Goal: Task Accomplishment & Management: Manage account settings

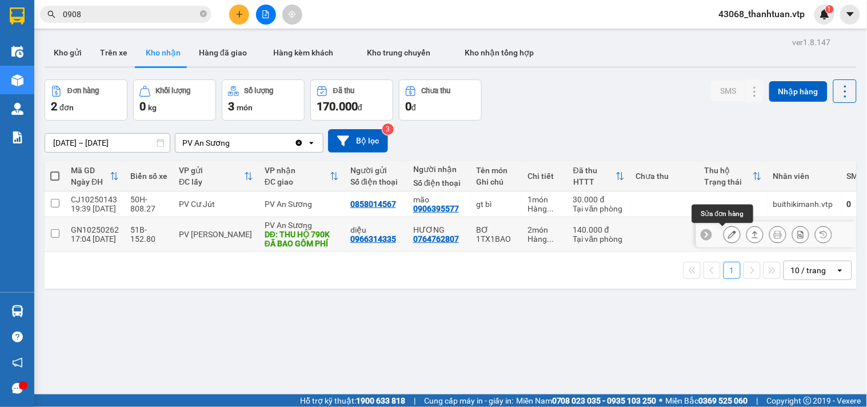
click at [728, 231] on icon at bounding box center [732, 234] width 8 height 8
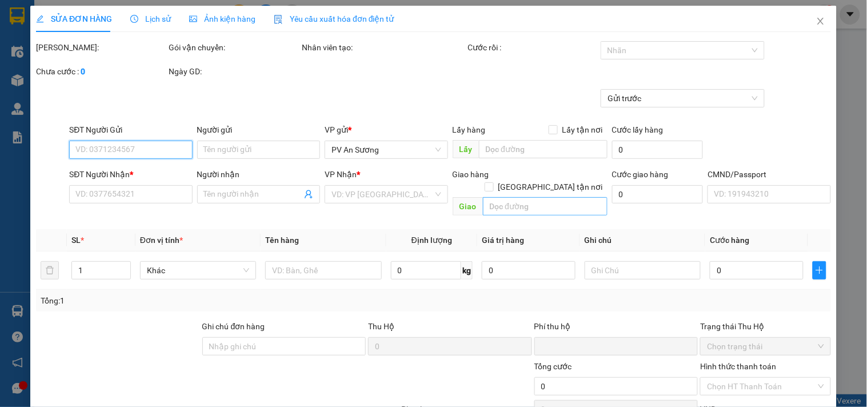
type input "0966314335"
type input "diệu"
type input "0764762807"
type input "HƯƠNG"
type input "THU HỘ 790K ĐÃ BAO GỒM PHÍ"
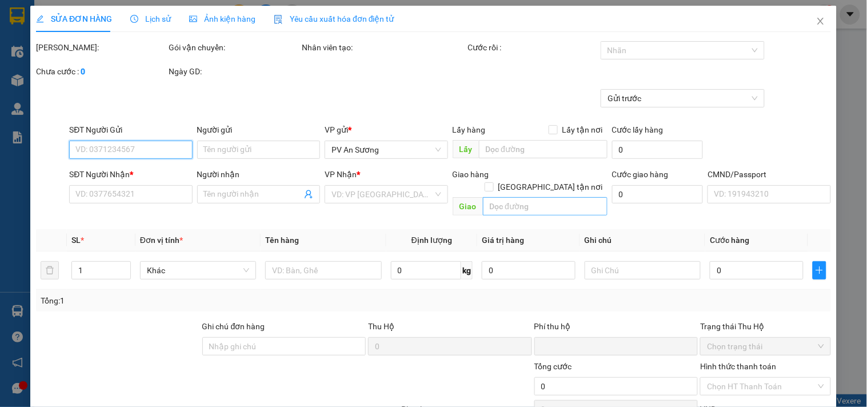
type input "20.000"
type input "140.000"
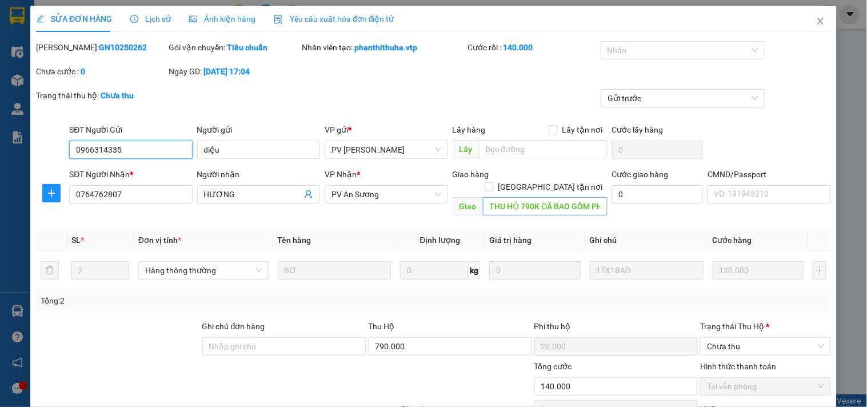
type input "6.000"
click at [534, 197] on input "THU HỘ 790K ĐÃ BAO GỒM PHÍ" at bounding box center [545, 206] width 125 height 18
click at [581, 197] on input "THU HỘ 790K ĐÃ BAO GỒM PHÍ" at bounding box center [545, 206] width 125 height 18
click at [548, 197] on input "THU HỘ 790K ĐÃ BAO GỒM PHÍ" at bounding box center [545, 206] width 125 height 18
click at [144, 144] on input "0966314335" at bounding box center [130, 150] width 123 height 18
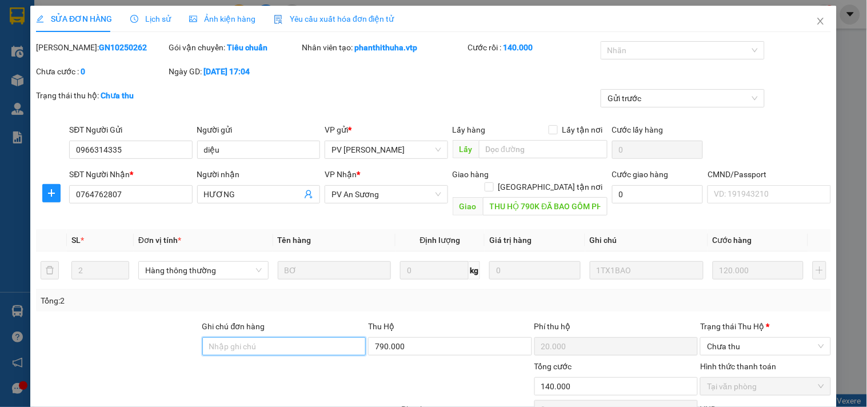
click at [266, 338] on input "Ghi chú đơn hàng" at bounding box center [284, 346] width 164 height 18
click at [125, 373] on div at bounding box center [151, 380] width 233 height 40
click at [219, 338] on input "k" at bounding box center [284, 346] width 164 height 18
click at [213, 373] on div at bounding box center [151, 380] width 233 height 40
click at [224, 338] on input "k" at bounding box center [284, 346] width 164 height 18
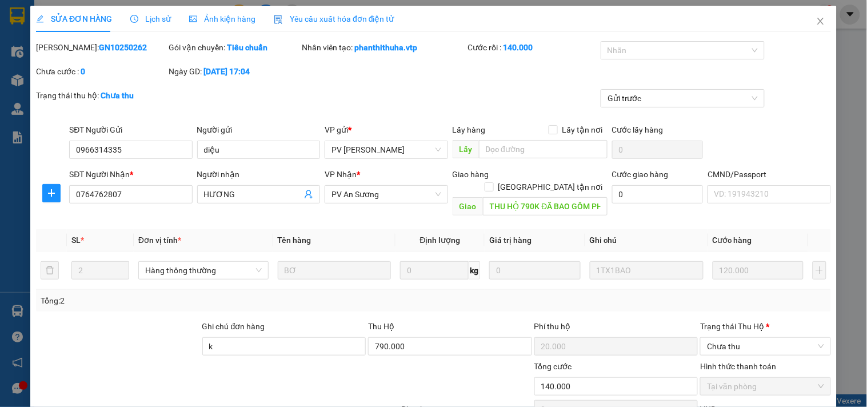
click at [175, 294] on div "Tổng: 2" at bounding box center [188, 300] width 295 height 13
click at [227, 339] on input "k" at bounding box center [284, 346] width 164 height 18
click at [247, 337] on input "khách" at bounding box center [284, 346] width 164 height 18
click at [792, 337] on div "Chưa thu" at bounding box center [765, 346] width 130 height 18
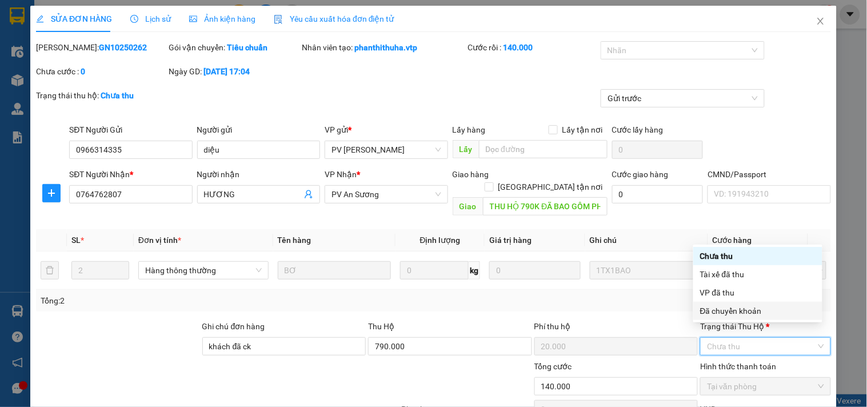
click at [718, 310] on div "Đã chuyển khoản" at bounding box center [757, 311] width 115 height 13
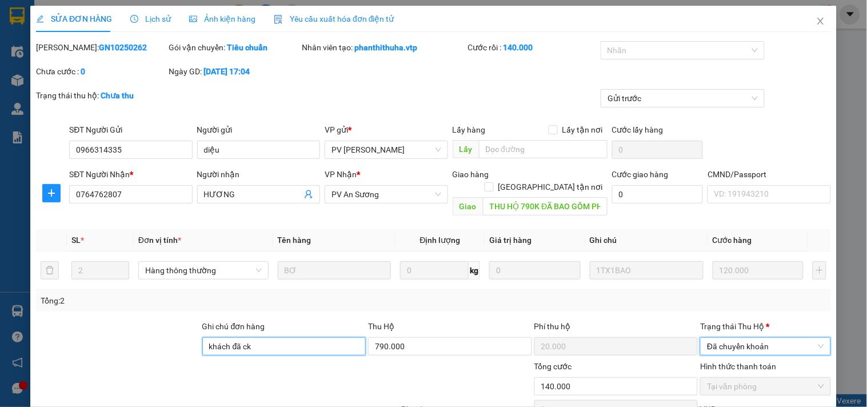
click at [264, 338] on input "khách đã ck" at bounding box center [284, 346] width 164 height 18
click at [267, 337] on input "khách đã ck" at bounding box center [284, 346] width 164 height 18
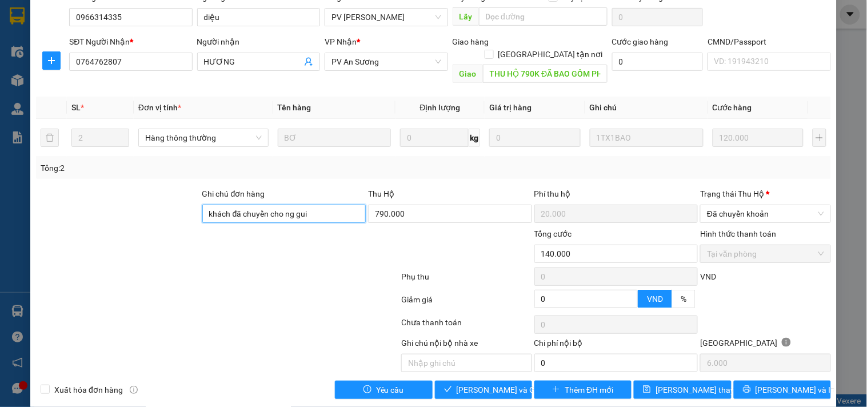
scroll to position [134, 0]
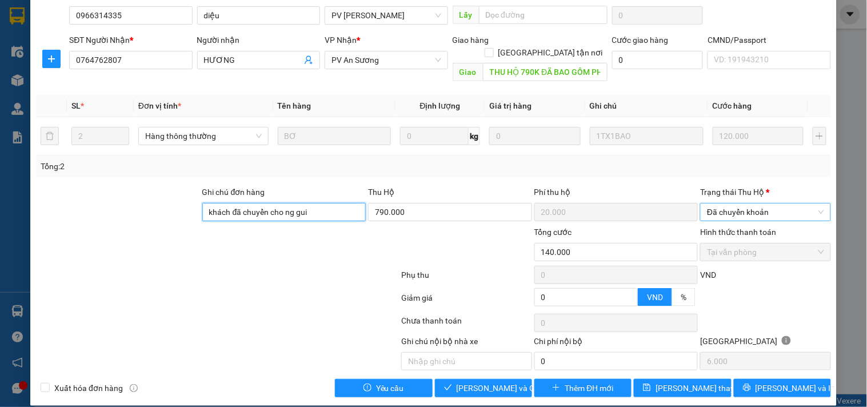
click at [760, 203] on span "Đã chuyển khoản" at bounding box center [765, 211] width 117 height 17
type input "khách đã chuyển cho ng gui"
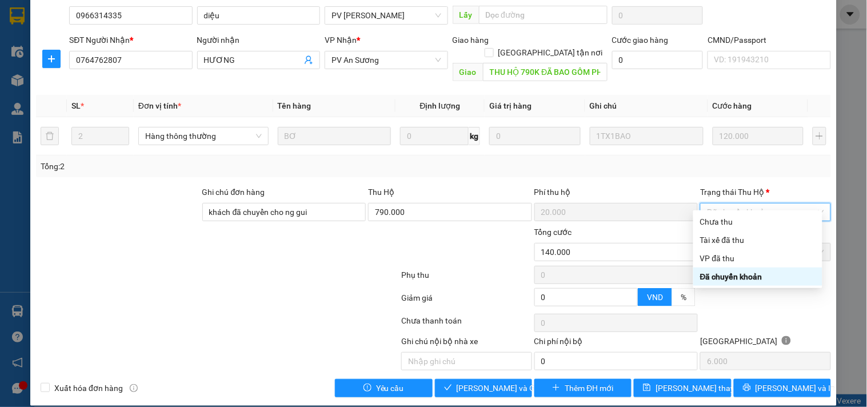
click at [753, 277] on div "Đã chuyển khoản" at bounding box center [757, 276] width 115 height 13
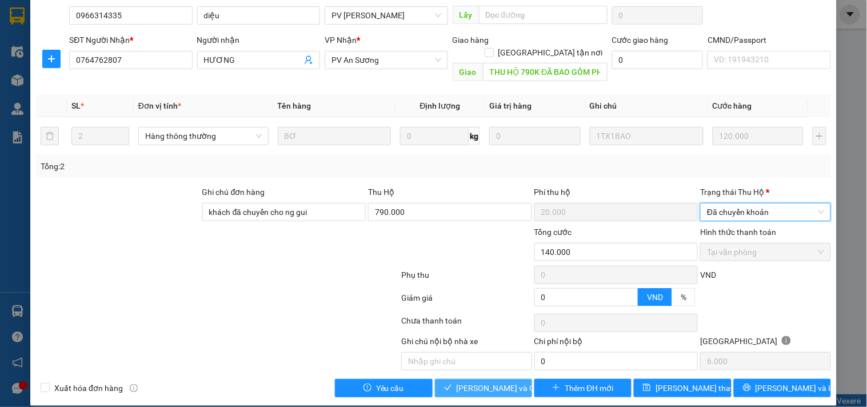
click at [459, 382] on span "[PERSON_NAME] và Giao hàng" at bounding box center [512, 388] width 110 height 13
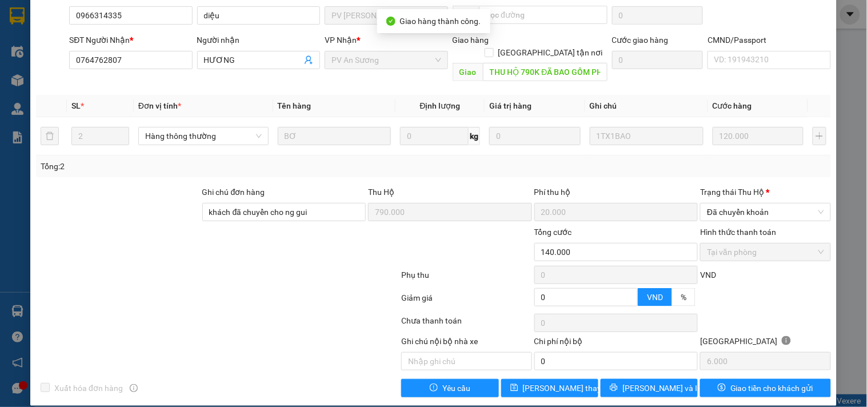
scroll to position [0, 0]
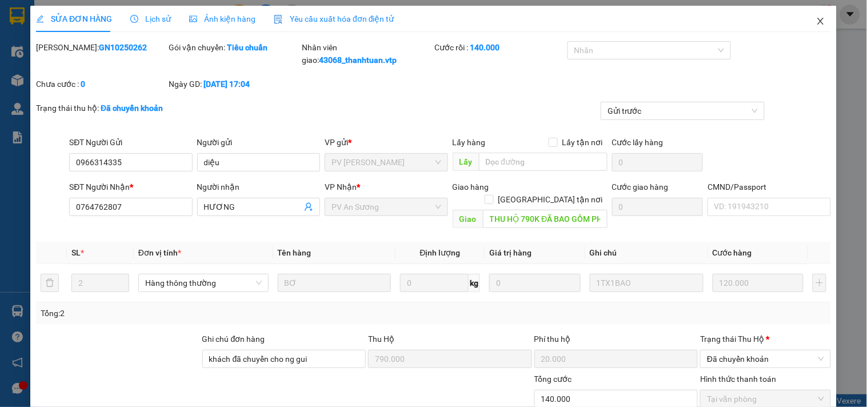
click at [816, 23] on icon "close" at bounding box center [820, 21] width 9 height 9
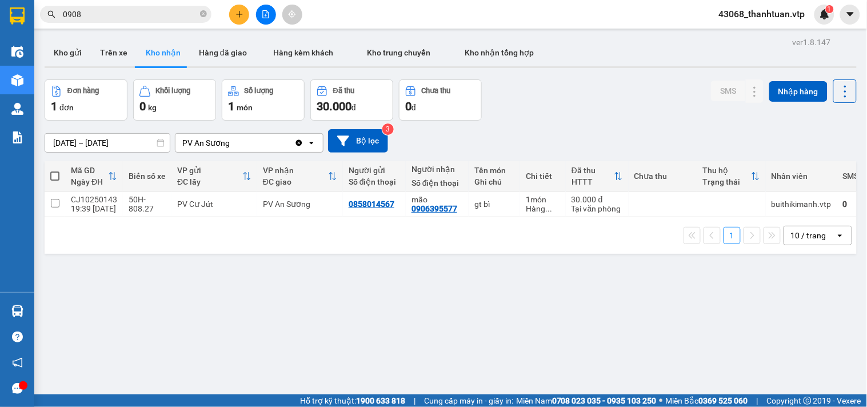
scroll to position [53, 0]
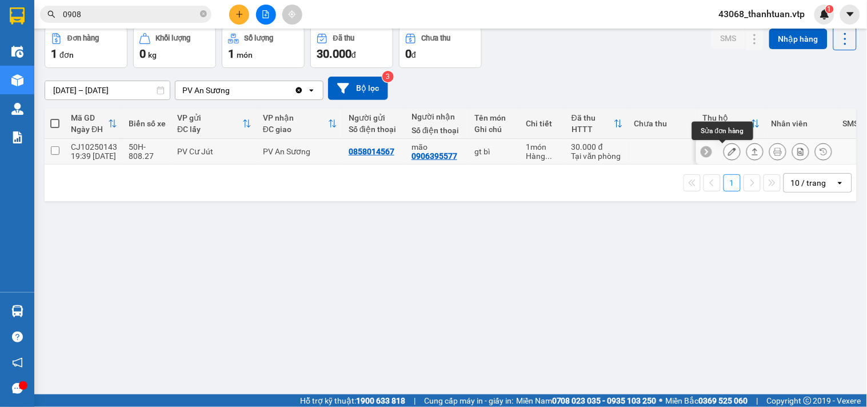
click at [728, 151] on icon at bounding box center [732, 151] width 8 height 8
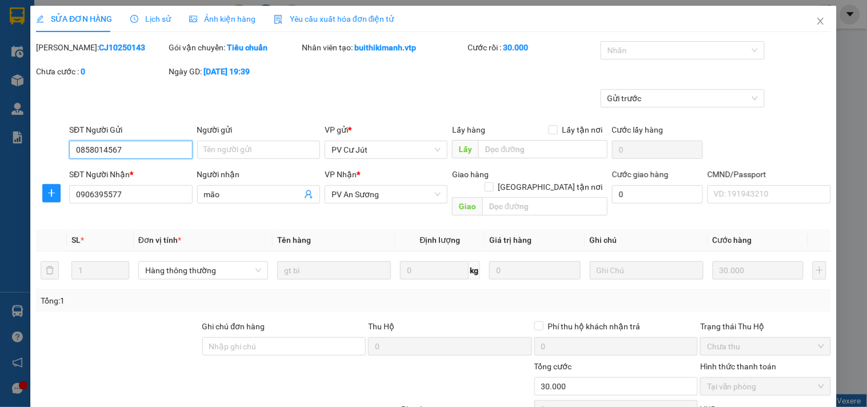
type input "0858014567"
type input "0906395577"
type input "mão"
type input "0"
type input "30.000"
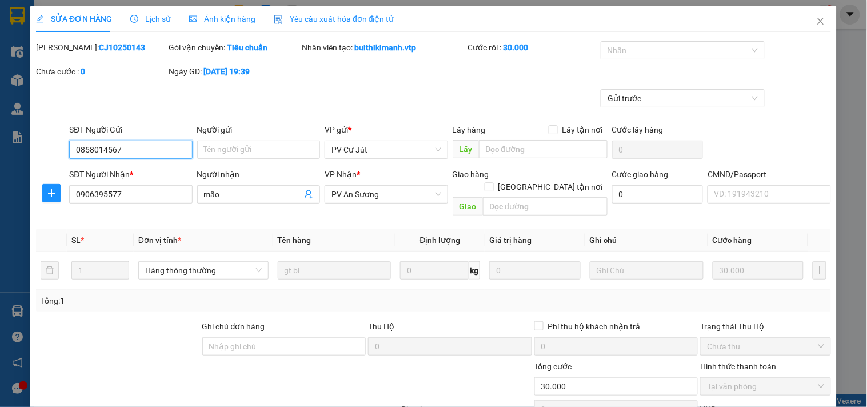
type input "1.500"
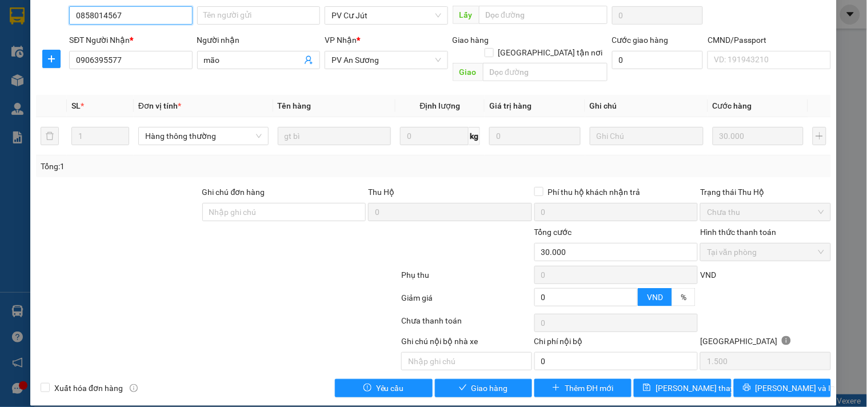
scroll to position [134, 0]
click at [475, 382] on span "Giao hàng" at bounding box center [489, 388] width 37 height 13
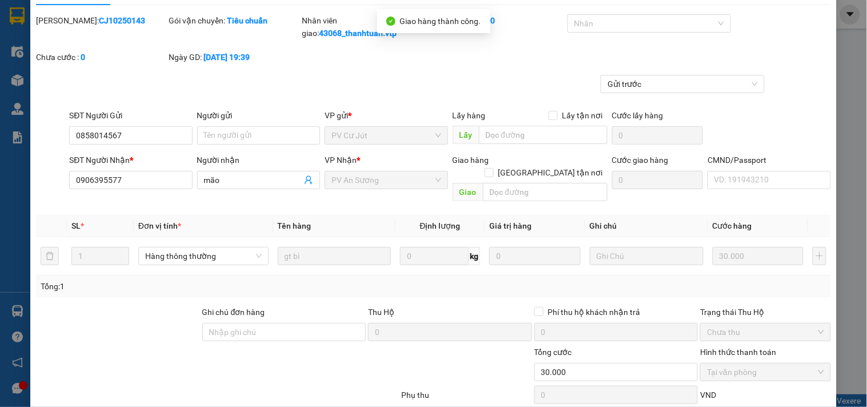
scroll to position [0, 0]
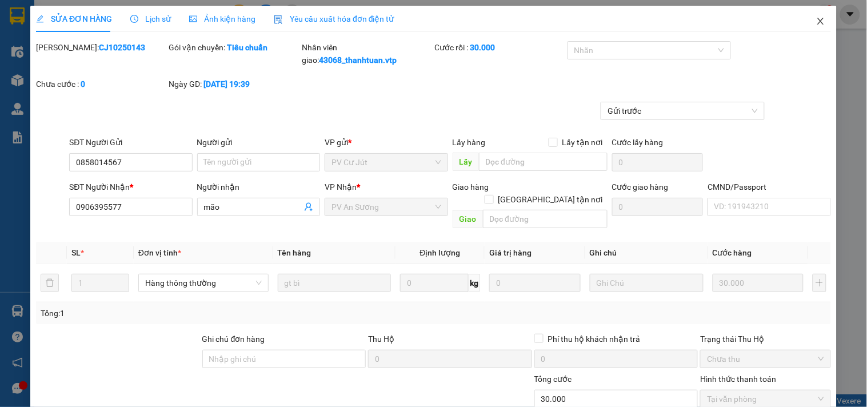
click at [817, 23] on icon "close" at bounding box center [820, 21] width 6 height 7
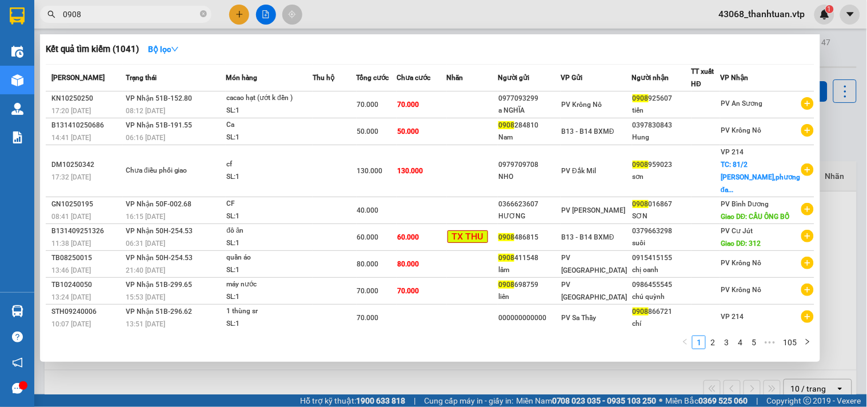
drag, startPoint x: 97, startPoint y: 15, endPoint x: 20, endPoint y: 19, distance: 77.2
click at [20, 19] on section "Kết quả tìm kiếm ( 1041 ) Bộ lọc Mã ĐH Trạng thái Món hàng Thu hộ Tổng cước Chư…" at bounding box center [433, 203] width 867 height 407
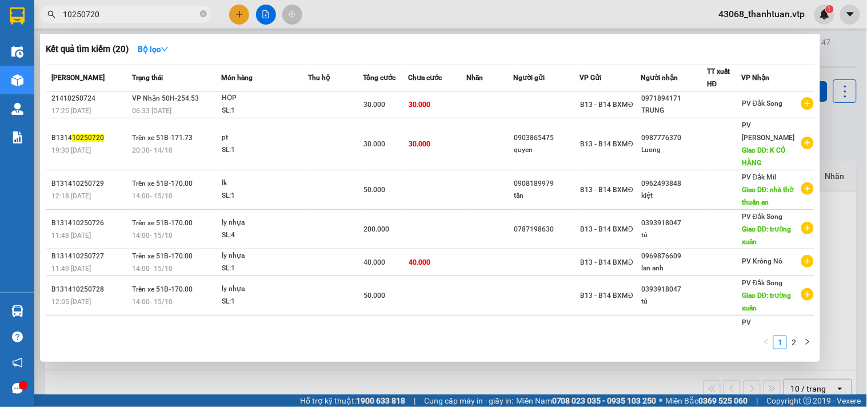
type input "10250720"
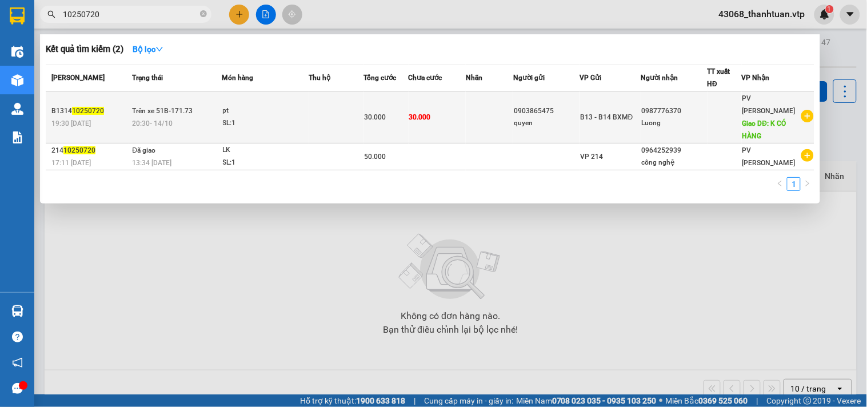
click at [100, 117] on div "19:30 [DATE]" at bounding box center [89, 123] width 77 height 13
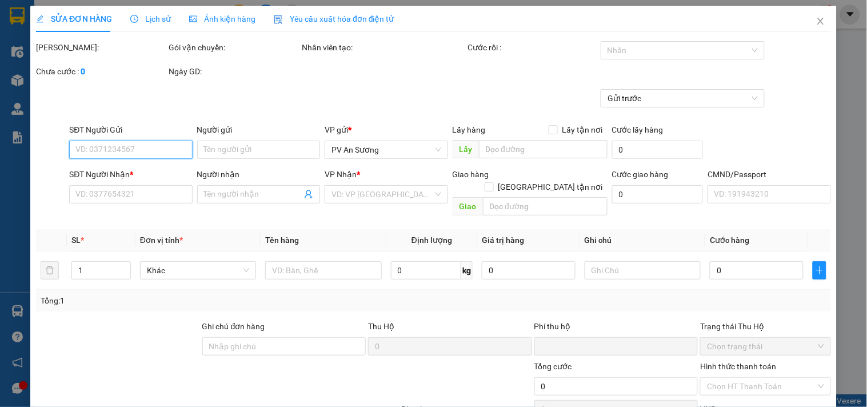
type input "1.500"
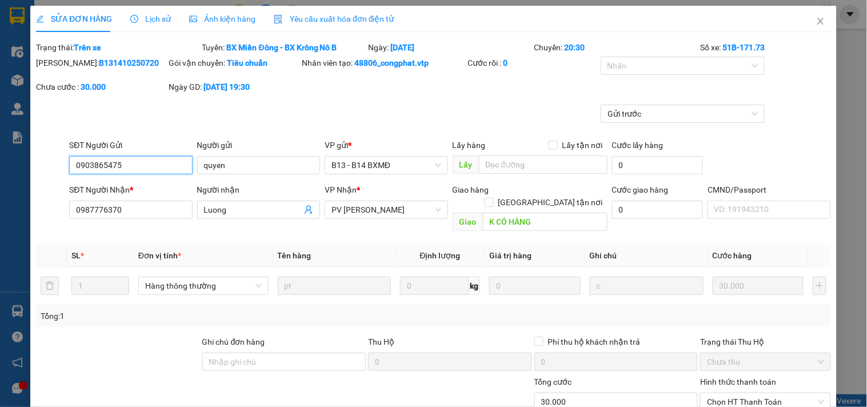
type input "0903865475"
type input "quyen"
type input "0987776370"
type input "Luong"
type input "K CÓ HÀNG"
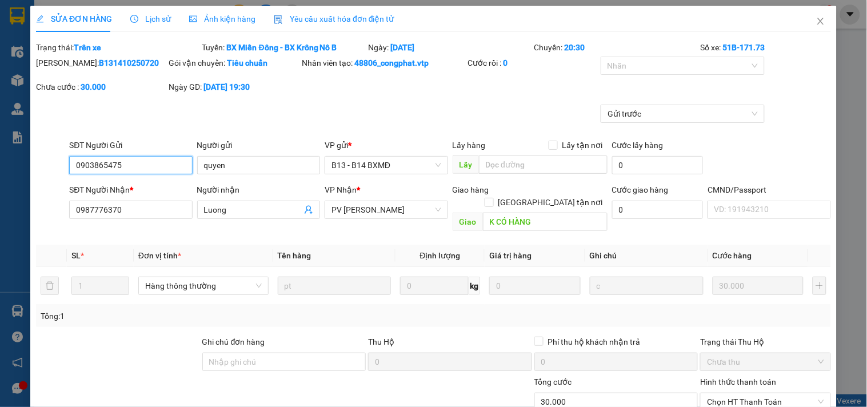
type input "0"
type input "30.000"
click at [151, 15] on span "Lịch sử" at bounding box center [150, 18] width 41 height 9
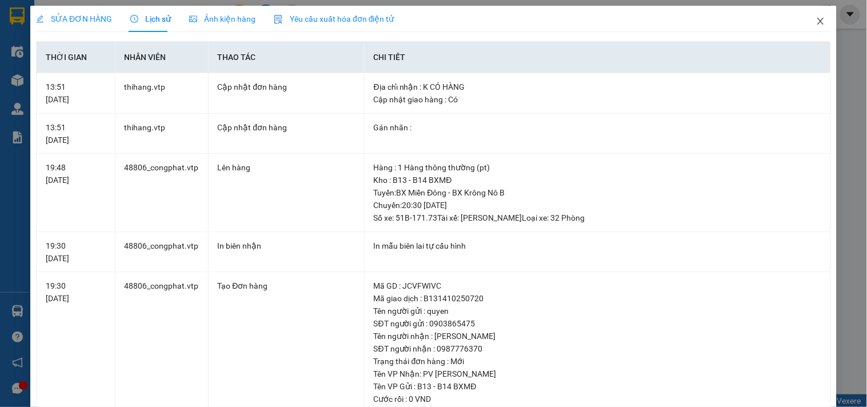
click at [806, 19] on span "Close" at bounding box center [821, 22] width 32 height 32
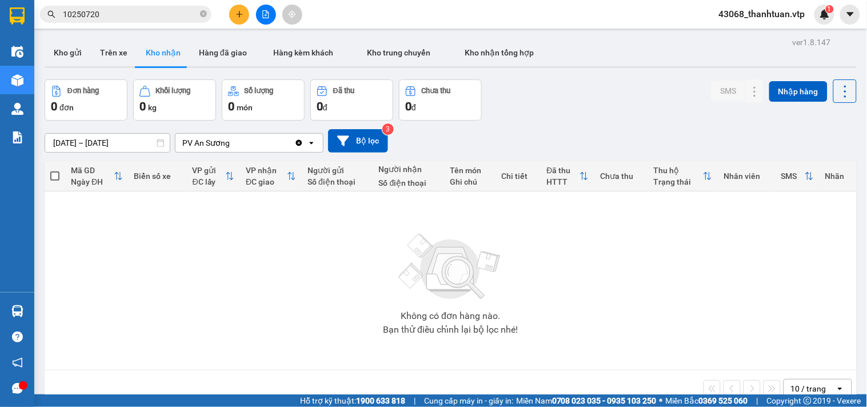
click at [150, 6] on span "10250720" at bounding box center [125, 14] width 171 height 17
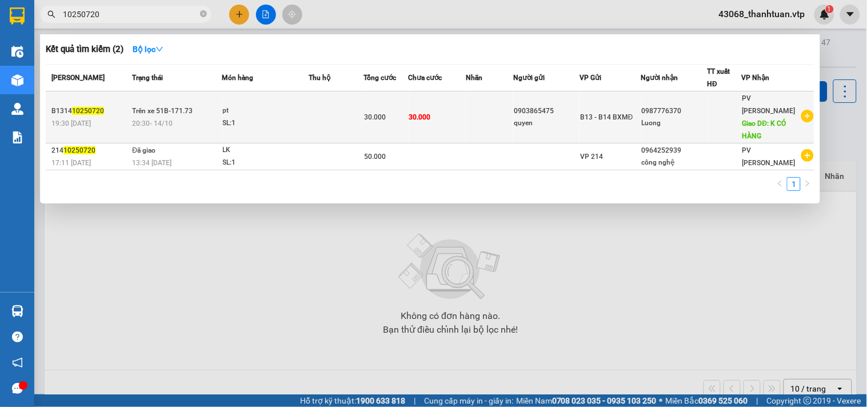
click at [286, 117] on div "SL: 1" at bounding box center [266, 123] width 86 height 13
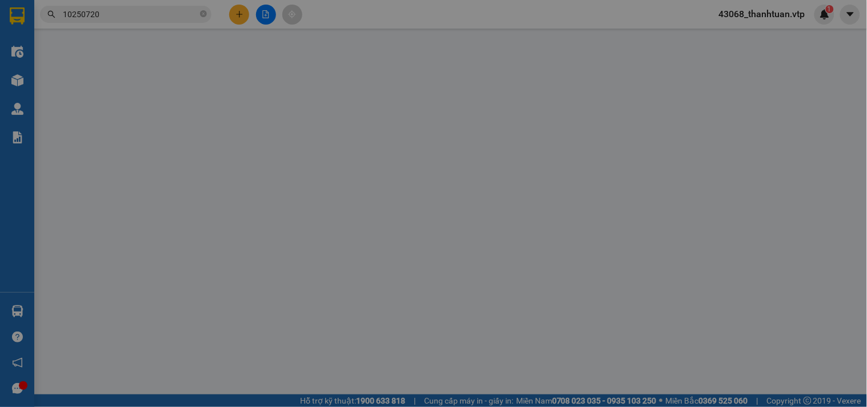
type input "1.500"
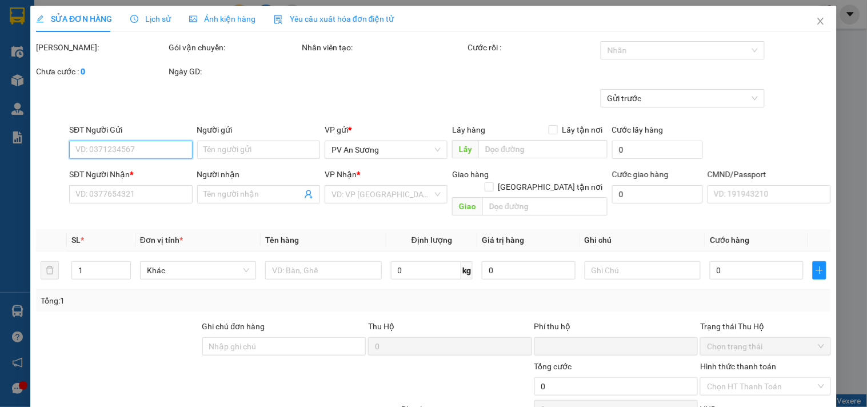
type input "0903865475"
type input "quyen"
type input "0987776370"
type input "Luong"
type input "K CÓ HÀNG"
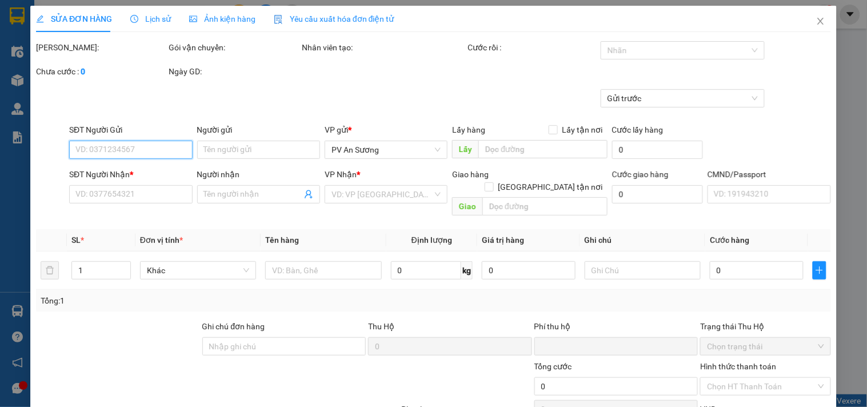
type input "0"
type input "30.000"
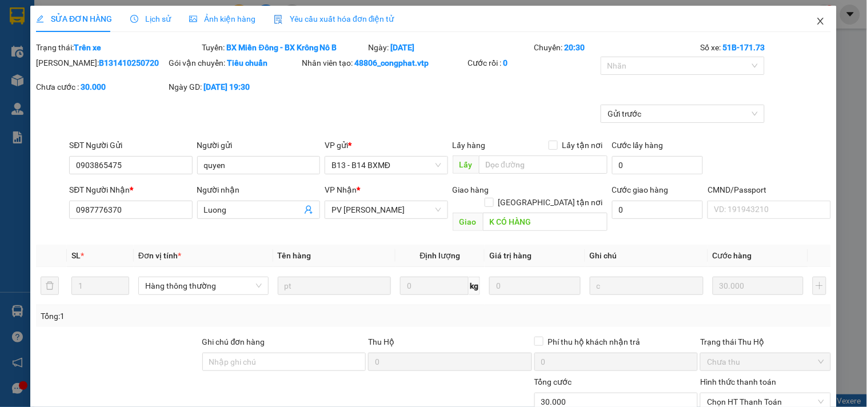
click at [817, 20] on icon "close" at bounding box center [820, 21] width 6 height 7
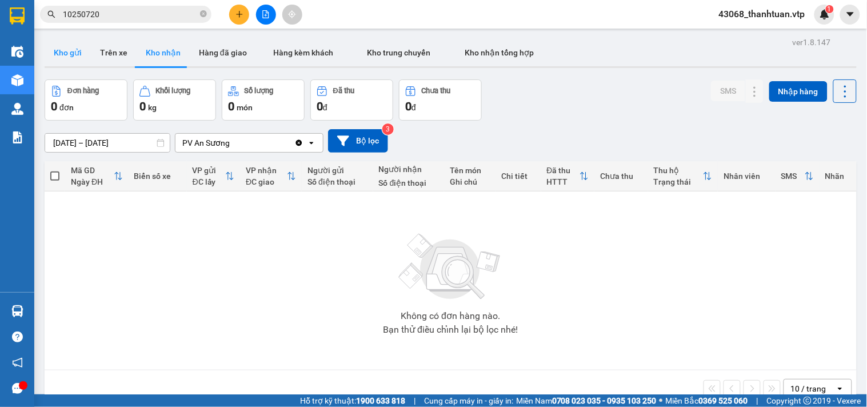
click at [69, 55] on button "Kho gửi" at bounding box center [68, 52] width 46 height 27
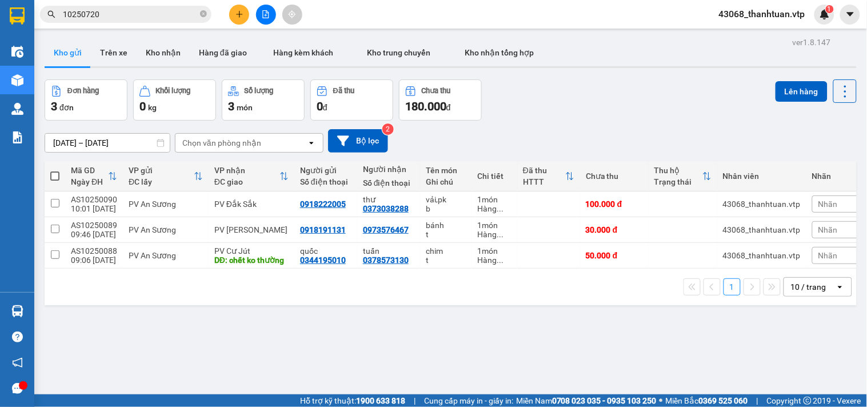
click at [223, 281] on div "1 10 / trang open" at bounding box center [451, 287] width 812 height 37
drag, startPoint x: 650, startPoint y: 133, endPoint x: 637, endPoint y: 133, distance: 12.6
click at [649, 132] on div "[DATE] – [DATE] Press the down arrow key to interact with the calendar and sele…" at bounding box center [451, 140] width 812 height 23
click at [236, 14] on icon "plus" at bounding box center [239, 14] width 8 height 8
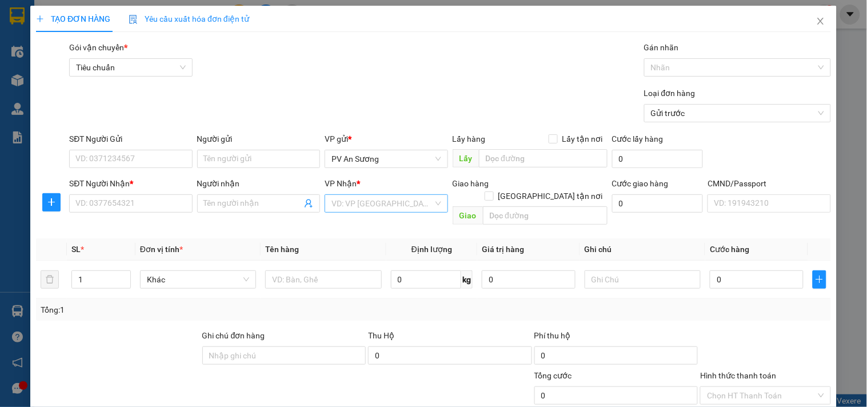
click at [355, 206] on input "search" at bounding box center [381, 203] width 101 height 17
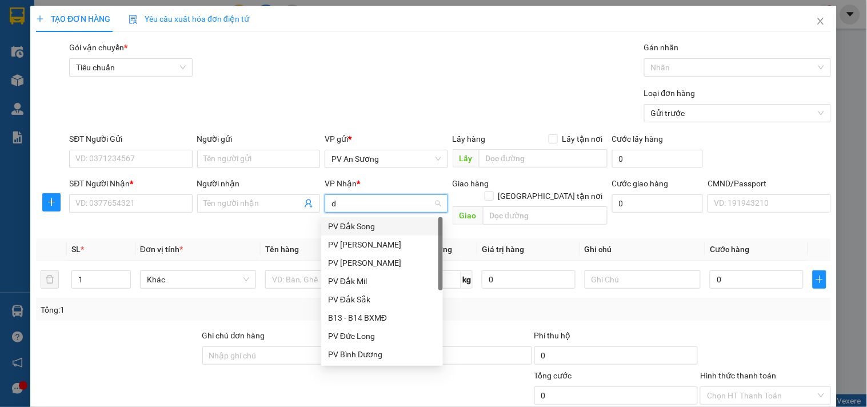
type input "dm"
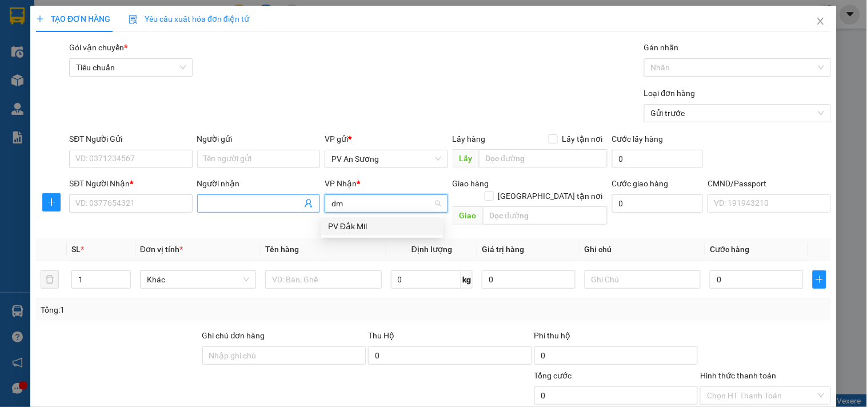
drag, startPoint x: 350, startPoint y: 225, endPoint x: 272, endPoint y: 212, distance: 78.7
click at [350, 225] on div "PV Đắk Mil" at bounding box center [382, 226] width 108 height 13
click at [130, 168] on div "SĐT Người Gửi VD: 0371234567" at bounding box center [130, 153] width 123 height 40
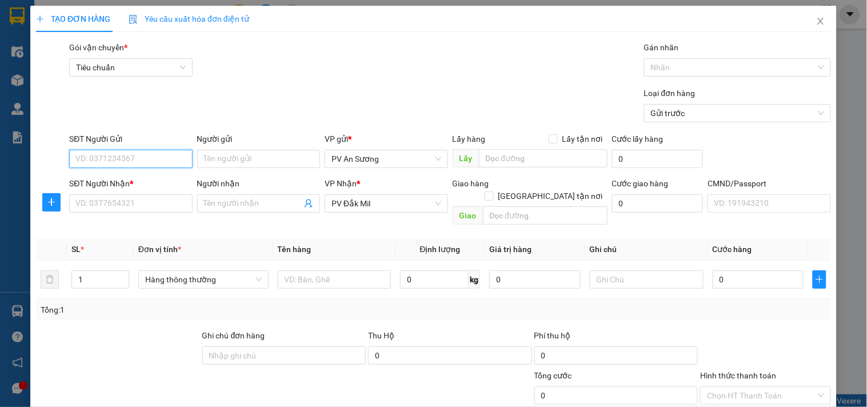
click at [98, 166] on input "SĐT Người Gửi" at bounding box center [130, 159] width 123 height 18
type input "0382862091"
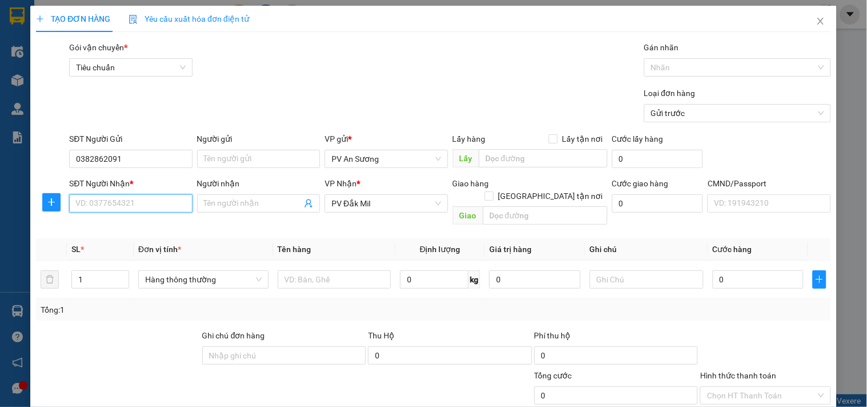
click at [98, 207] on input "SĐT Người Nhận *" at bounding box center [130, 203] width 123 height 18
click at [115, 225] on div "0969850026 - tâm" at bounding box center [129, 226] width 108 height 13
type input "0969850026"
type input "tâm"
type input "0969850026"
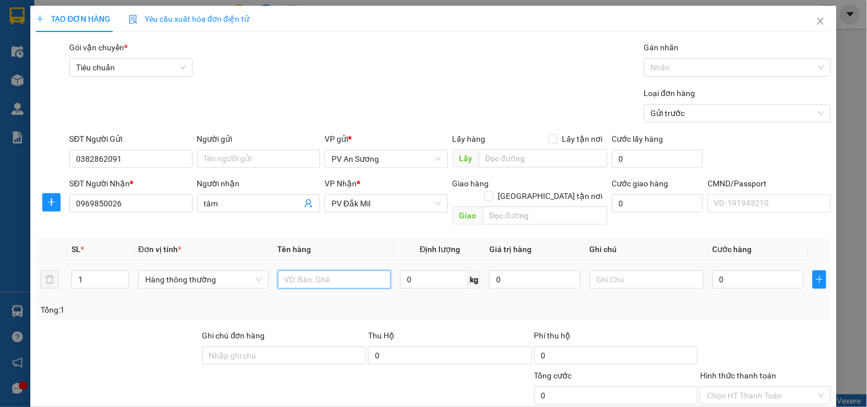
click at [317, 270] on input "text" at bounding box center [335, 279] width 114 height 18
type input "d"
type input "đồ chơi"
type input "t"
type input "5"
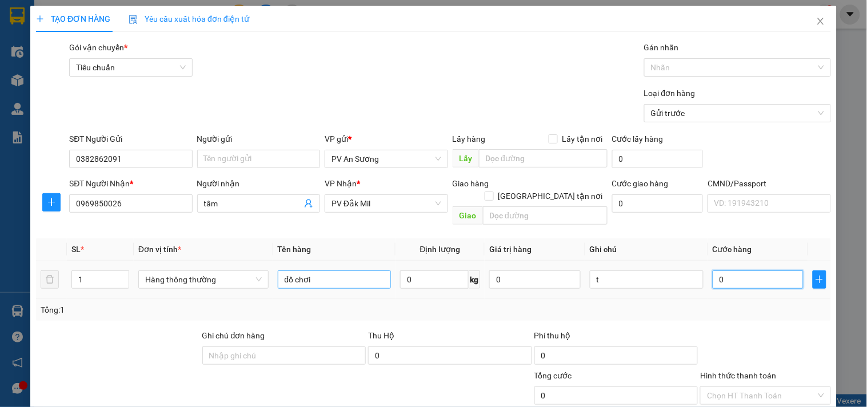
type input "5"
type input "50"
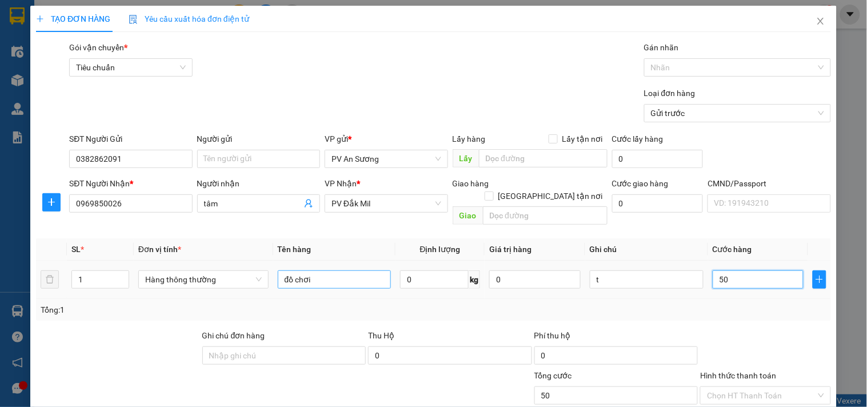
type input "500"
type input "5.000"
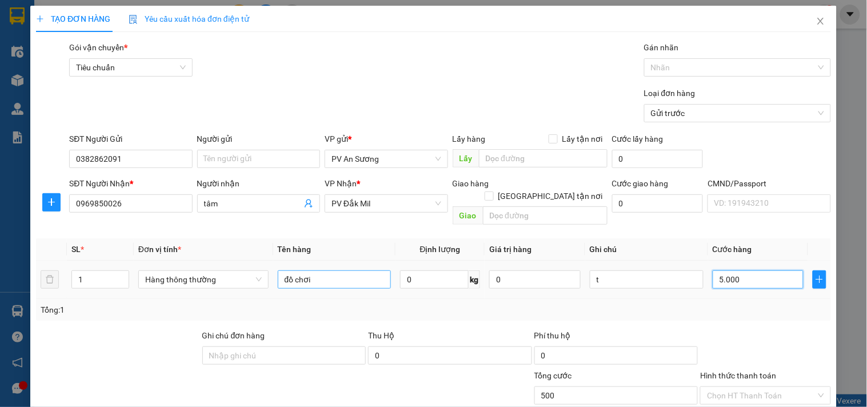
type input "5.000"
type input "50.000"
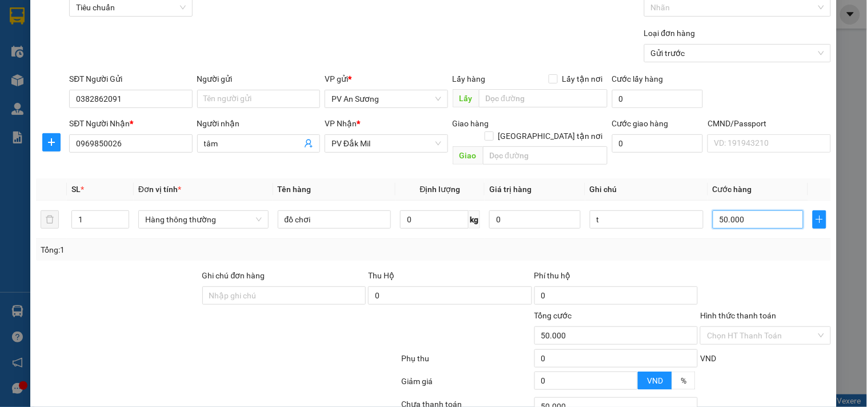
scroll to position [143, 0]
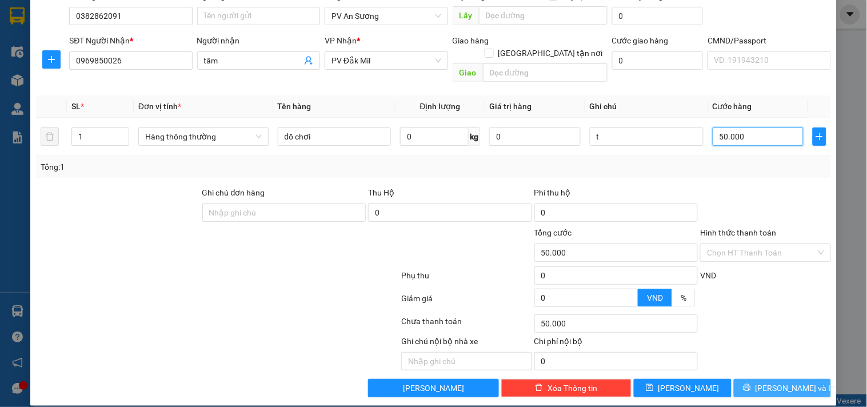
type input "50.000"
click at [770, 379] on button "[PERSON_NAME] và In" at bounding box center [782, 388] width 97 height 18
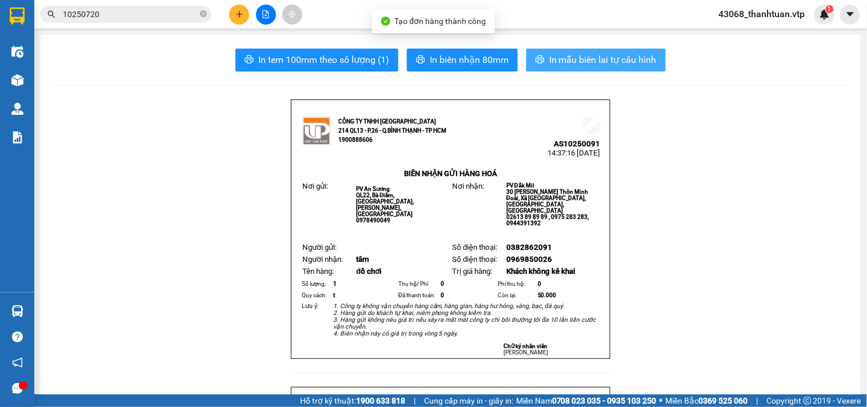
drag, startPoint x: 570, startPoint y: 60, endPoint x: 545, endPoint y: 69, distance: 26.8
click at [570, 61] on span "In mẫu biên lai tự cấu hình" at bounding box center [602, 60] width 107 height 14
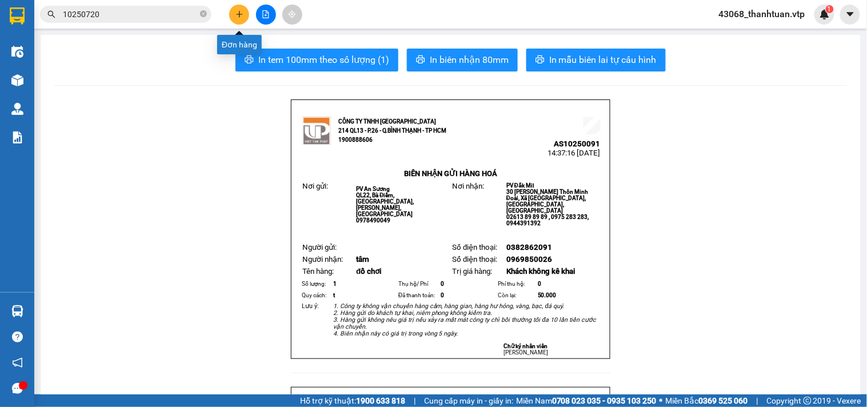
click at [240, 5] on button at bounding box center [239, 15] width 20 height 20
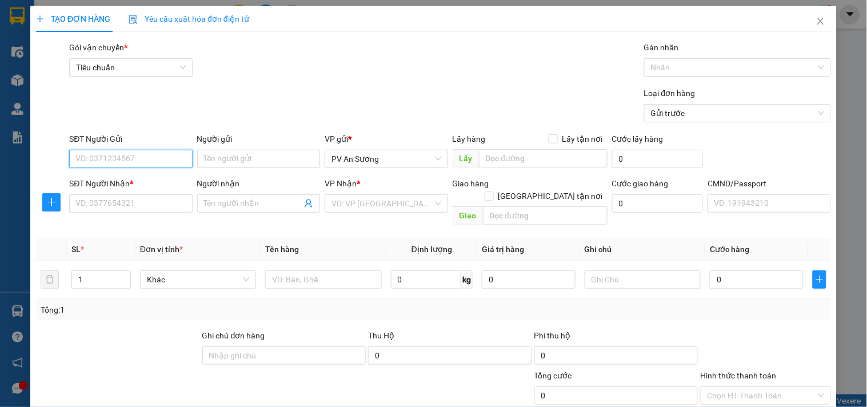
click at [164, 162] on input "SĐT Người Gửi" at bounding box center [130, 159] width 123 height 18
type input "0901554901"
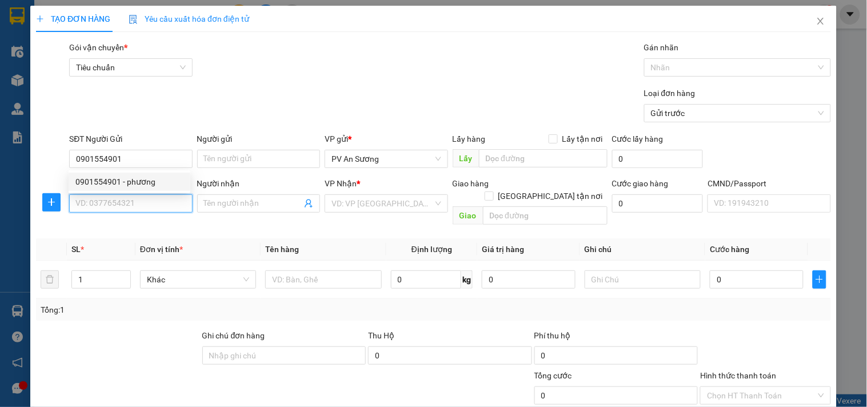
click at [173, 198] on input "SĐT Người Nhận *" at bounding box center [130, 203] width 123 height 18
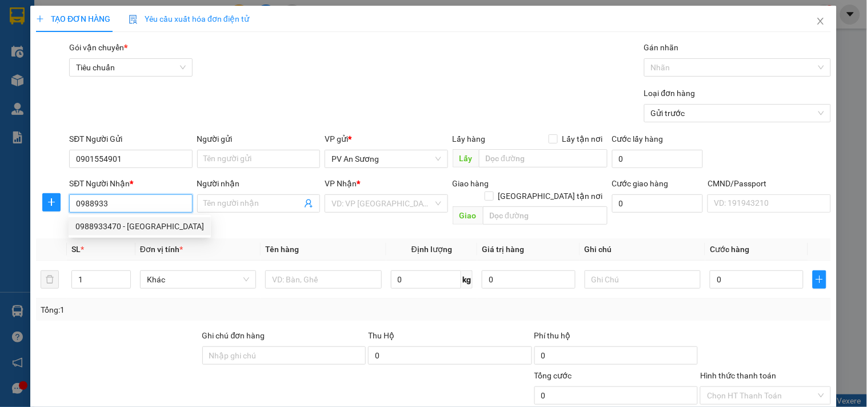
click at [147, 225] on div "0988933470 - [GEOGRAPHIC_DATA]" at bounding box center [139, 226] width 129 height 13
type input "0988933470"
type input "đức"
type input "ko boa bể"
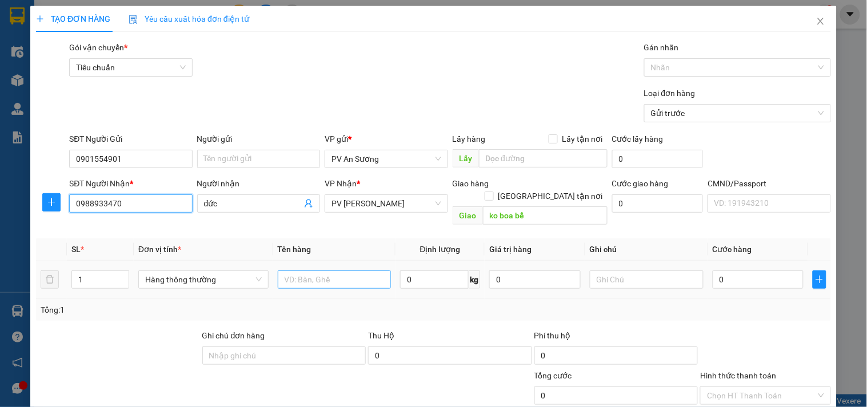
type input "0988933470"
click at [328, 271] on input "text" at bounding box center [335, 279] width 114 height 18
type input "d"
type input "đèn"
type input "t"
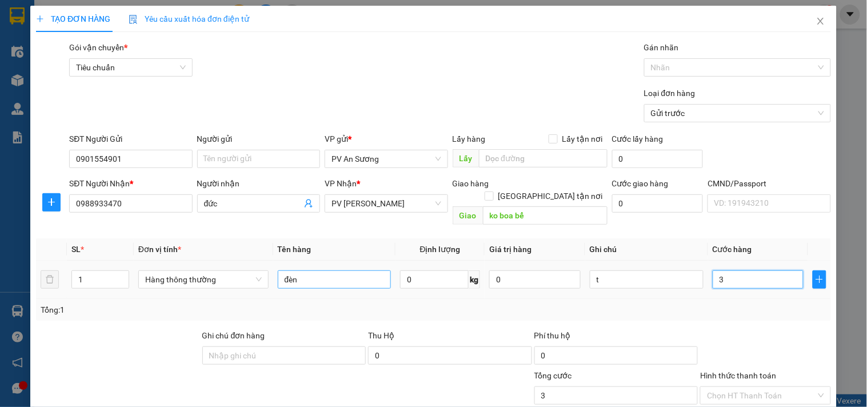
type input "3"
type input "30"
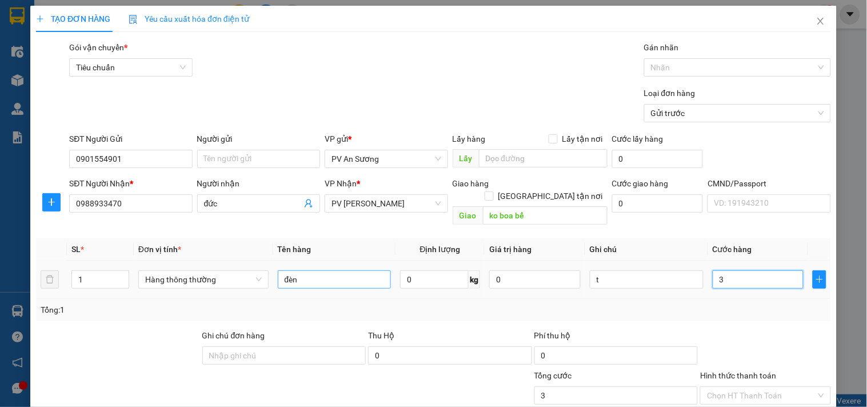
type input "30"
type input "300"
type input "3.000"
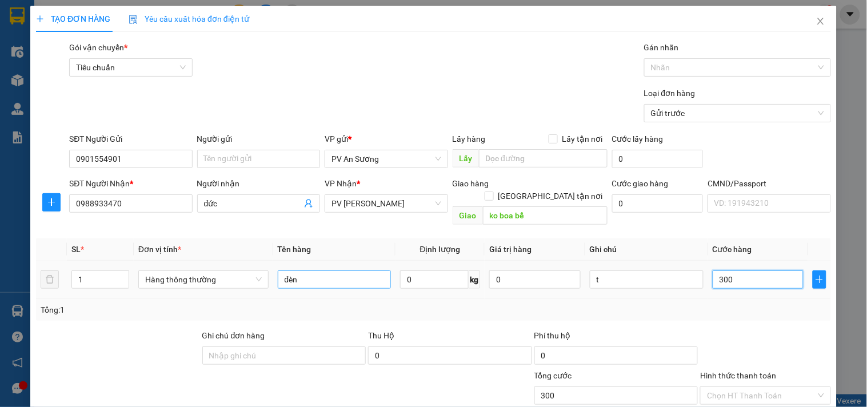
type input "3.000"
type input "30.000"
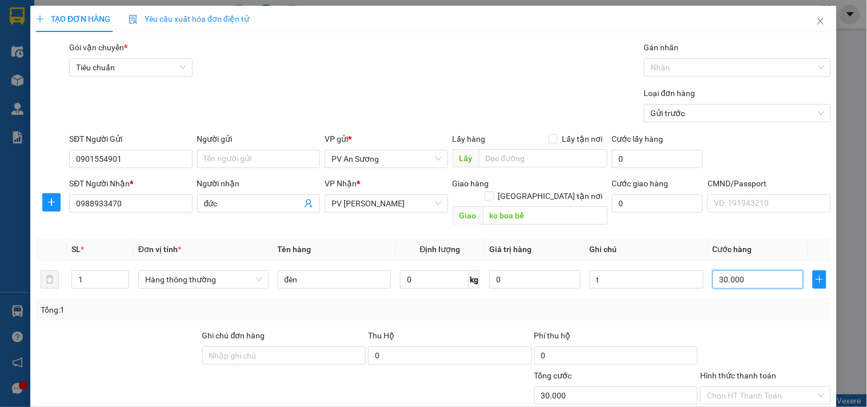
scroll to position [143, 0]
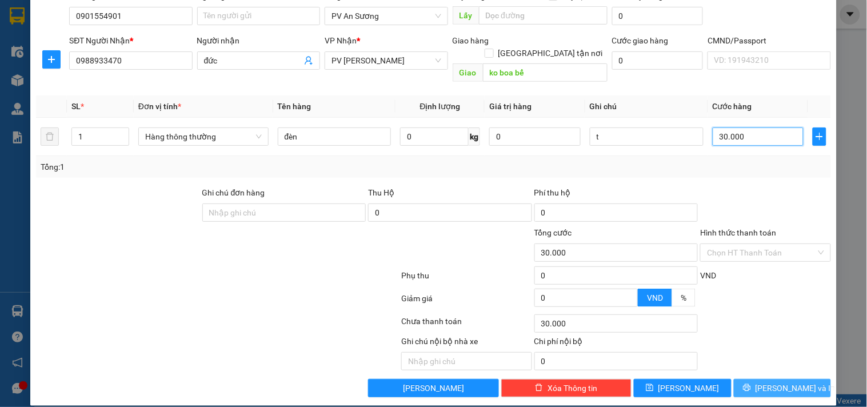
type input "30.000"
click at [762, 379] on button "[PERSON_NAME] và In" at bounding box center [782, 388] width 97 height 18
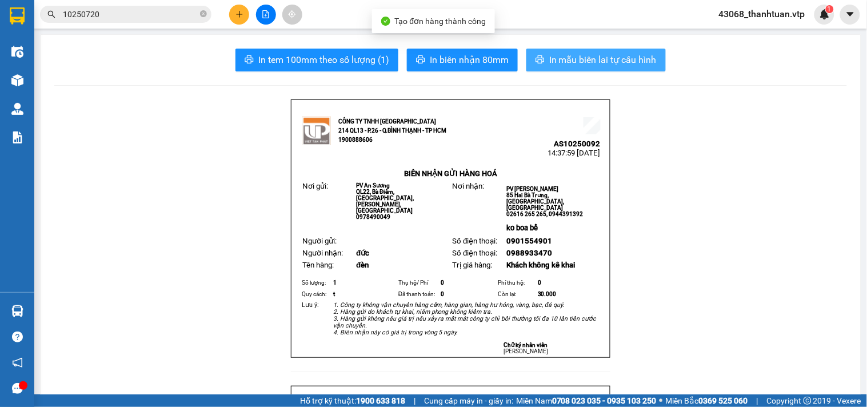
click at [625, 64] on span "In mẫu biên lai tự cấu hình" at bounding box center [602, 60] width 107 height 14
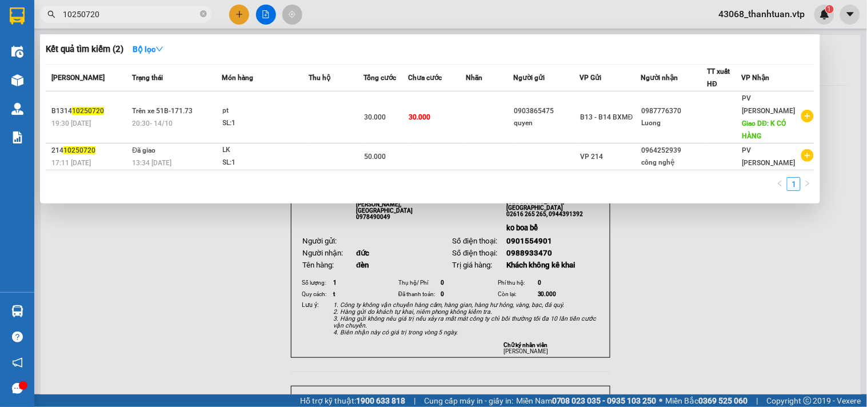
drag, startPoint x: 135, startPoint y: 12, endPoint x: 10, endPoint y: 27, distance: 126.6
click at [10, 27] on section "Kết quả tìm kiếm ( 2 ) Bộ lọc Mã ĐH Trạng thái Món hàng Thu hộ Tổng cước Chưa c…" at bounding box center [433, 203] width 867 height 407
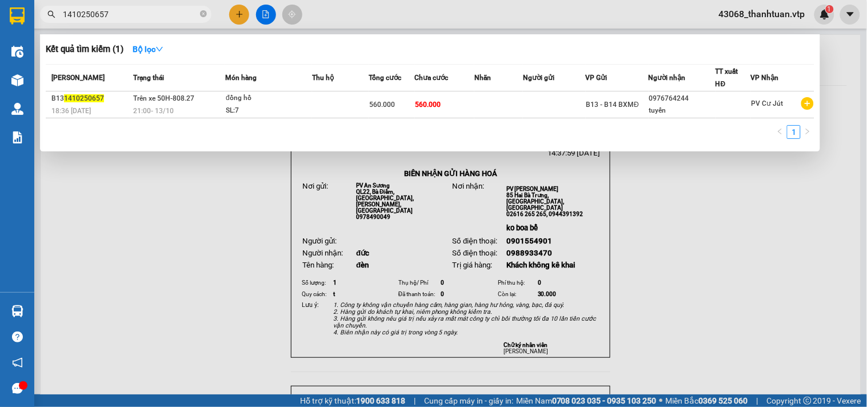
drag, startPoint x: 111, startPoint y: 14, endPoint x: 42, endPoint y: 35, distance: 71.9
click at [51, 25] on div "Kết quả tìm kiếm ( 1 ) Bộ lọc Mã ĐH Trạng thái Món hàng Thu hộ Tổng cước Chưa c…" at bounding box center [111, 15] width 223 height 20
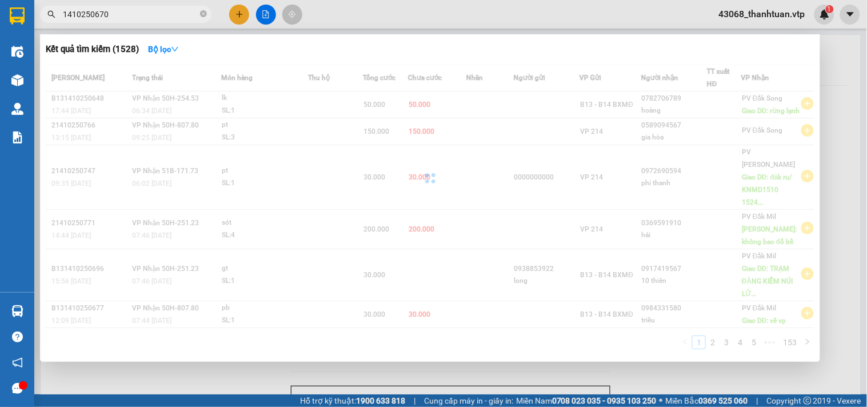
type input "1410250670"
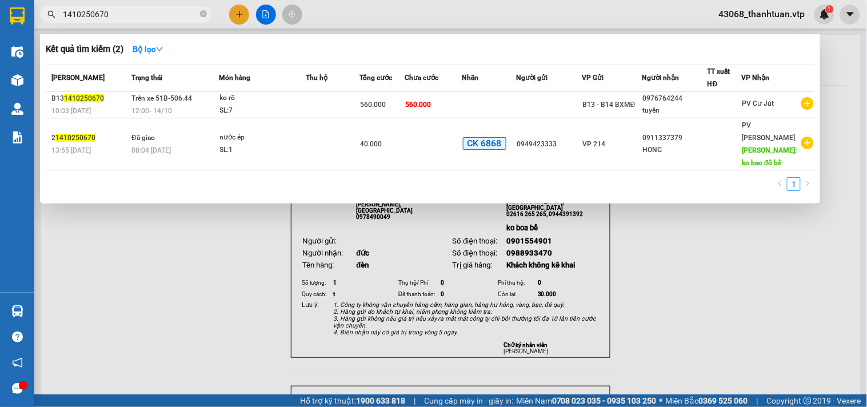
drag, startPoint x: 106, startPoint y: 17, endPoint x: 31, endPoint y: 27, distance: 75.6
click at [31, 27] on section "Kết quả tìm kiếm ( 2 ) Bộ lọc Mã ĐH Trạng thái Món hàng Thu hộ Tổng cước Chưa c…" at bounding box center [433, 203] width 867 height 407
click at [294, 45] on div "Kết quả tìm kiếm ( 2 ) Bộ lọc" at bounding box center [430, 49] width 769 height 18
click at [266, 13] on div at bounding box center [433, 203] width 867 height 407
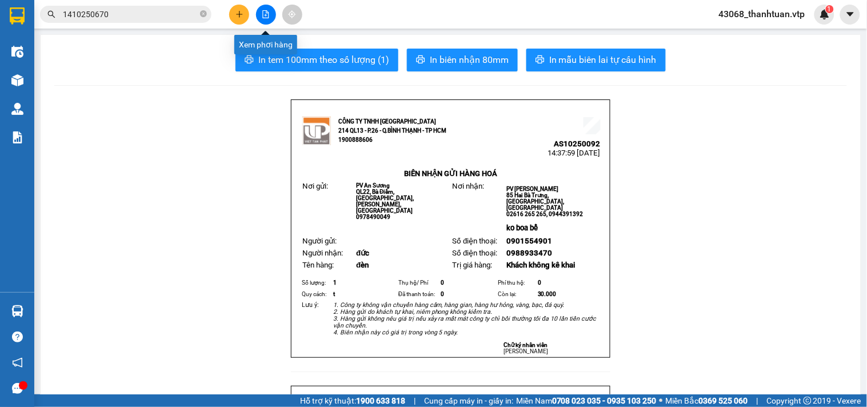
click at [267, 14] on icon "file-add" at bounding box center [266, 14] width 8 height 8
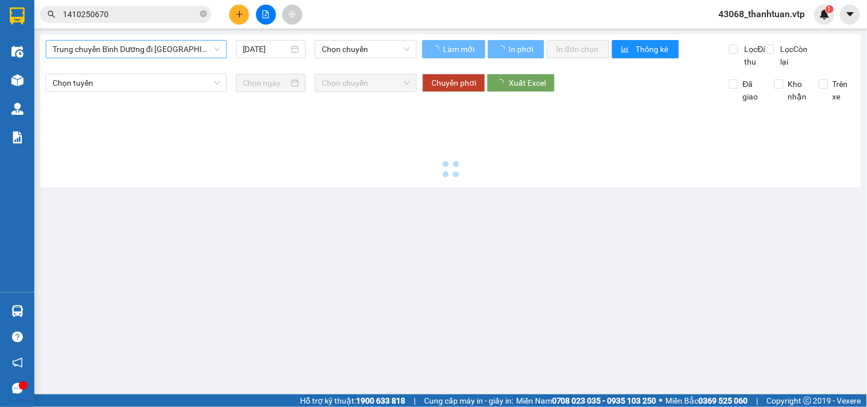
click at [135, 52] on span "Trung chuyển Bình Dương đi [GEOGRAPHIC_DATA]" at bounding box center [136, 49] width 167 height 17
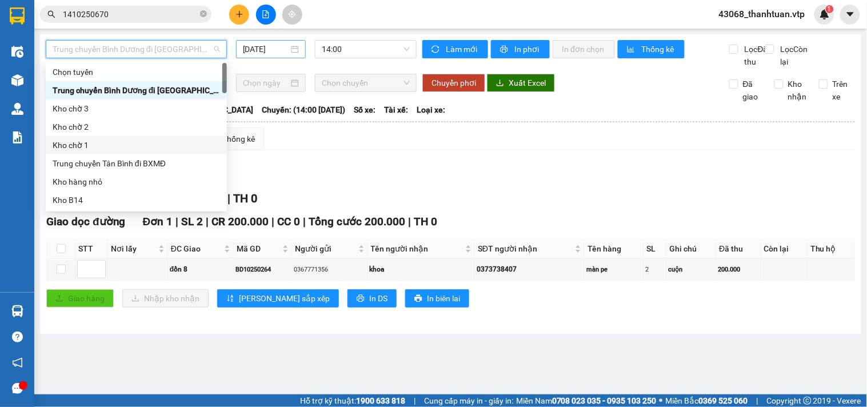
click at [289, 49] on div "[DATE]" at bounding box center [271, 49] width 57 height 13
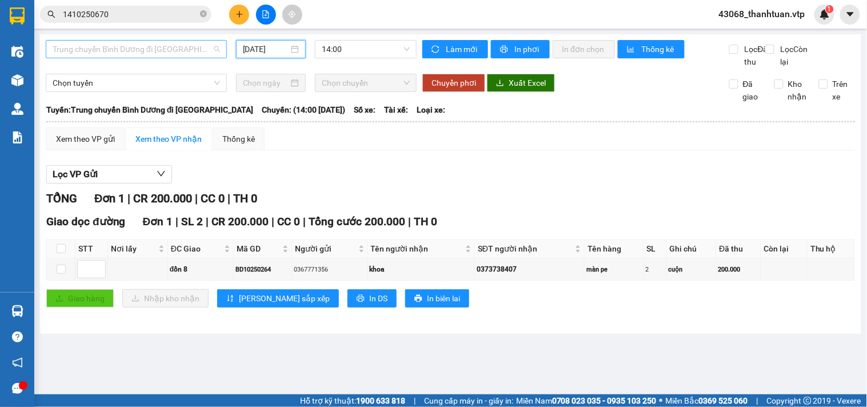
click at [177, 49] on span "Trung chuyển Bình Dương đi [GEOGRAPHIC_DATA]" at bounding box center [136, 49] width 167 height 17
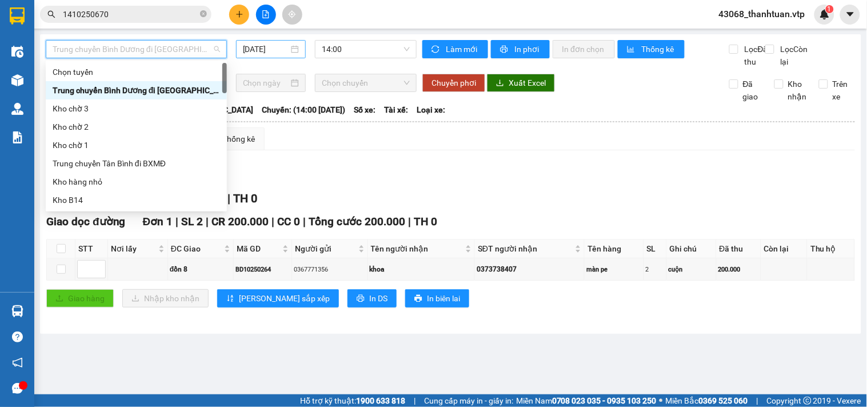
click at [293, 51] on div "[DATE]" at bounding box center [271, 49] width 57 height 13
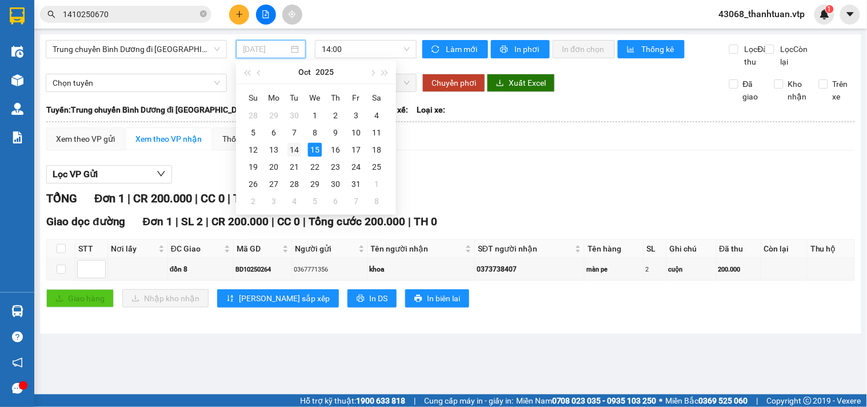
click at [297, 150] on div "14" at bounding box center [294, 150] width 14 height 14
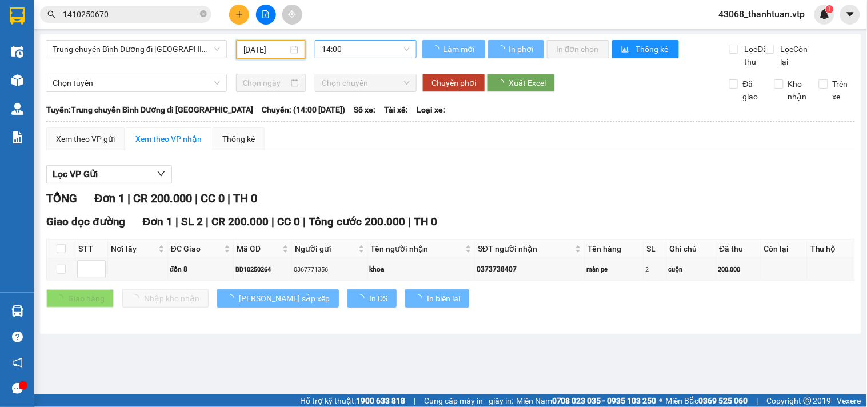
type input "[DATE]"
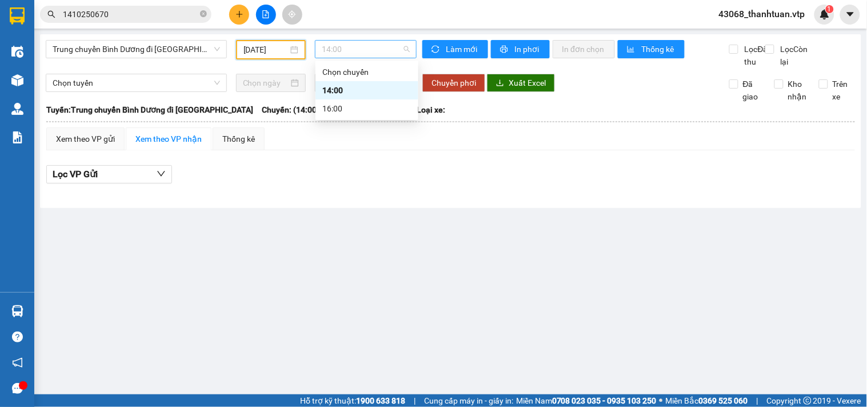
click at [339, 51] on span "14:00" at bounding box center [366, 49] width 88 height 17
click at [143, 50] on span "Trung chuyển Bình Dương đi [GEOGRAPHIC_DATA]" at bounding box center [136, 49] width 167 height 17
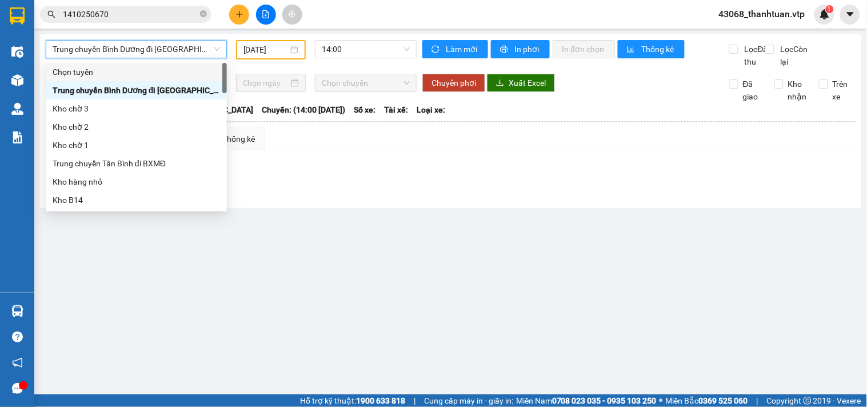
click at [174, 49] on span "Trung chuyển Bình Dương đi [GEOGRAPHIC_DATA]" at bounding box center [136, 49] width 167 height 17
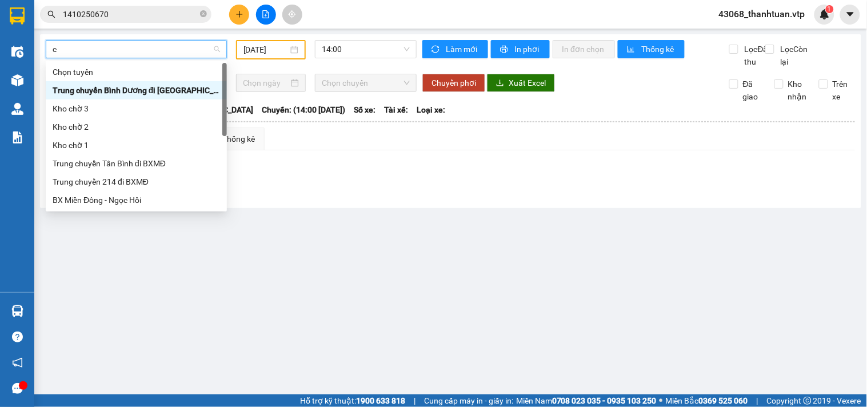
type input "cj"
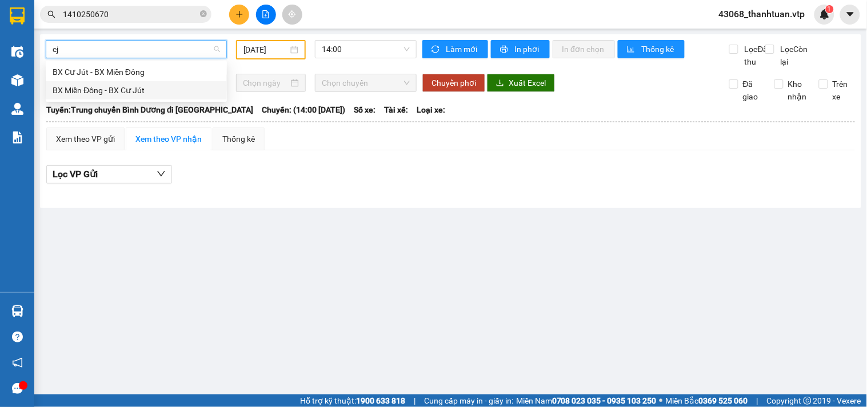
click at [96, 90] on div "BX Miền Đông - BX Cư Jút" at bounding box center [136, 90] width 167 height 13
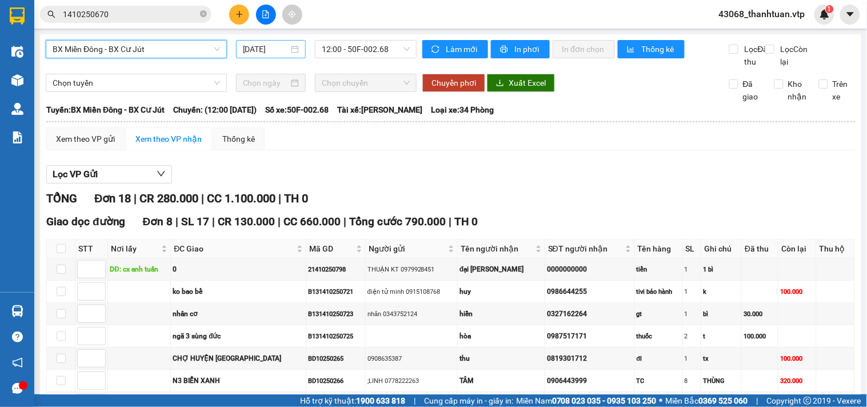
click at [293, 49] on div "[DATE]" at bounding box center [271, 49] width 57 height 13
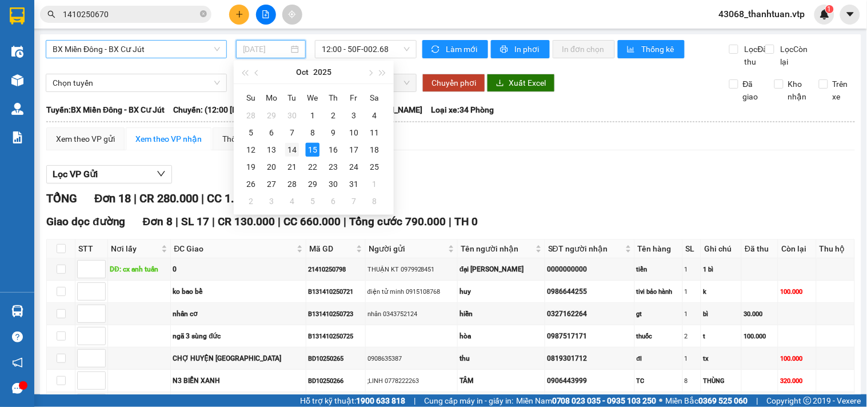
click at [296, 145] on div "14" at bounding box center [292, 150] width 14 height 14
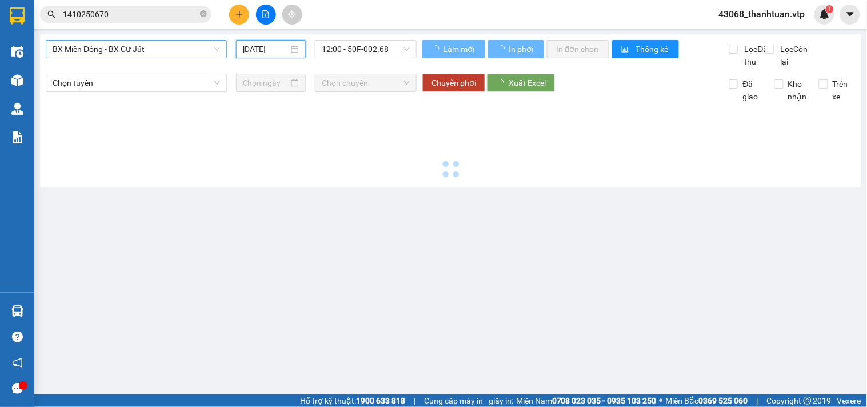
type input "[DATE]"
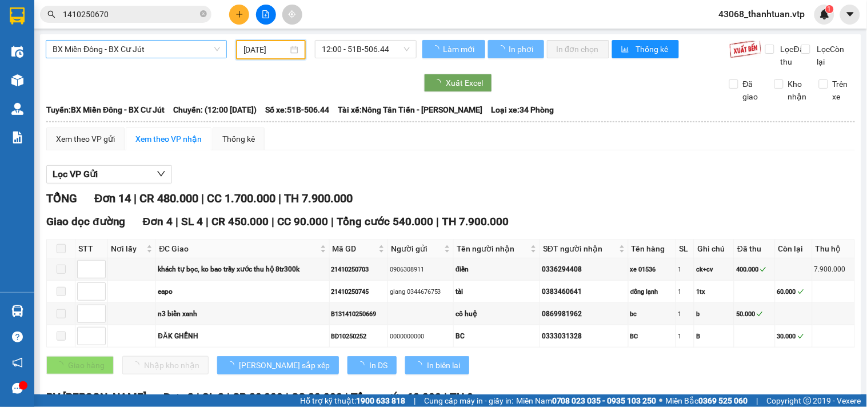
click at [354, 51] on span "12:00 - 51B-506.44" at bounding box center [366, 49] width 88 height 17
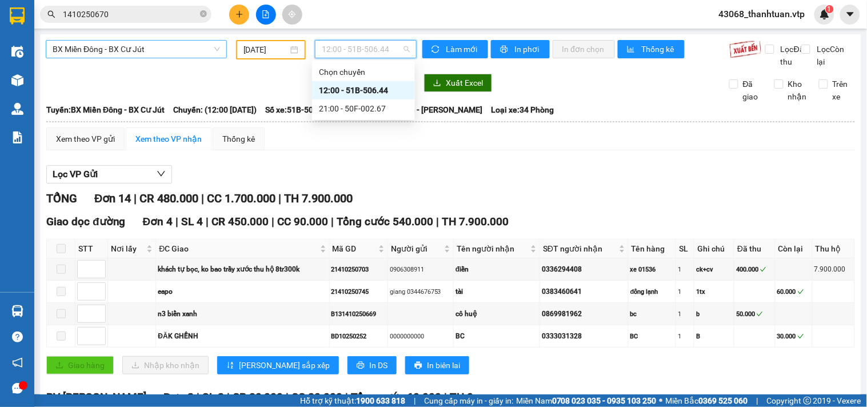
click at [356, 91] on div "12:00 - 51B-506.44" at bounding box center [363, 90] width 89 height 13
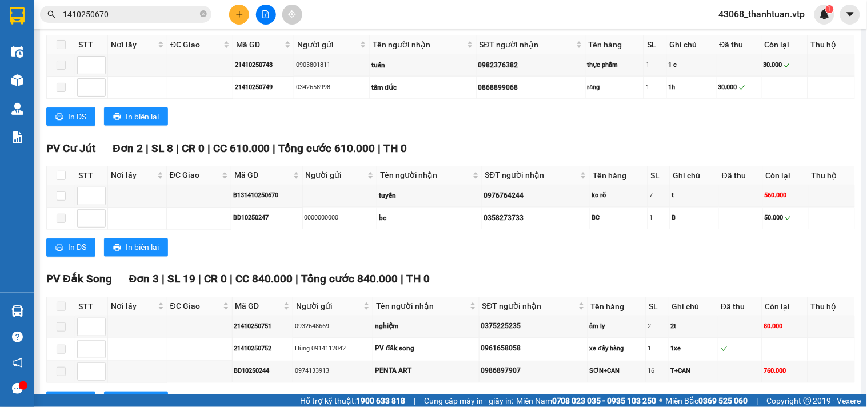
scroll to position [381, 0]
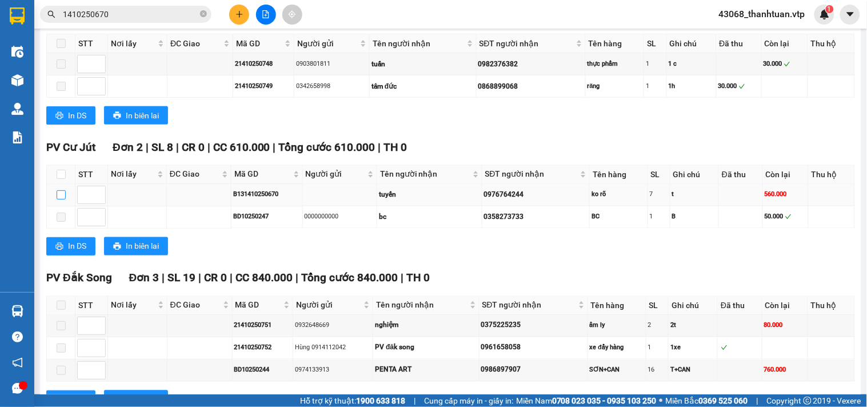
click at [59, 199] on input "checkbox" at bounding box center [61, 194] width 9 height 9
checkbox input "true"
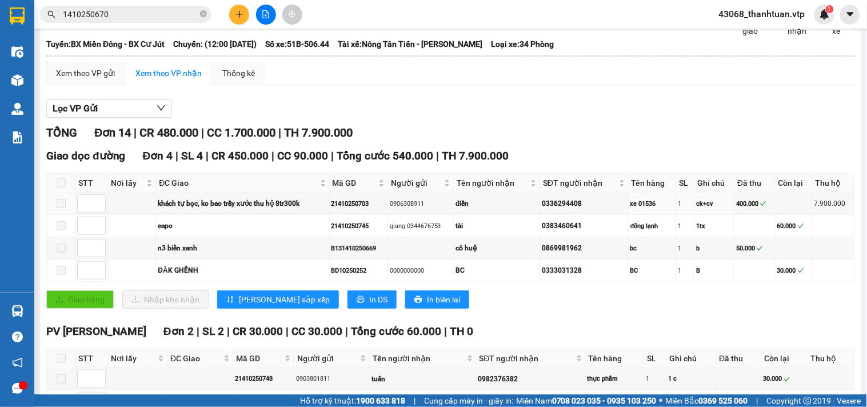
scroll to position [0, 0]
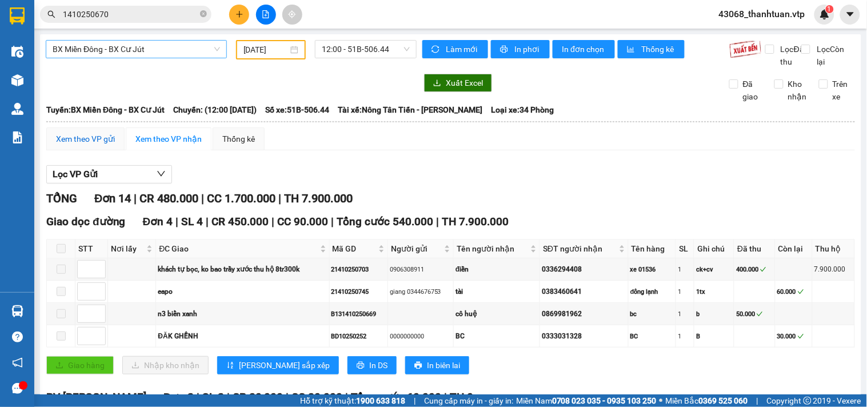
click at [82, 145] on div "Xem theo VP gửi" at bounding box center [85, 139] width 59 height 13
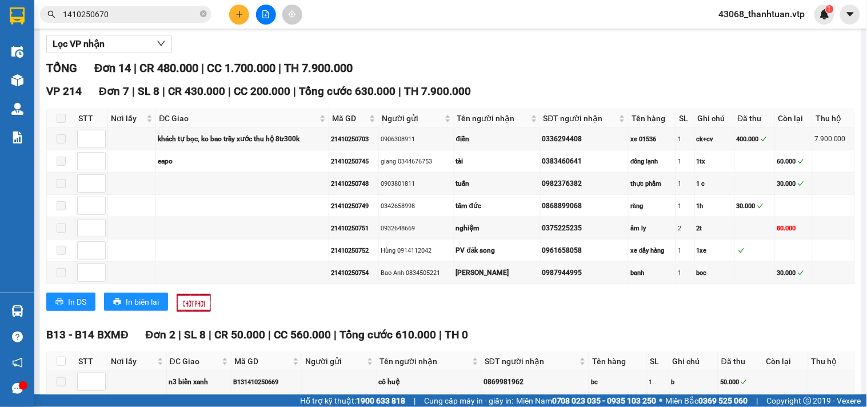
scroll to position [109, 0]
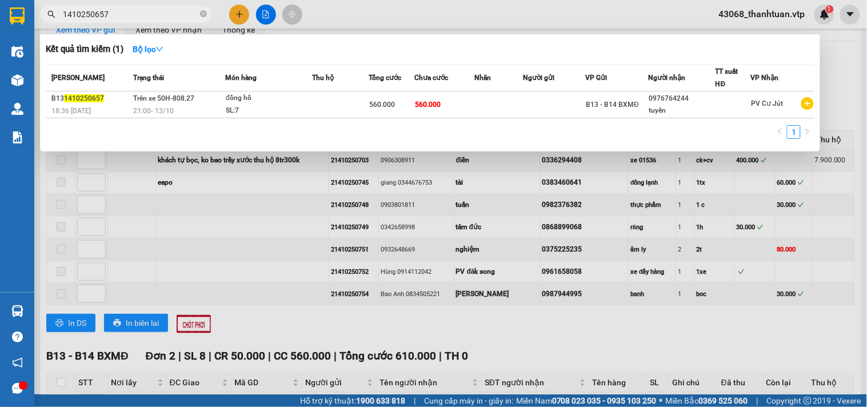
click at [265, 19] on div at bounding box center [433, 203] width 867 height 407
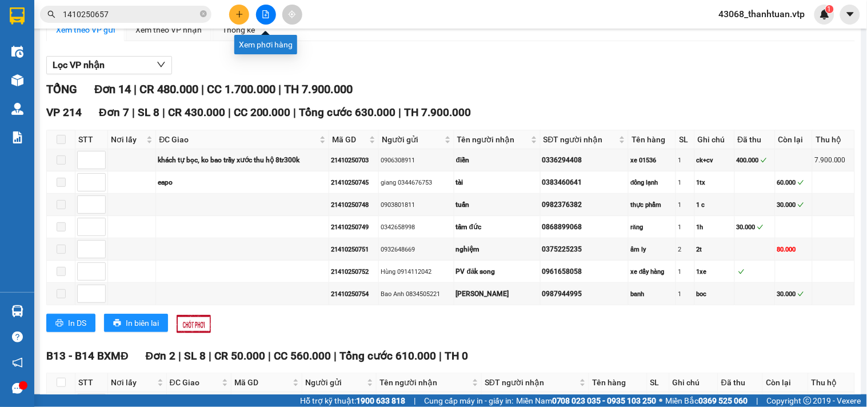
click at [265, 18] on icon "file-add" at bounding box center [266, 14] width 6 height 8
click at [263, 13] on icon "file-add" at bounding box center [266, 14] width 6 height 8
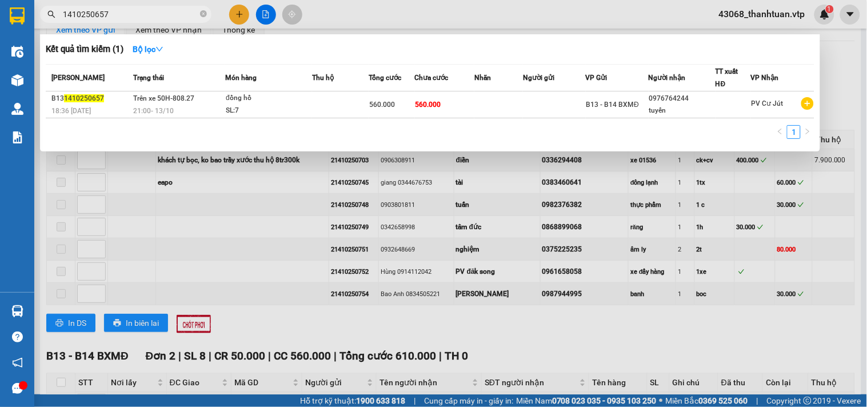
drag, startPoint x: 126, startPoint y: 13, endPoint x: 41, endPoint y: 29, distance: 86.6
click at [41, 25] on div "Kết quả tìm kiếm ( 1 ) Bộ lọc Mã ĐH Trạng thái Món hàng Thu hộ Tổng cước Chưa c…" at bounding box center [111, 15] width 223 height 20
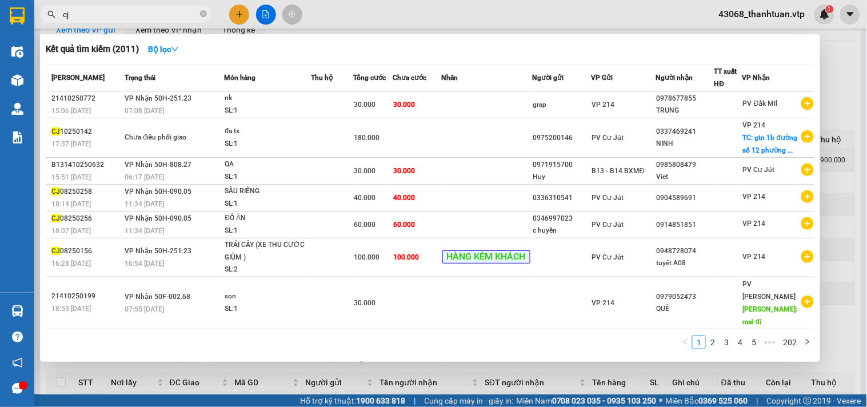
type input "c"
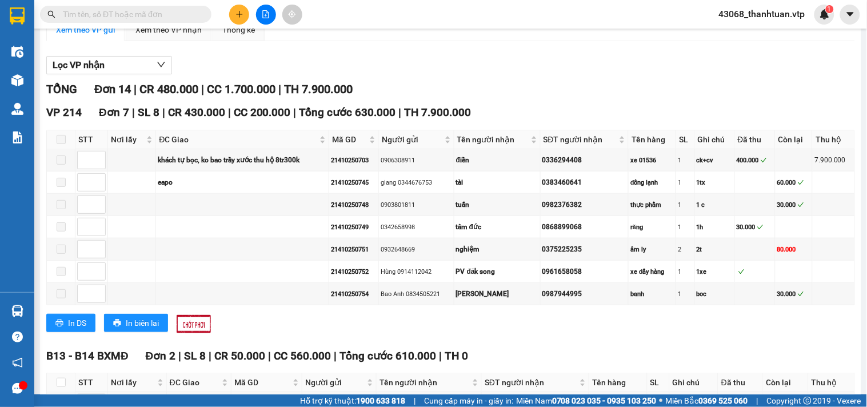
click at [258, 13] on button at bounding box center [266, 15] width 20 height 20
click at [269, 12] on icon "file-add" at bounding box center [266, 14] width 8 height 8
click at [261, 13] on button at bounding box center [266, 15] width 20 height 20
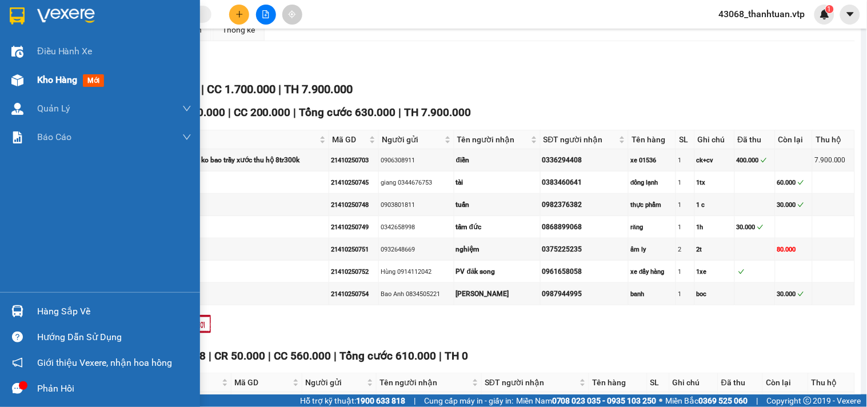
click at [42, 86] on div "Kho hàng mới" at bounding box center [72, 80] width 71 height 14
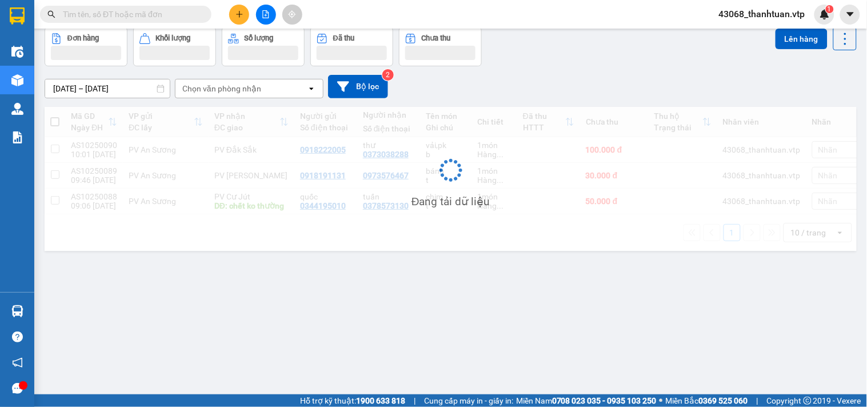
scroll to position [53, 0]
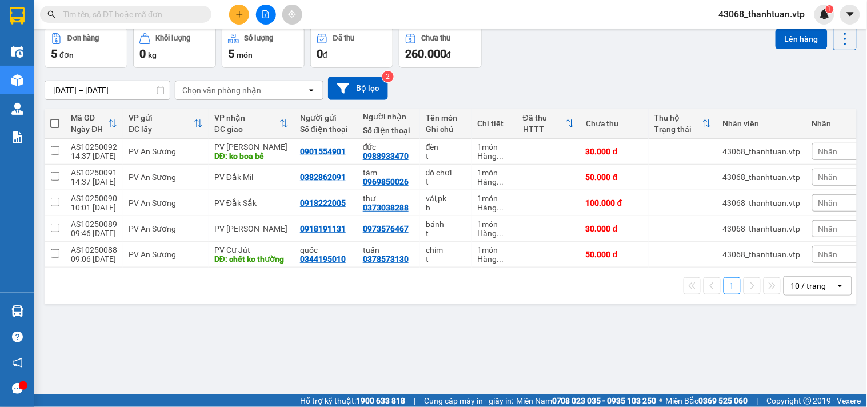
click at [266, 9] on button at bounding box center [266, 15] width 20 height 20
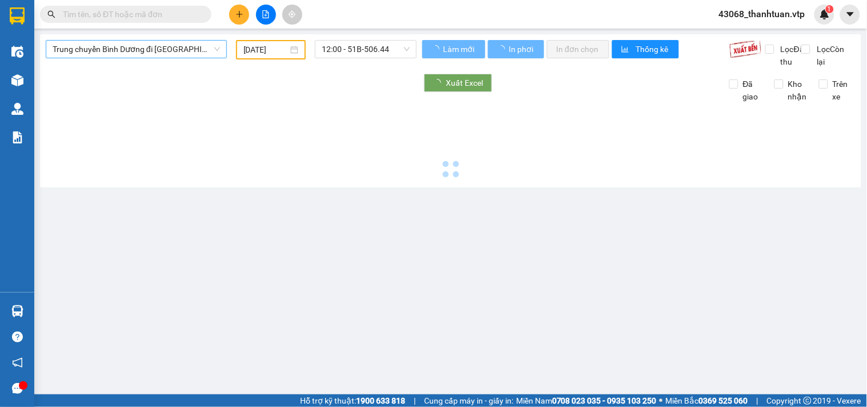
type input "[DATE]"
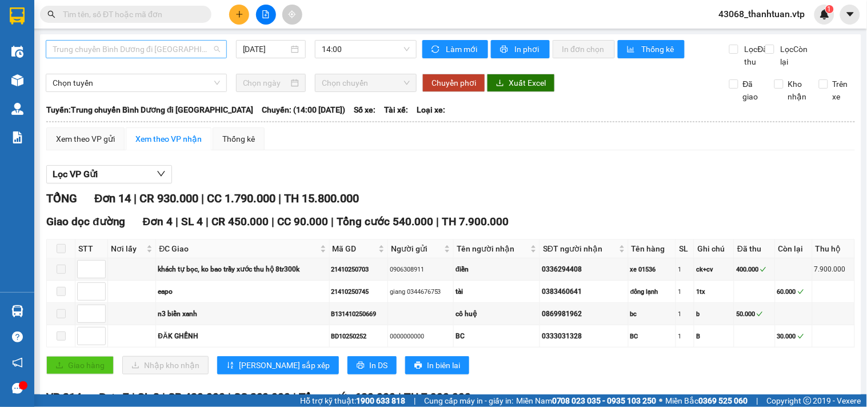
click at [169, 55] on span "Trung chuyển Bình Dương đi [GEOGRAPHIC_DATA]" at bounding box center [136, 49] width 167 height 17
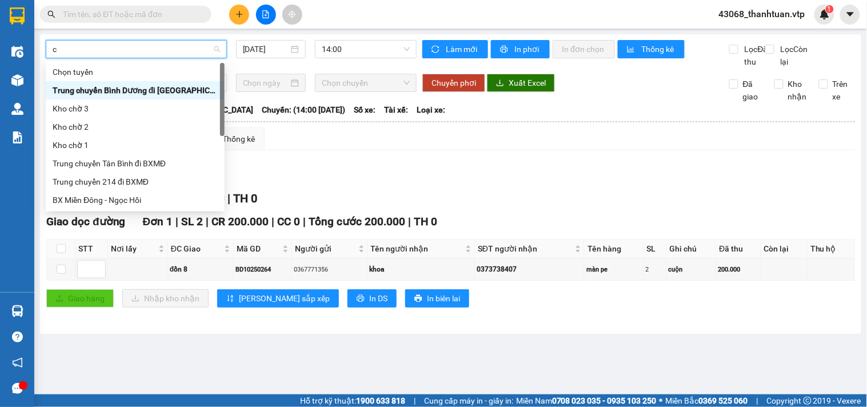
type input "cj"
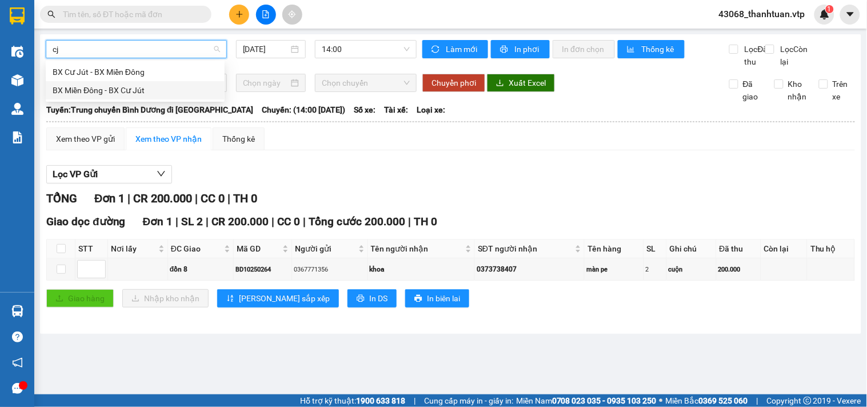
click at [134, 90] on div "BX Miền Đông - BX Cư Jút" at bounding box center [135, 90] width 165 height 13
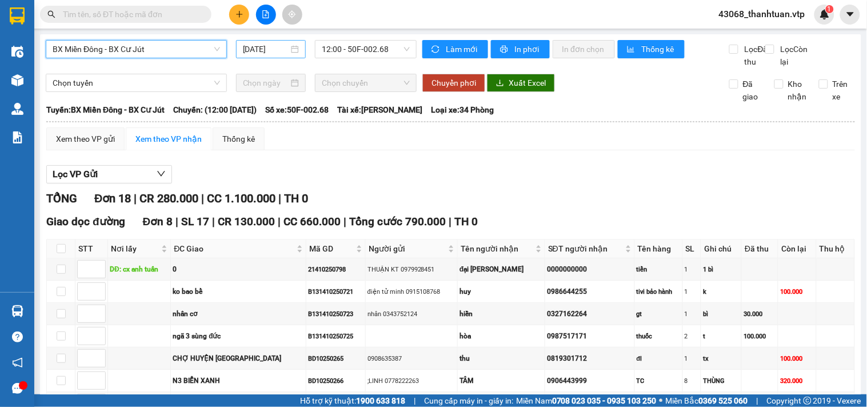
click at [290, 50] on div "[DATE]" at bounding box center [271, 49] width 57 height 13
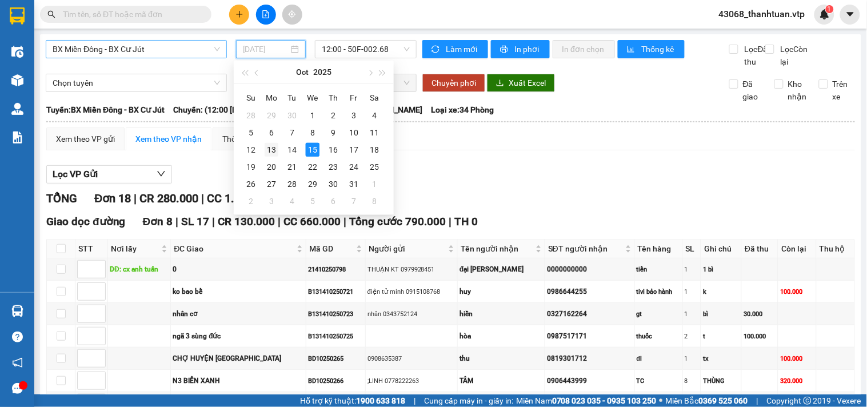
click at [271, 147] on div "13" at bounding box center [272, 150] width 14 height 14
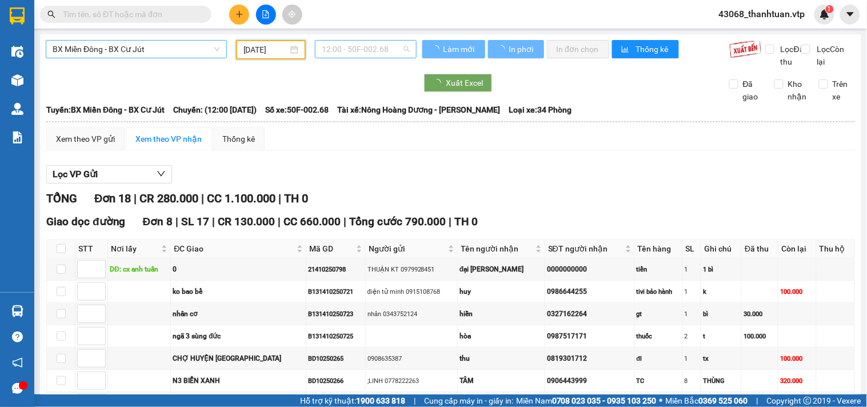
type input "[DATE]"
click at [338, 53] on span "12:00 - 50F-002.68" at bounding box center [366, 49] width 88 height 17
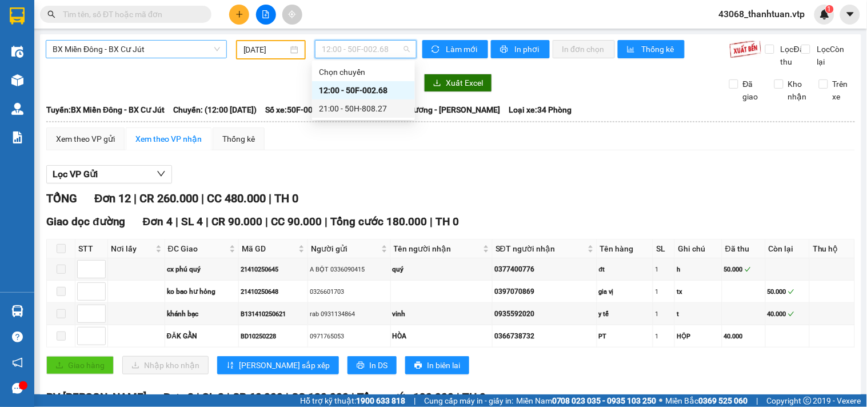
click at [341, 106] on div "21:00 - 50H-808.27" at bounding box center [363, 108] width 89 height 13
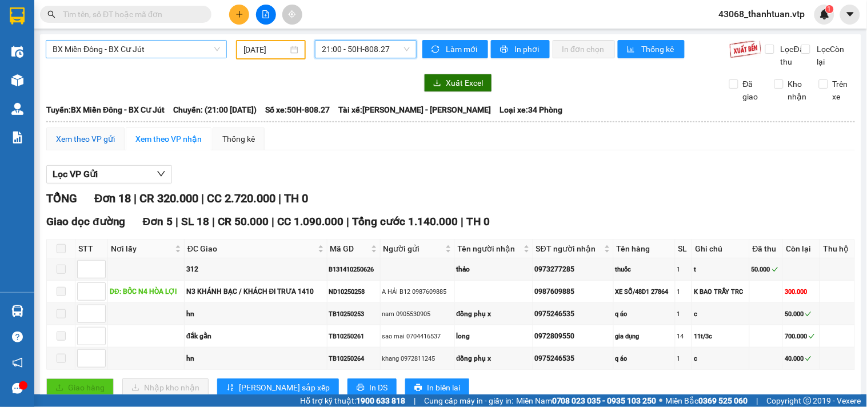
click at [97, 145] on div "Xem theo VP gửi" at bounding box center [85, 139] width 59 height 13
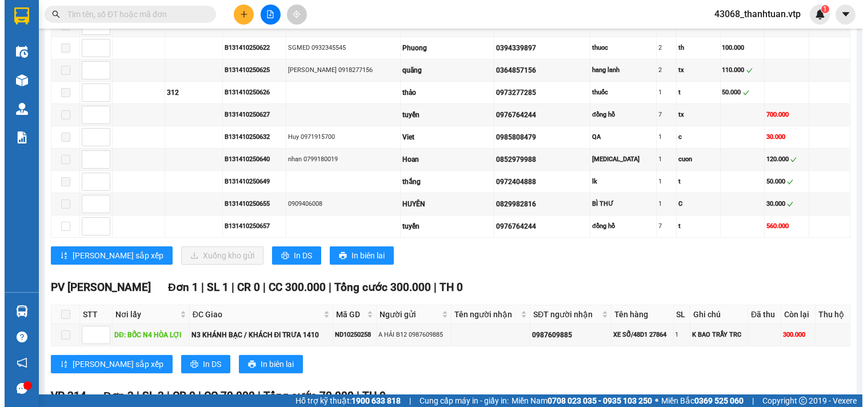
scroll to position [355, 0]
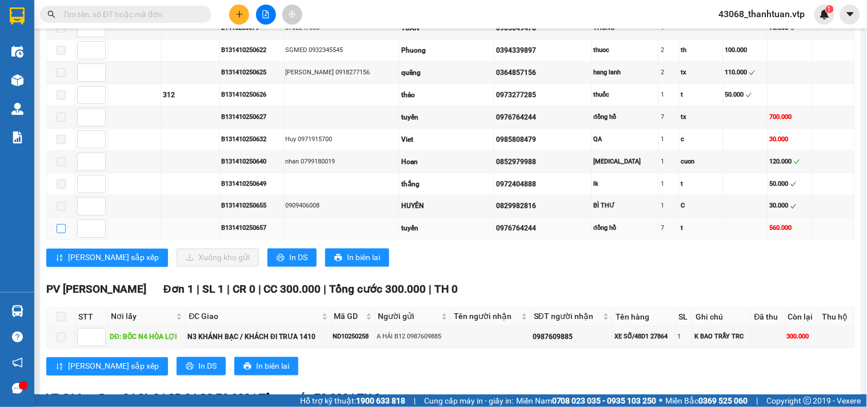
click at [62, 233] on input "checkbox" at bounding box center [61, 228] width 9 height 9
checkbox input "true"
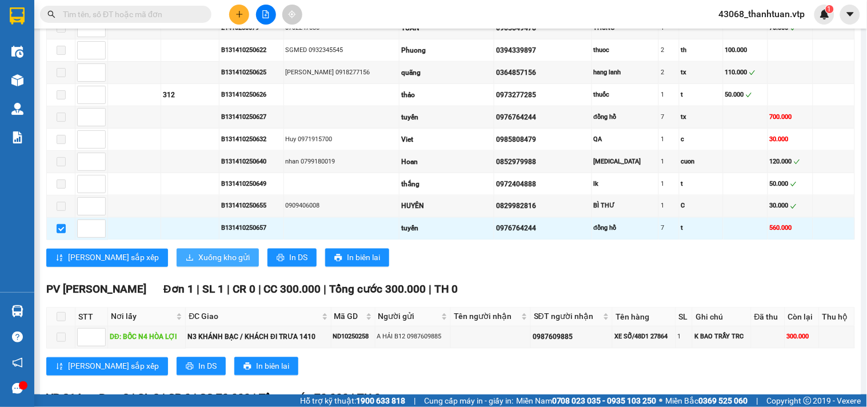
click at [198, 264] on span "Xuống kho gửi" at bounding box center [223, 257] width 51 height 13
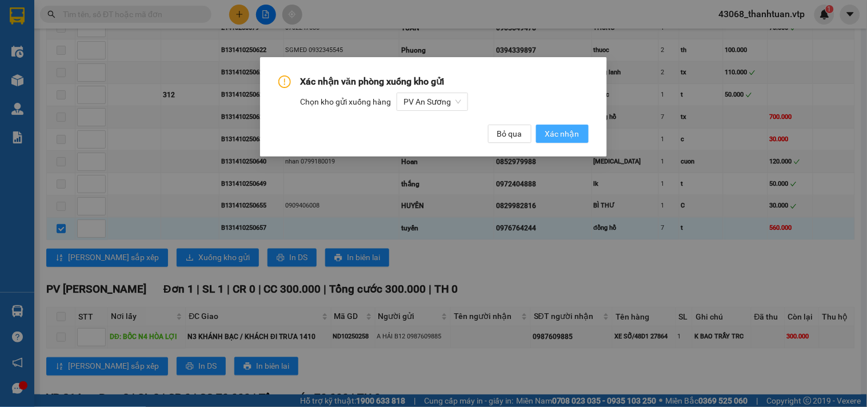
click at [564, 134] on span "Xác nhận" at bounding box center [562, 133] width 34 height 13
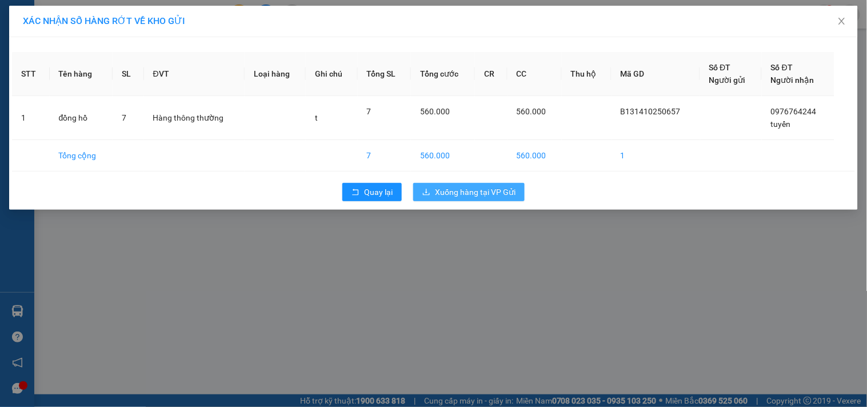
click at [462, 196] on span "Xuống hàng tại VP Gửi" at bounding box center [475, 192] width 81 height 13
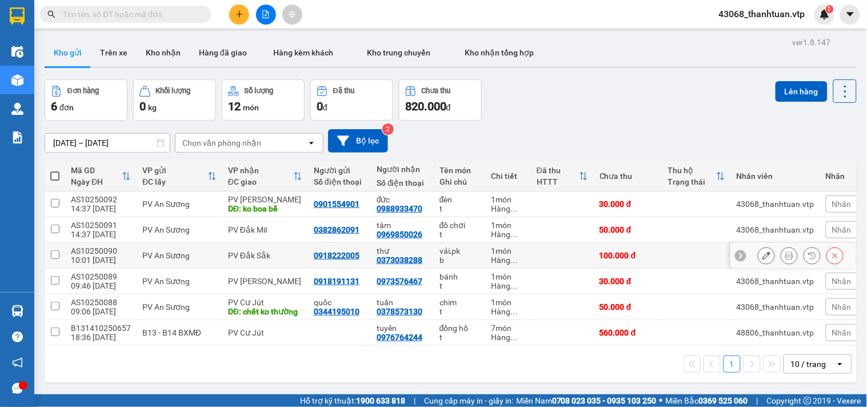
scroll to position [53, 0]
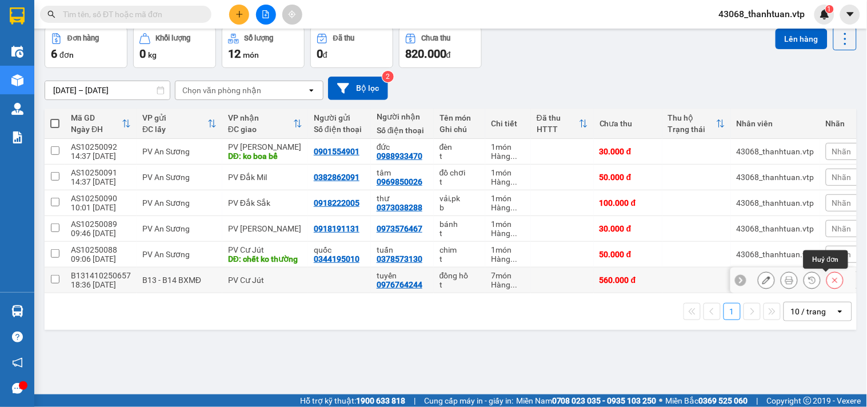
click at [831, 282] on icon at bounding box center [835, 280] width 8 height 8
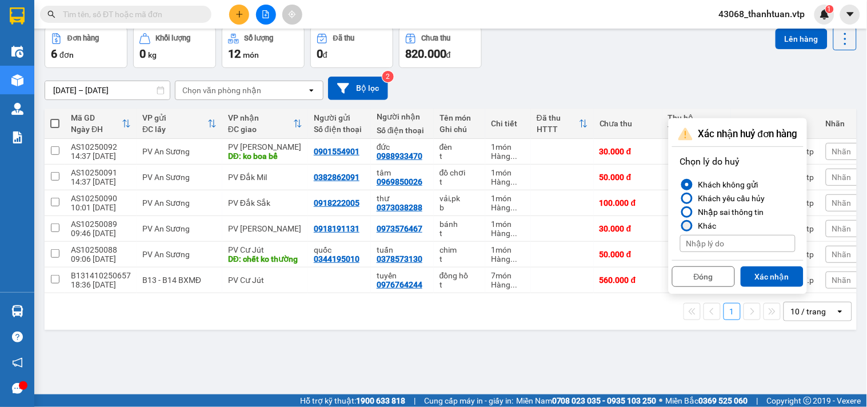
click at [687, 225] on div at bounding box center [687, 226] width 8 height 8
click at [680, 226] on input "Khác" at bounding box center [680, 226] width 0 height 0
click at [692, 243] on input at bounding box center [737, 243] width 115 height 17
type input "trùng mã"
drag, startPoint x: 776, startPoint y: 274, endPoint x: 763, endPoint y: 275, distance: 12.6
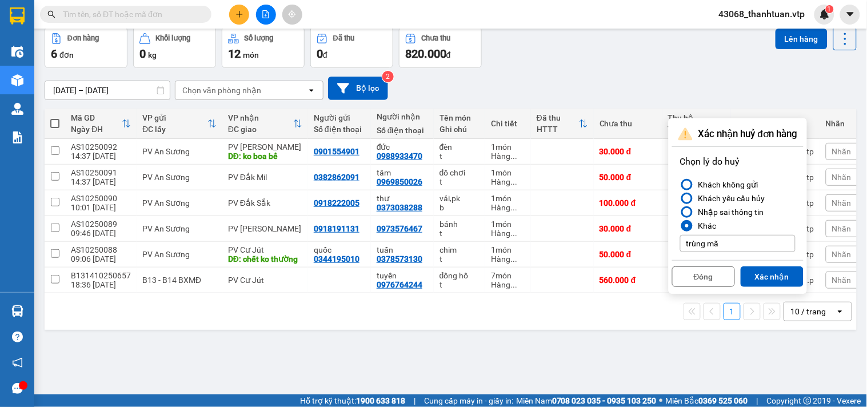
click at [776, 274] on button "Xác nhận" at bounding box center [772, 276] width 63 height 21
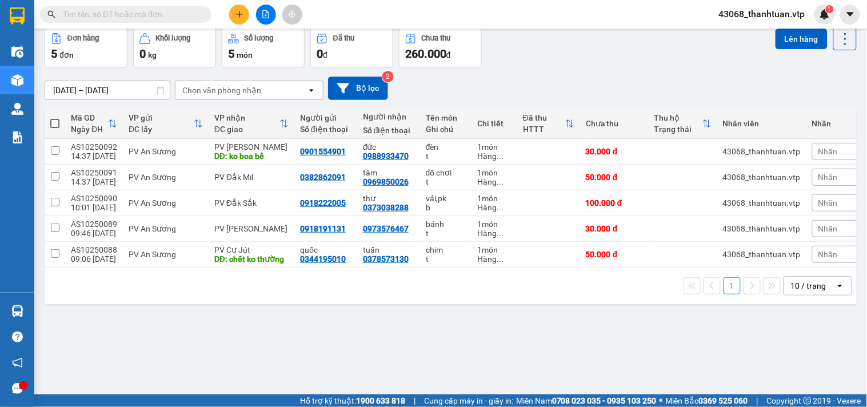
click at [246, 15] on button at bounding box center [239, 15] width 20 height 20
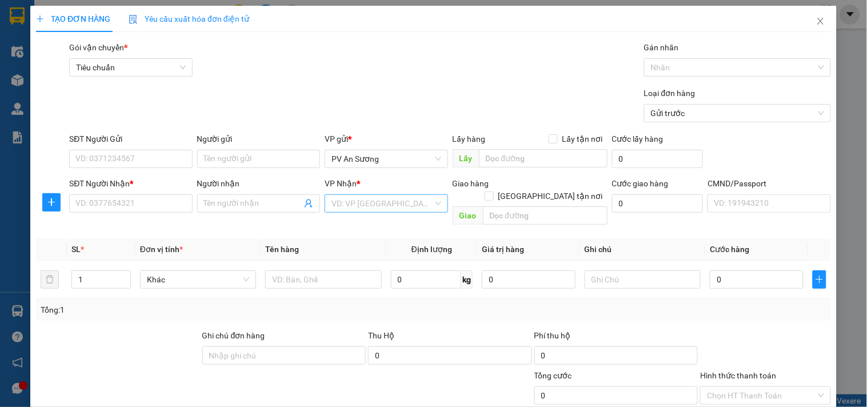
click at [341, 209] on input "search" at bounding box center [381, 203] width 101 height 17
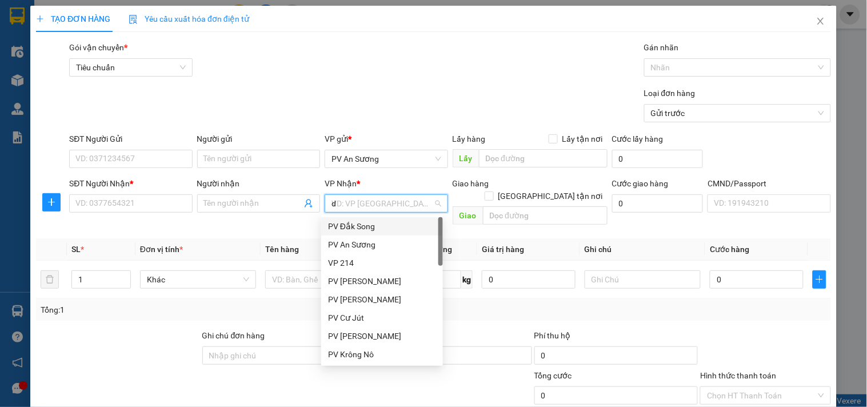
type input "ds"
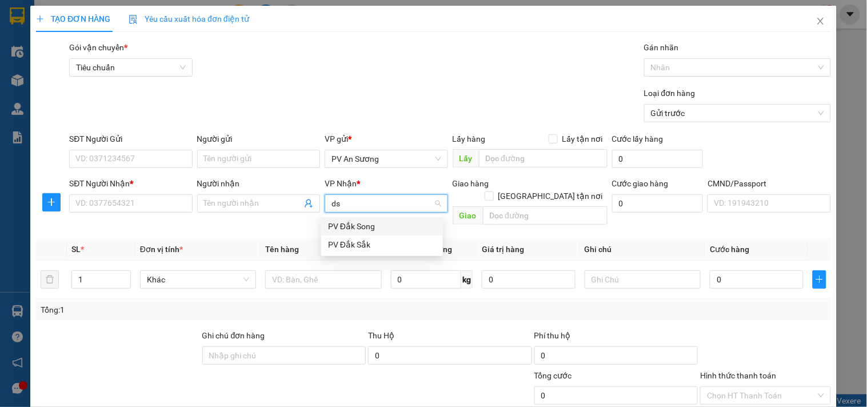
click at [339, 225] on div "PV Đắk Song" at bounding box center [382, 226] width 108 height 13
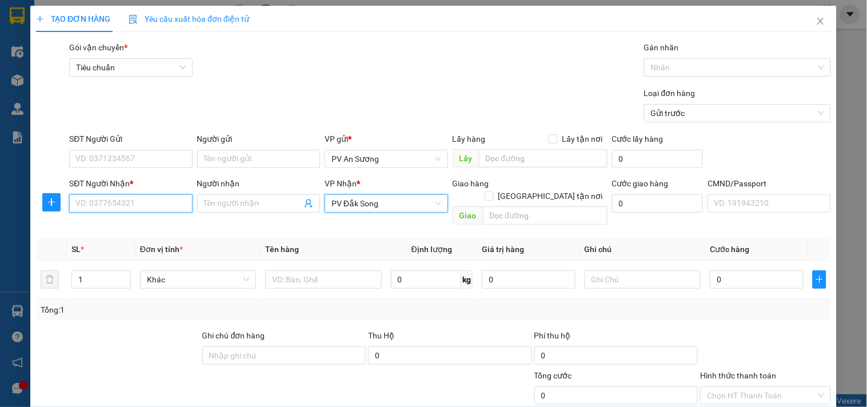
click at [156, 198] on input "SĐT Người Nhận *" at bounding box center [130, 203] width 123 height 18
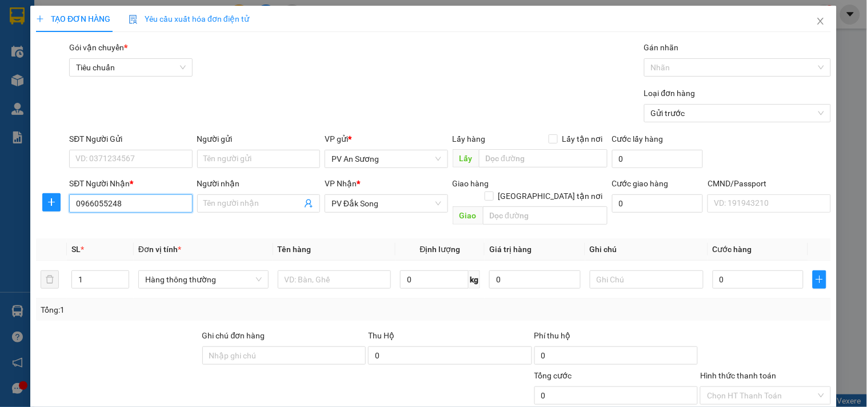
type input "0966055248"
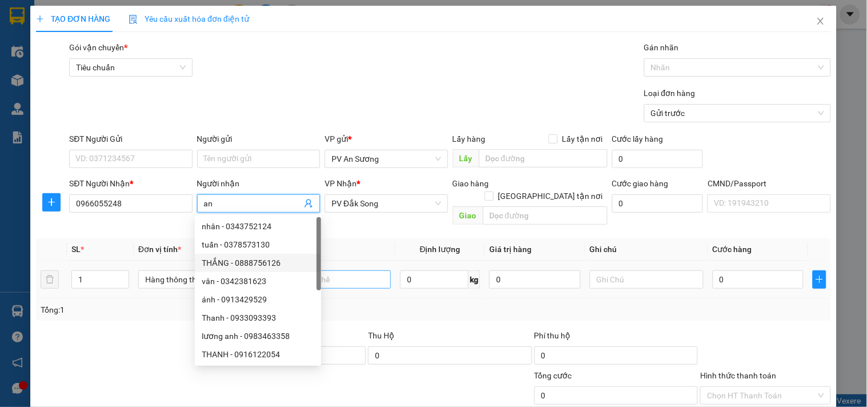
type input "an"
click at [337, 273] on input "text" at bounding box center [335, 279] width 114 height 18
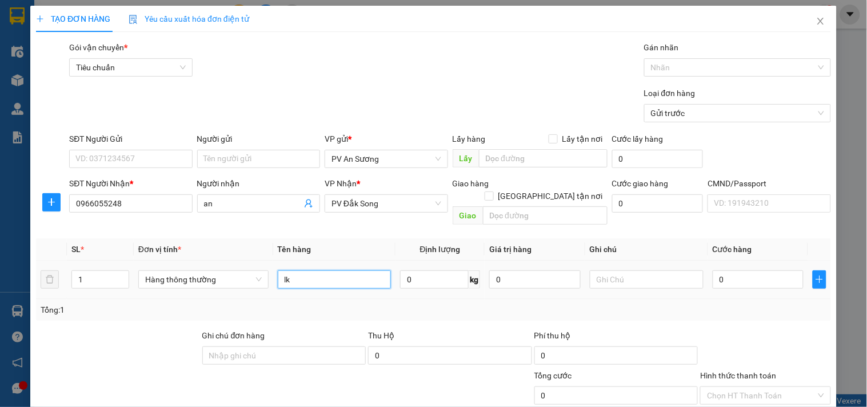
type input "lk"
type input "t"
type input "500"
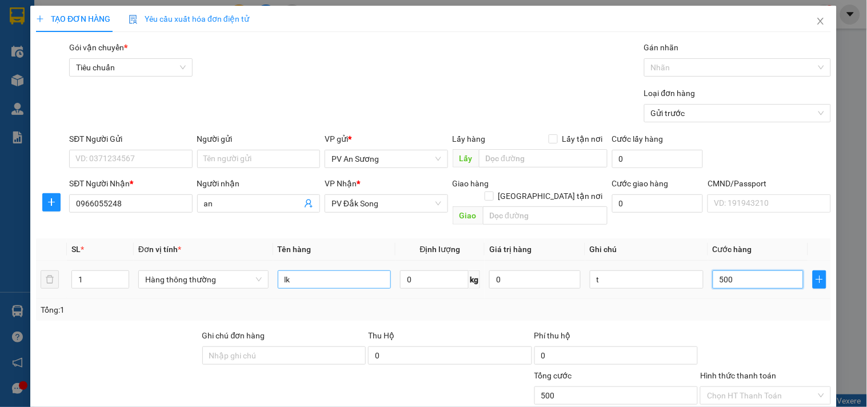
type input "5.000"
type input "50.000"
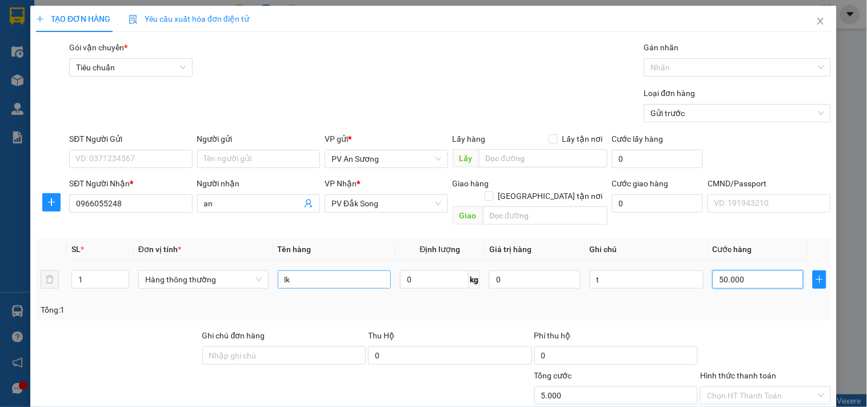
type input "50.000"
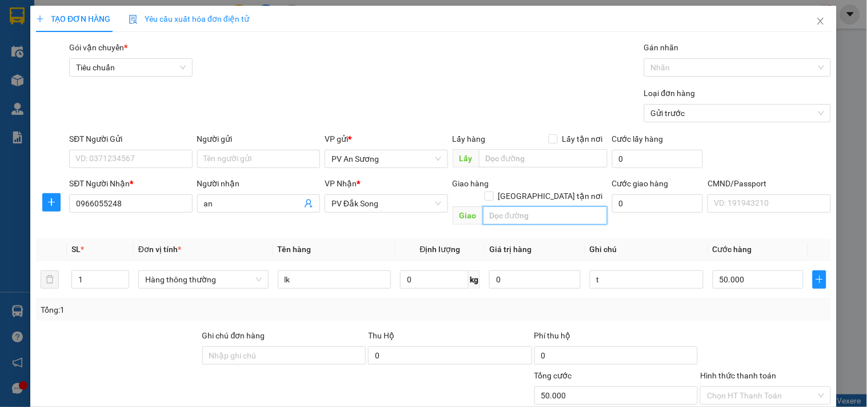
click at [530, 206] on input "text" at bounding box center [545, 215] width 125 height 18
type input "u"
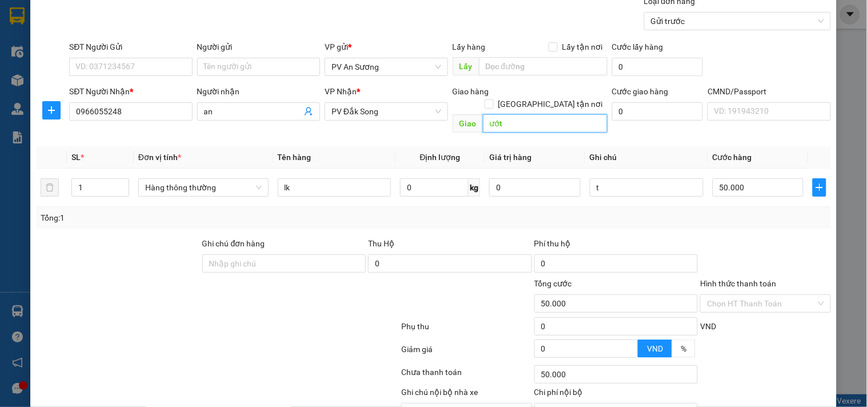
scroll to position [143, 0]
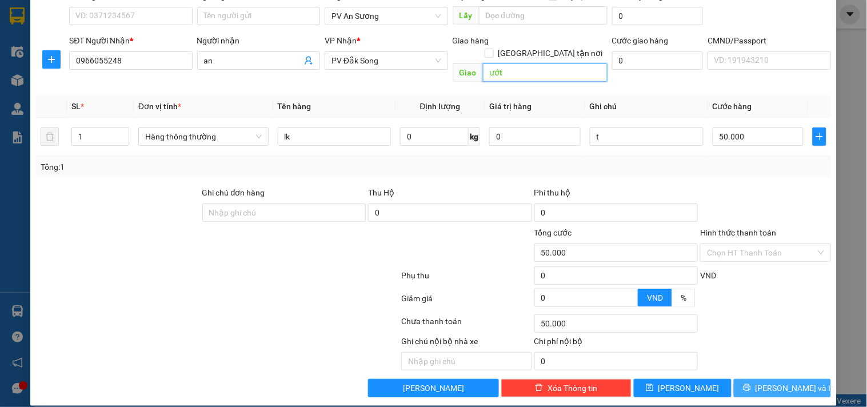
type input "ướt"
click at [797, 379] on button "[PERSON_NAME] và In" at bounding box center [782, 388] width 97 height 18
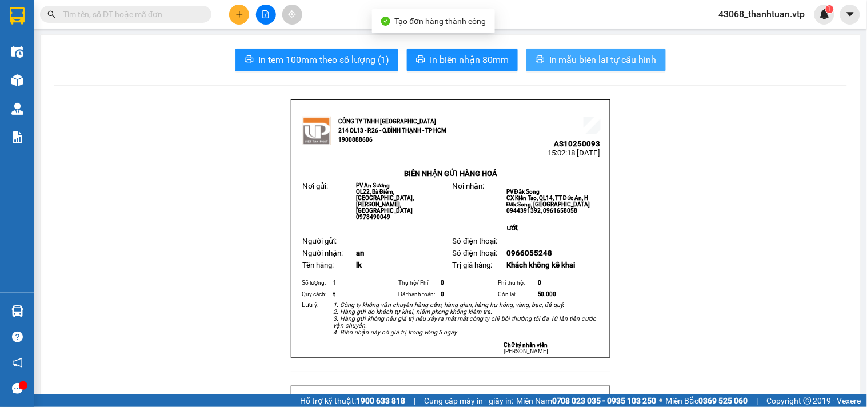
click at [618, 63] on span "In mẫu biên lai tự cấu hình" at bounding box center [602, 60] width 107 height 14
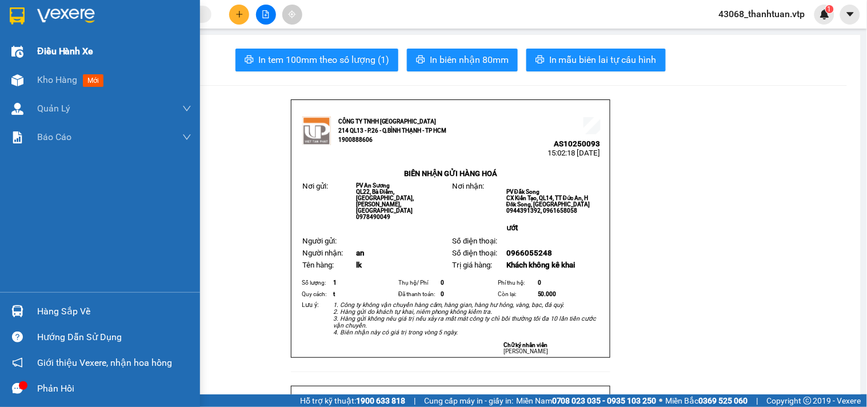
click at [59, 63] on div "Điều hành xe" at bounding box center [114, 51] width 154 height 29
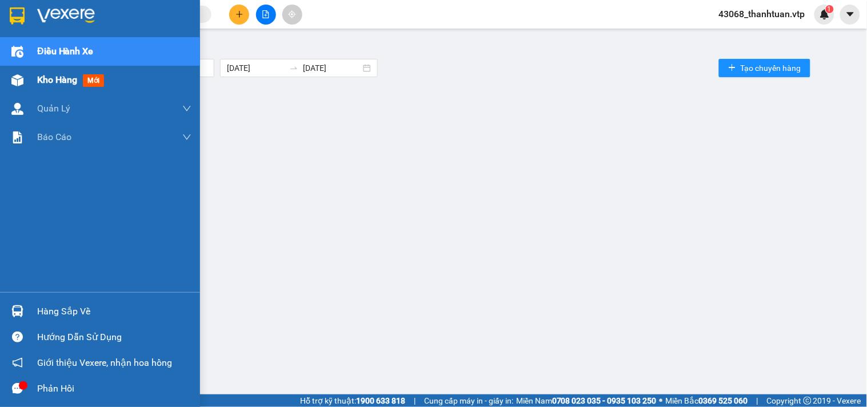
click at [50, 82] on span "Kho hàng" at bounding box center [57, 79] width 40 height 11
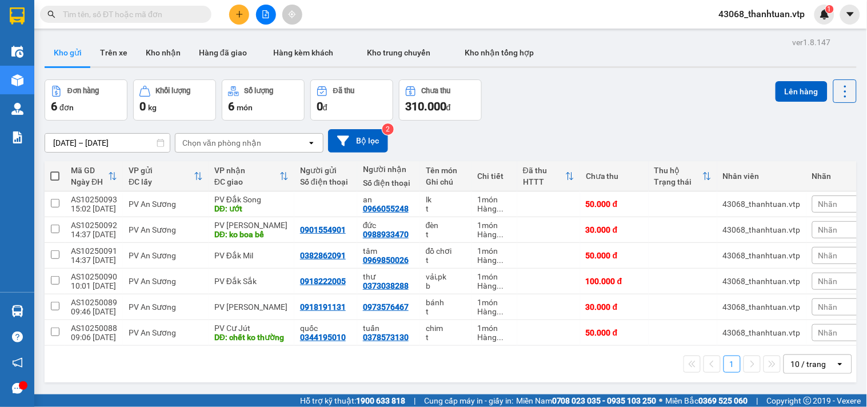
click at [238, 15] on icon "plus" at bounding box center [239, 14] width 8 height 8
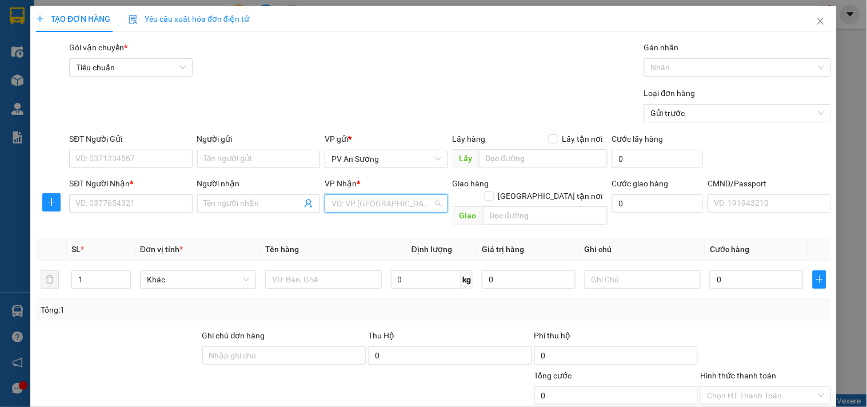
click at [345, 203] on input "search" at bounding box center [381, 203] width 101 height 17
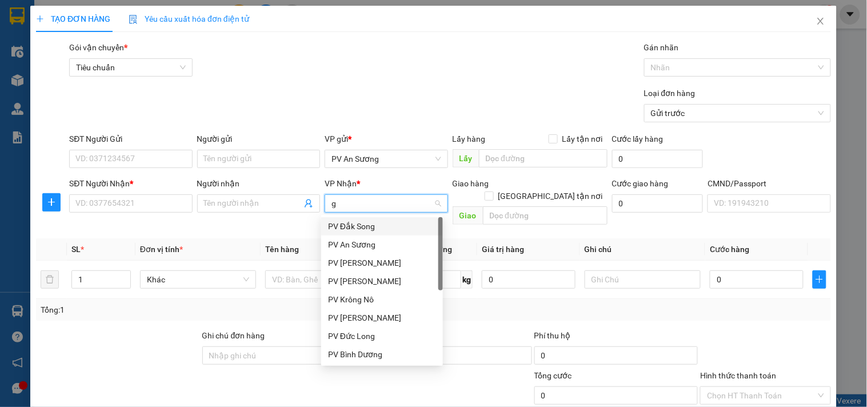
type input "gn"
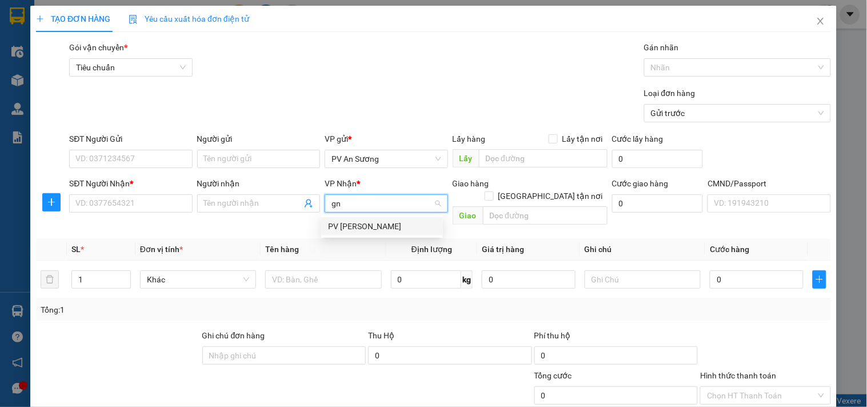
click at [335, 229] on div "PV [PERSON_NAME]" at bounding box center [382, 226] width 108 height 13
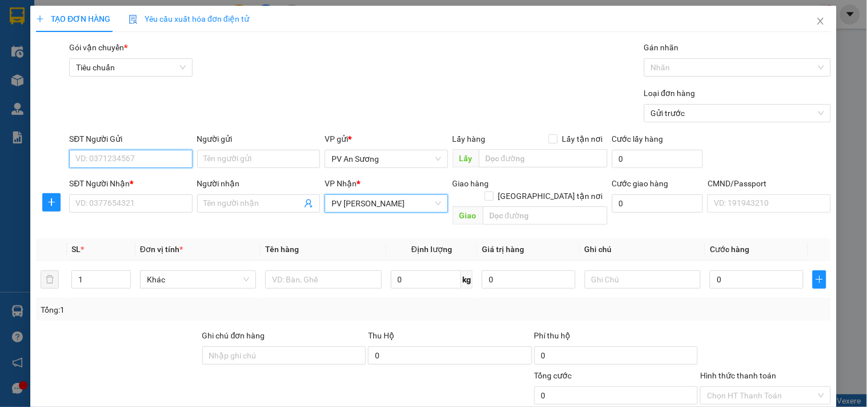
click at [161, 162] on input "SĐT Người Gửi" at bounding box center [130, 159] width 123 height 18
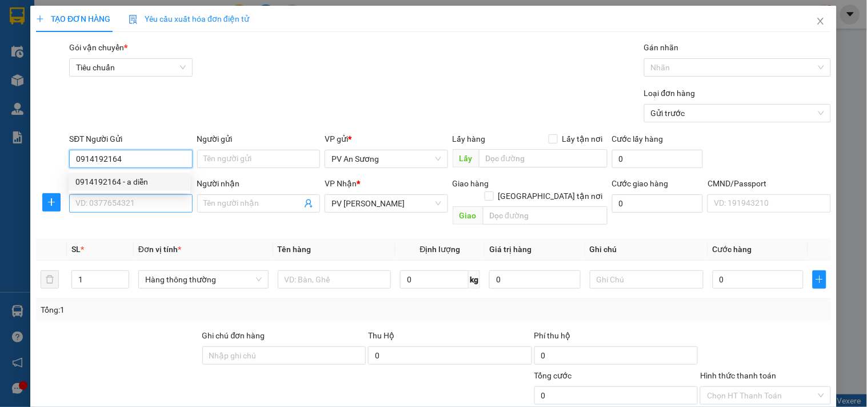
type input "0914192164"
click at [163, 199] on input "SĐT Người Nhận *" at bounding box center [130, 203] width 123 height 18
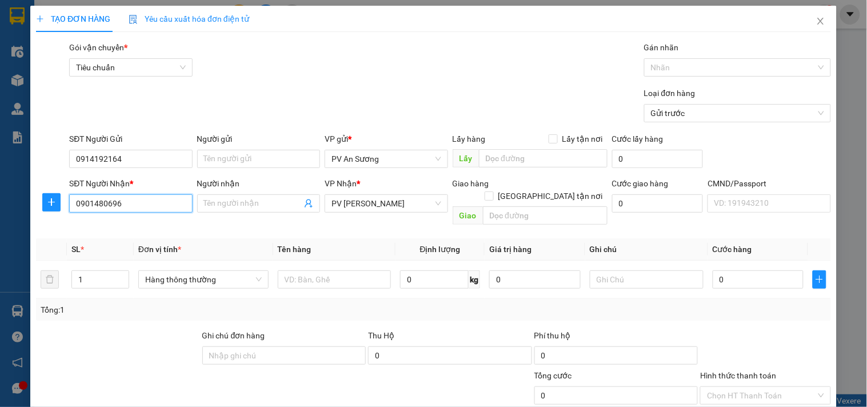
type input "0901480696"
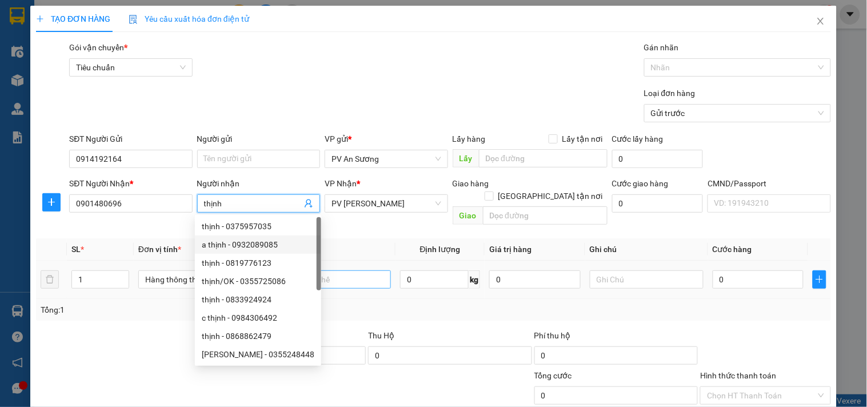
type input "thịnh"
click at [338, 270] on input "text" at bounding box center [335, 279] width 114 height 18
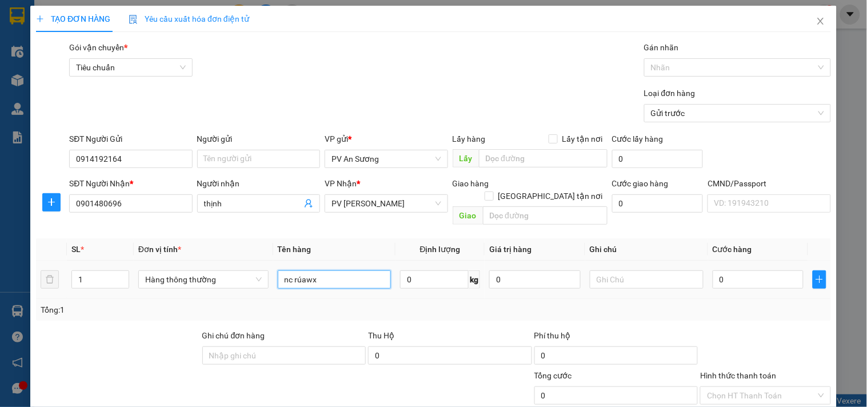
type input "nc rúawx"
type input "can"
type input "5"
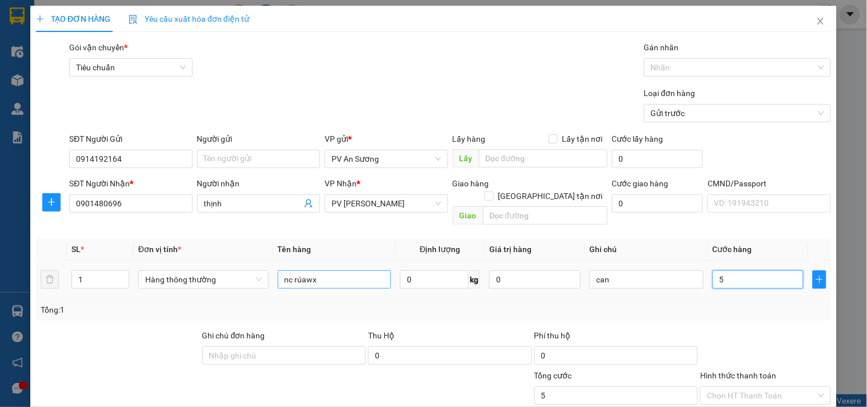
type input "50"
type input "500"
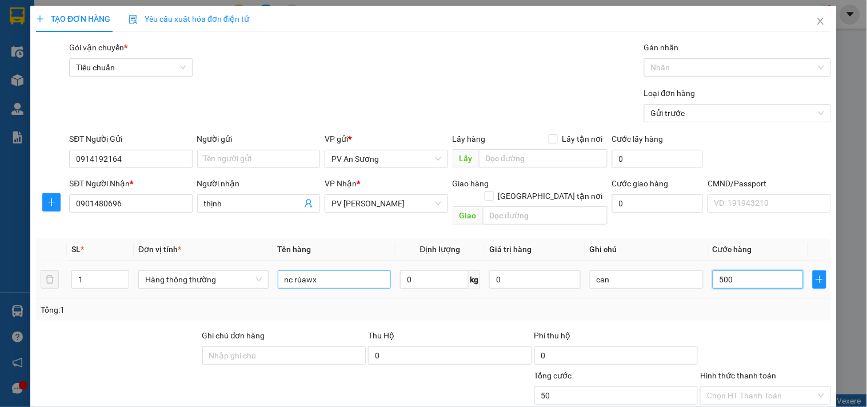
type input "500"
type input "5.000"
type input "50.000"
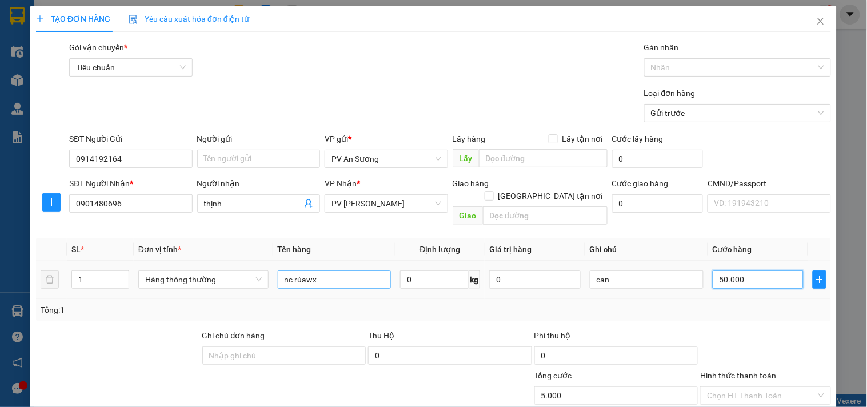
type input "50.000"
click at [330, 270] on input "nc rúawx" at bounding box center [335, 279] width 114 height 18
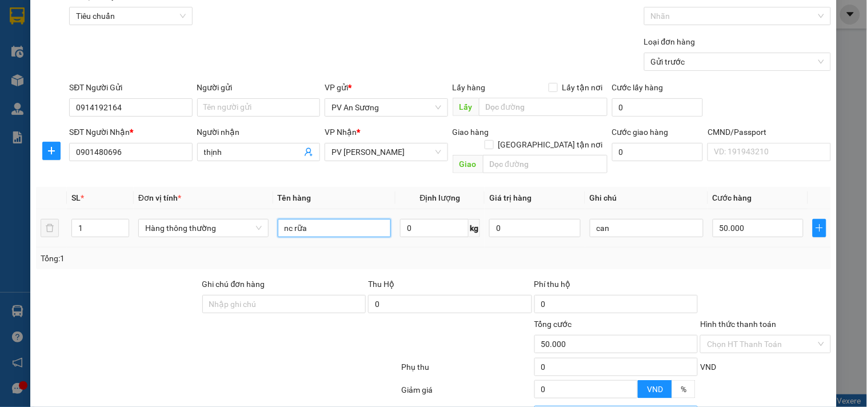
scroll to position [127, 0]
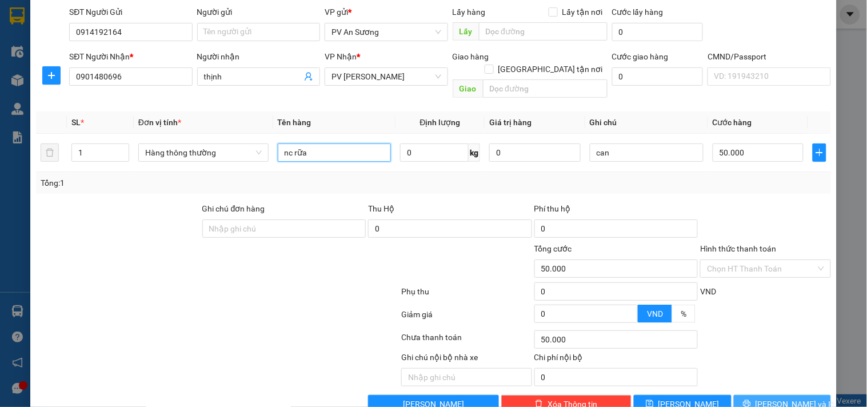
type input "nc rữa"
click at [751, 399] on icon "printer" at bounding box center [747, 403] width 8 height 8
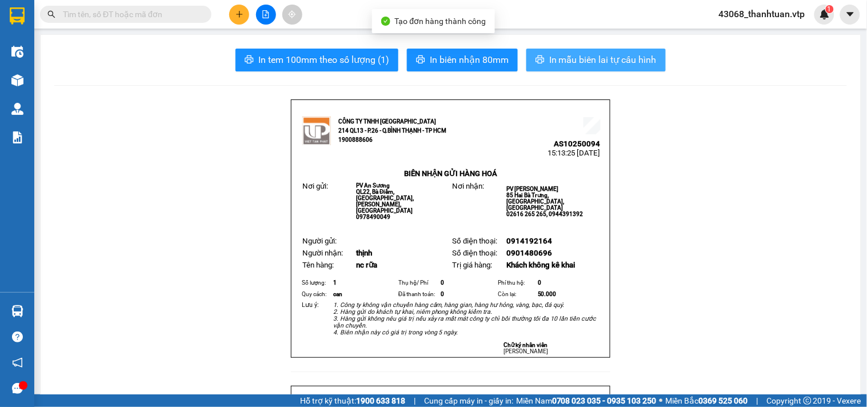
click at [583, 55] on span "In mẫu biên lai tự cấu hình" at bounding box center [602, 60] width 107 height 14
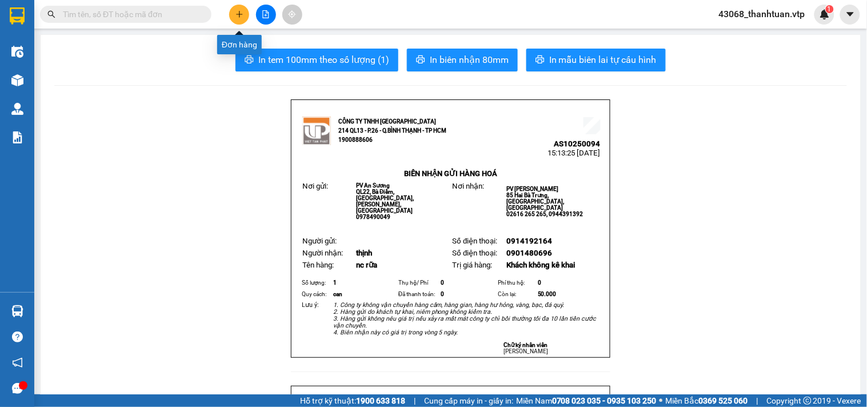
click at [242, 13] on icon "plus" at bounding box center [239, 14] width 8 height 8
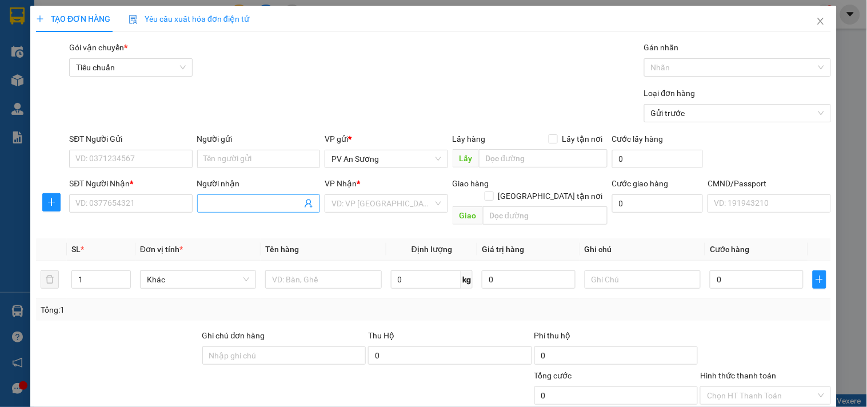
click at [280, 198] on input "Người nhận" at bounding box center [253, 203] width 98 height 13
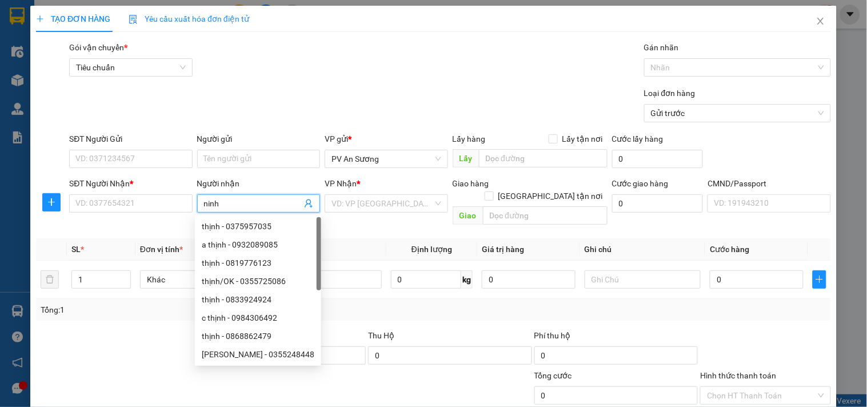
type input "ninh"
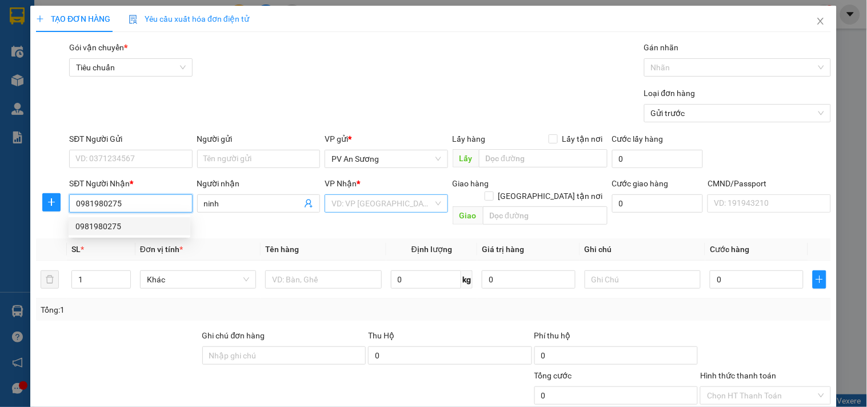
type input "0981980275"
click at [340, 202] on input "search" at bounding box center [381, 203] width 101 height 17
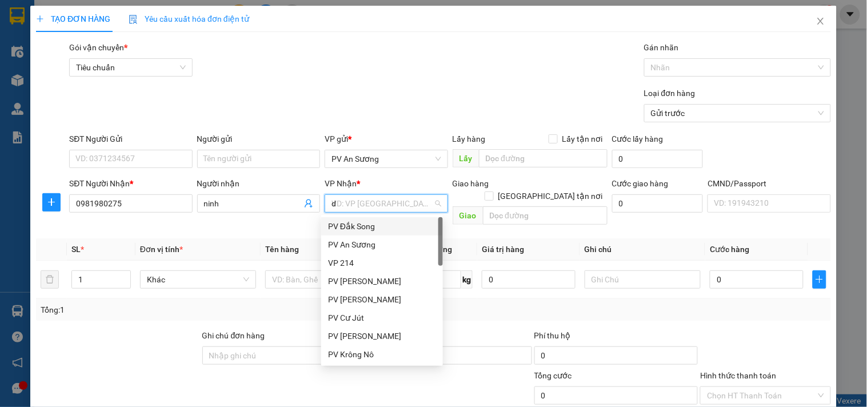
type input "ds"
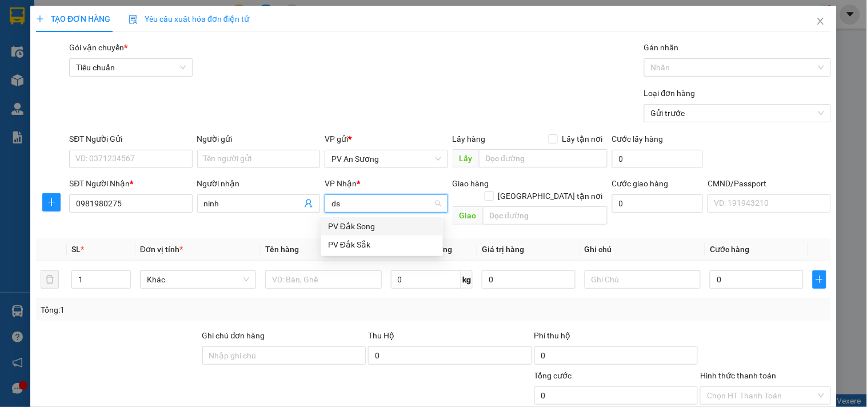
click at [344, 226] on div "PV Đắk Song" at bounding box center [382, 226] width 108 height 13
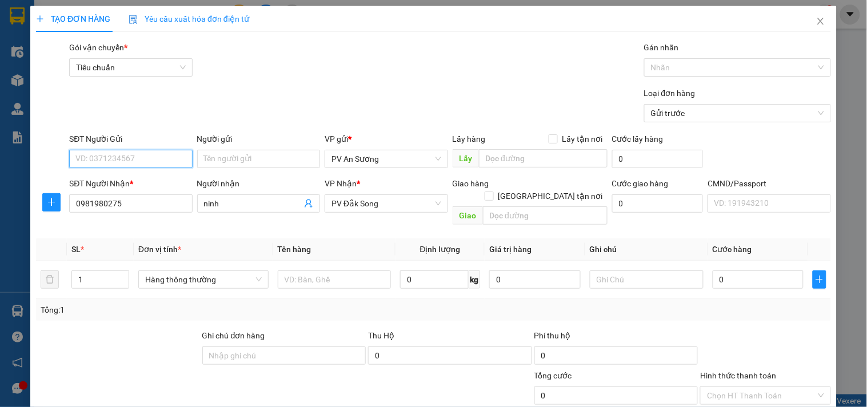
click at [155, 164] on input "SĐT Người Gửi" at bounding box center [130, 159] width 123 height 18
type input "0858196957"
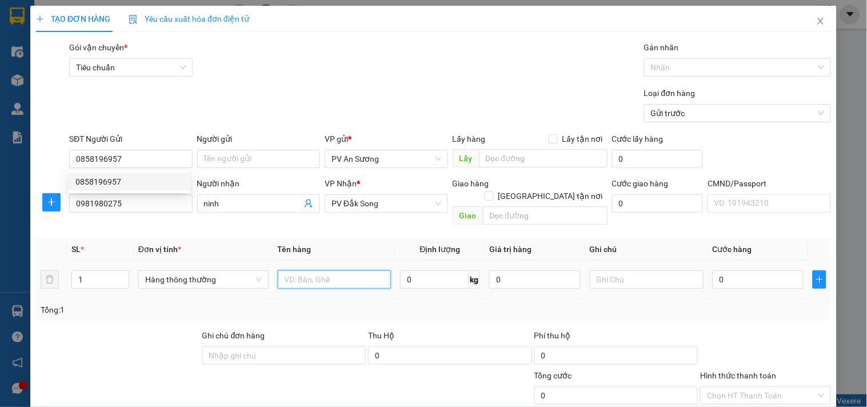
click at [351, 270] on input "text" at bounding box center [335, 279] width 114 height 18
type input "lạnh"
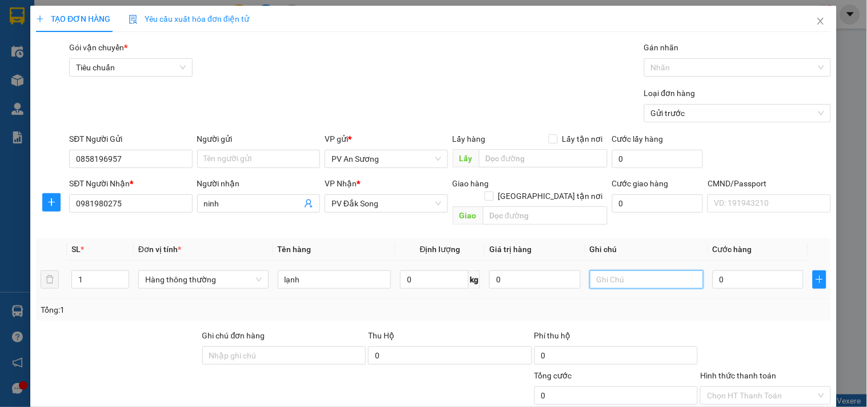
click at [598, 272] on input "text" at bounding box center [647, 279] width 114 height 18
type input "tx"
click at [736, 270] on input "0" at bounding box center [758, 279] width 91 height 18
type input "8"
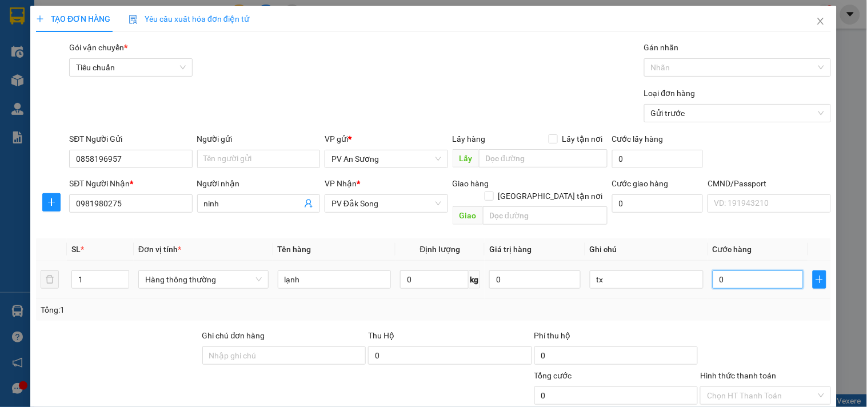
type input "8"
type input "80"
type input "800"
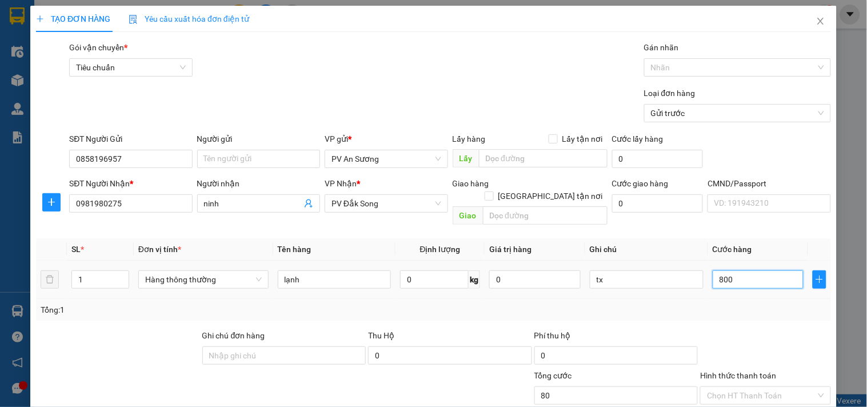
type input "800"
type input "8.000"
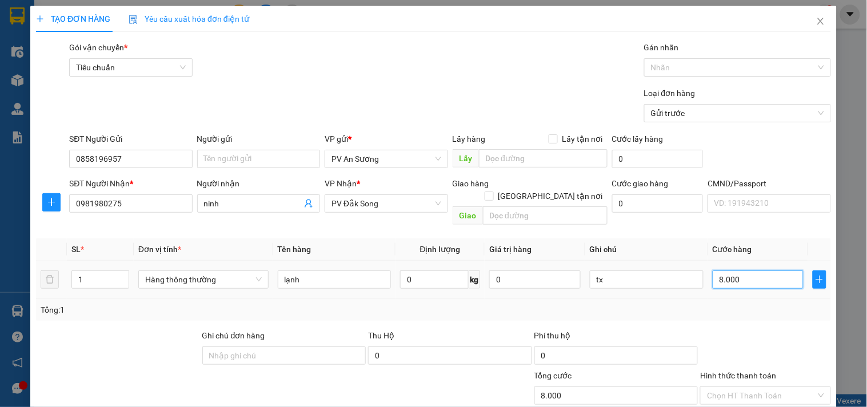
type input "80.000"
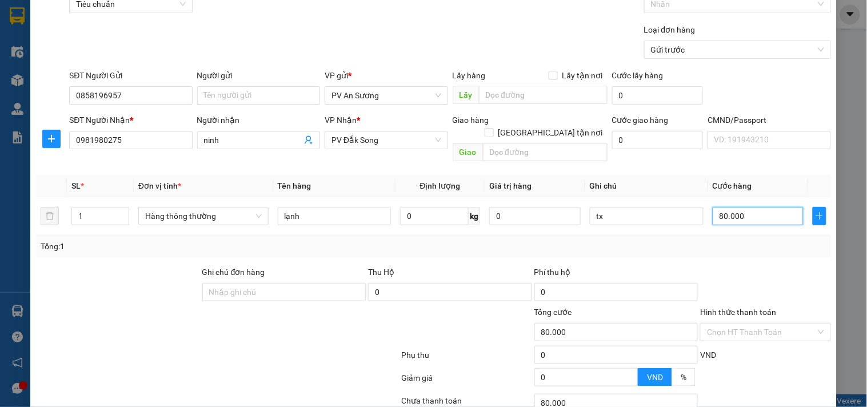
scroll to position [143, 0]
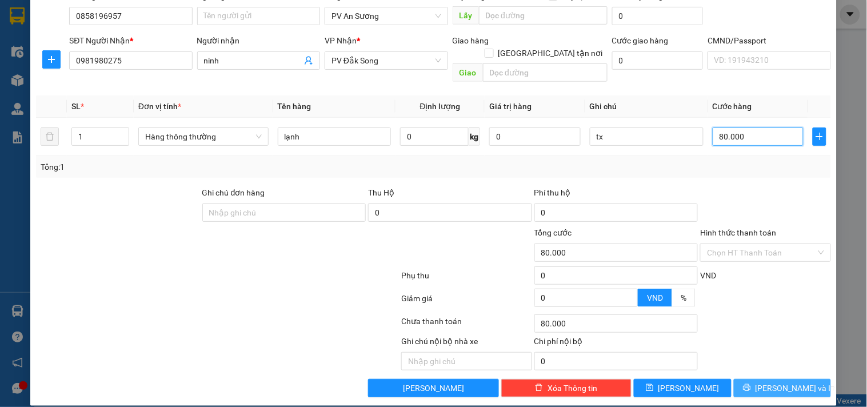
type input "80.000"
drag, startPoint x: 761, startPoint y: 375, endPoint x: 700, endPoint y: 350, distance: 65.9
click at [762, 379] on button "[PERSON_NAME] và In" at bounding box center [782, 388] width 97 height 18
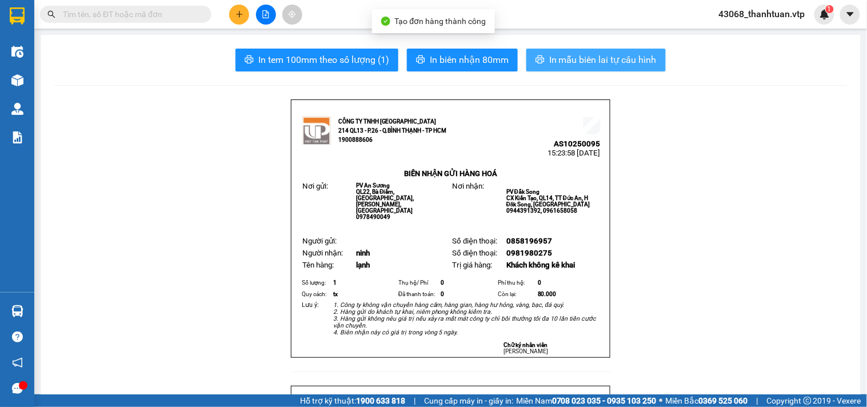
click at [581, 55] on span "In mẫu biên lai tự cấu hình" at bounding box center [602, 60] width 107 height 14
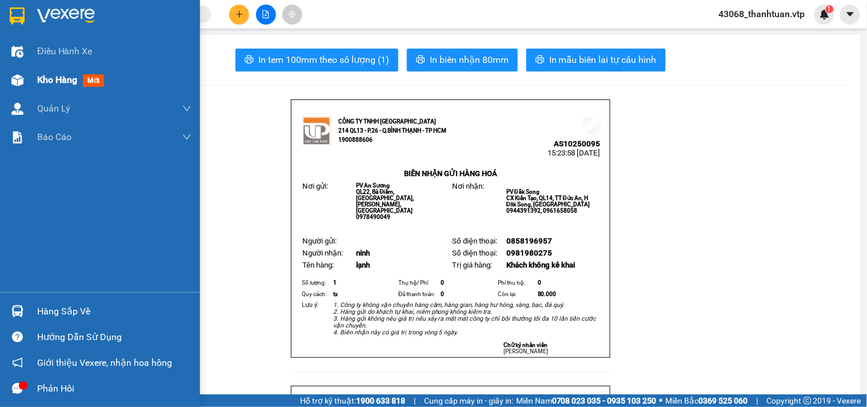
click at [58, 77] on span "Kho hàng" at bounding box center [57, 79] width 40 height 11
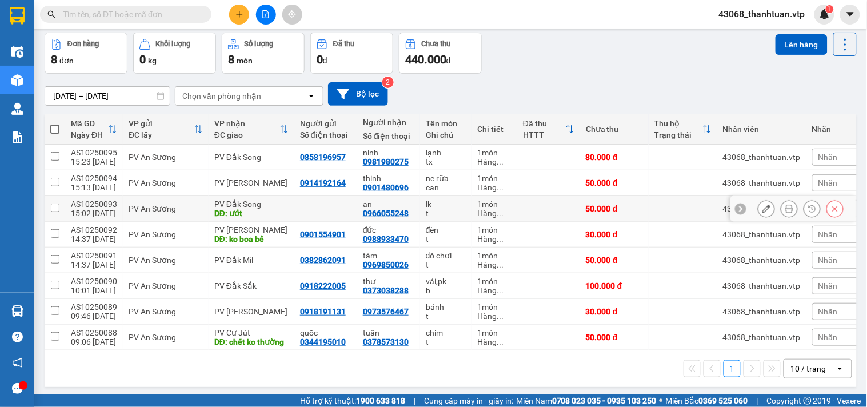
scroll to position [55, 0]
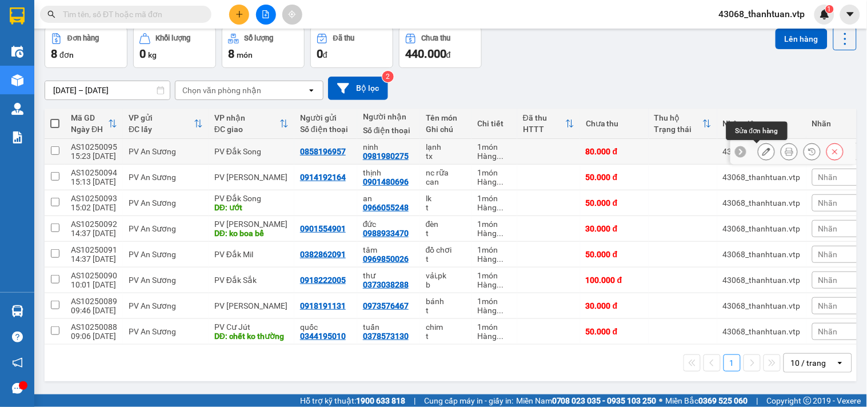
click at [762, 150] on icon at bounding box center [766, 151] width 8 height 8
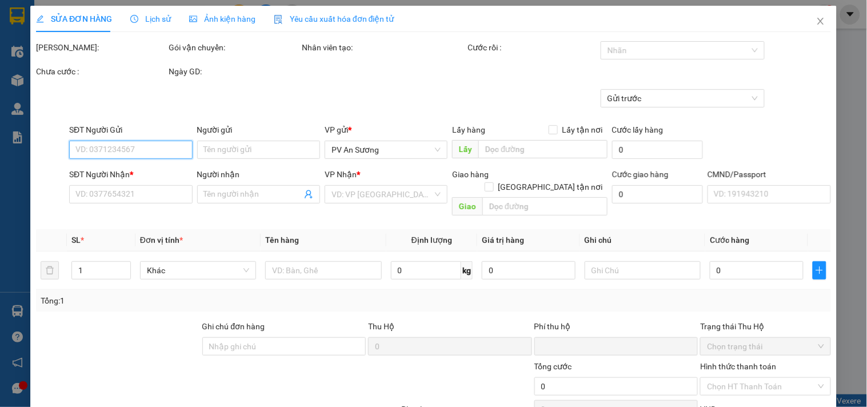
type input "0858196957"
type input "0981980275"
type input "ninh"
type input "0"
type input "80.000"
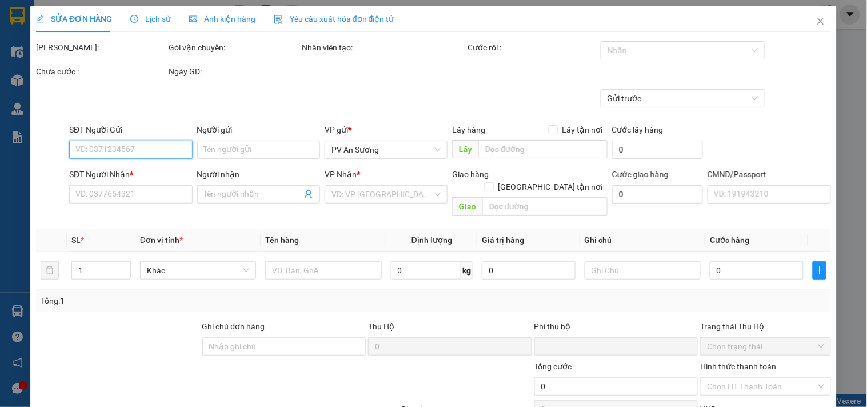
type input "80.000"
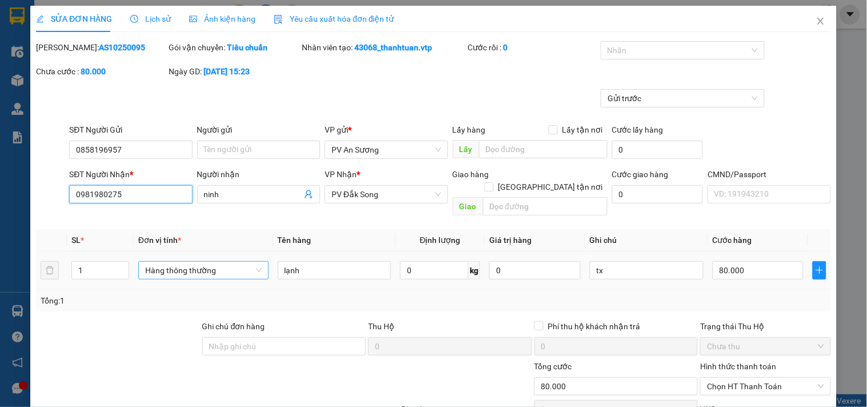
drag, startPoint x: 129, startPoint y: 196, endPoint x: 151, endPoint y: 259, distance: 66.9
click at [46, 217] on div "Total Paid Fee 0 Total UnPaid Fee 80.000 Cash Collection Total Fee Mã ĐH: AS102…" at bounding box center [433, 286] width 795 height 490
click at [816, 21] on icon "close" at bounding box center [820, 21] width 9 height 9
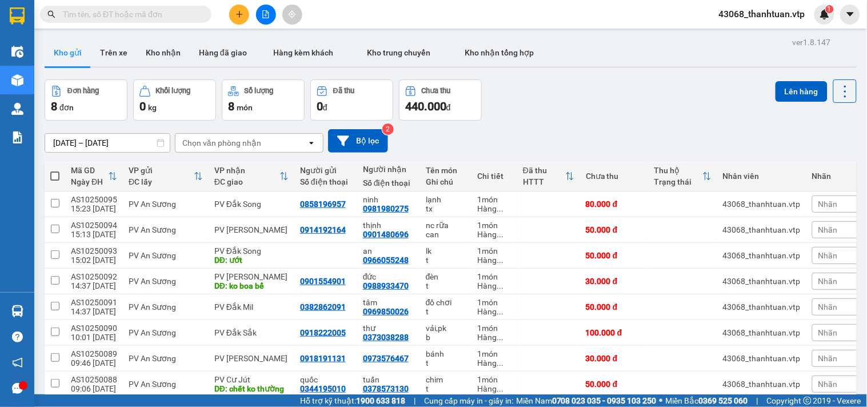
click at [117, 14] on input "text" at bounding box center [130, 14] width 135 height 13
paste input "0981980275"
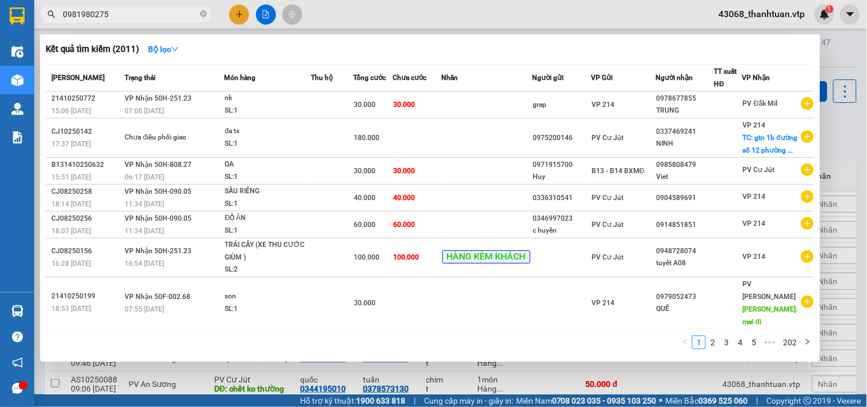
type input "0981980275"
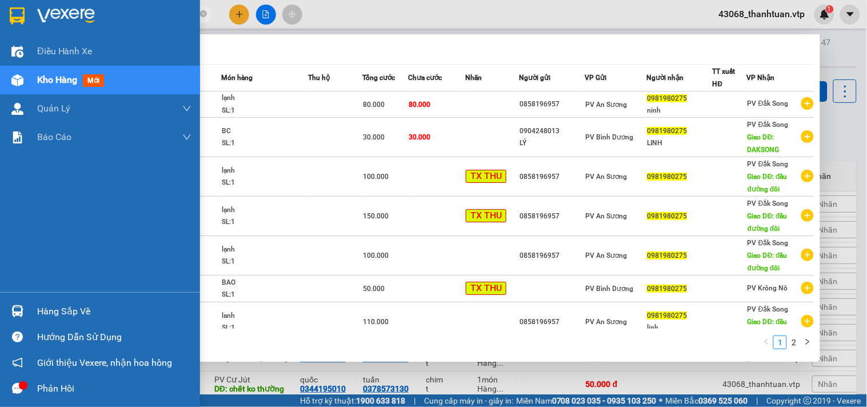
click at [62, 85] on span "Kho hàng" at bounding box center [57, 79] width 40 height 11
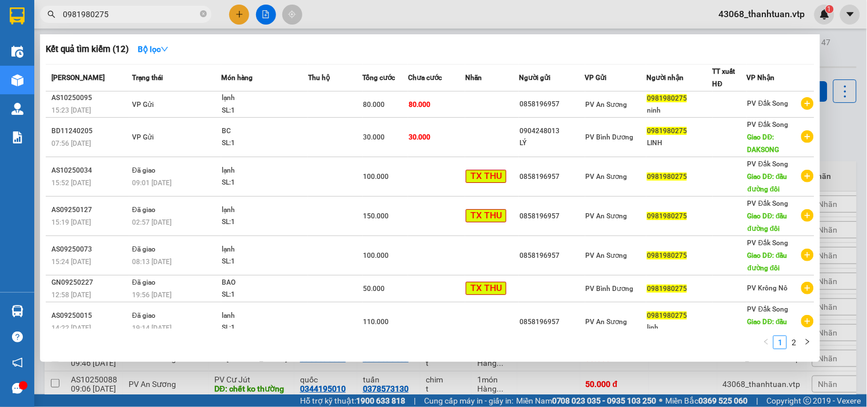
click at [653, 391] on div at bounding box center [433, 203] width 867 height 407
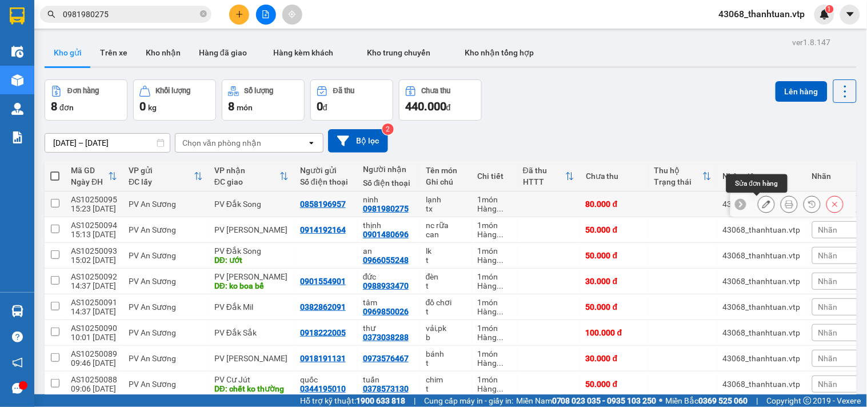
click at [762, 202] on icon at bounding box center [766, 204] width 8 height 8
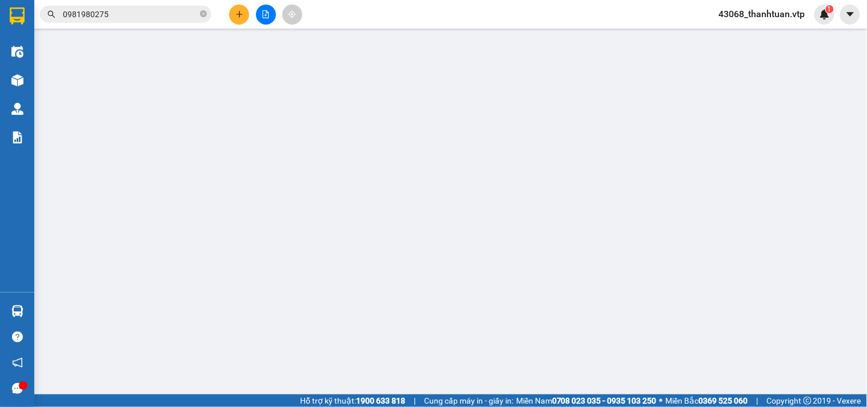
type input "0858196957"
type input "0981980275"
type input "ninh"
type input "0"
type input "80.000"
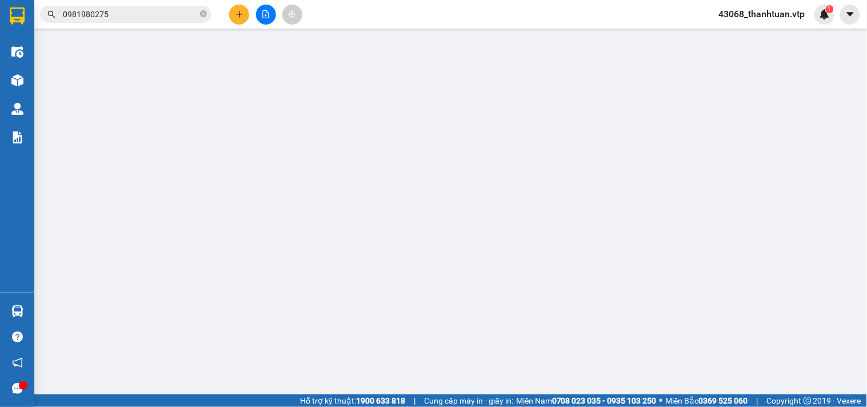
type input "80.000"
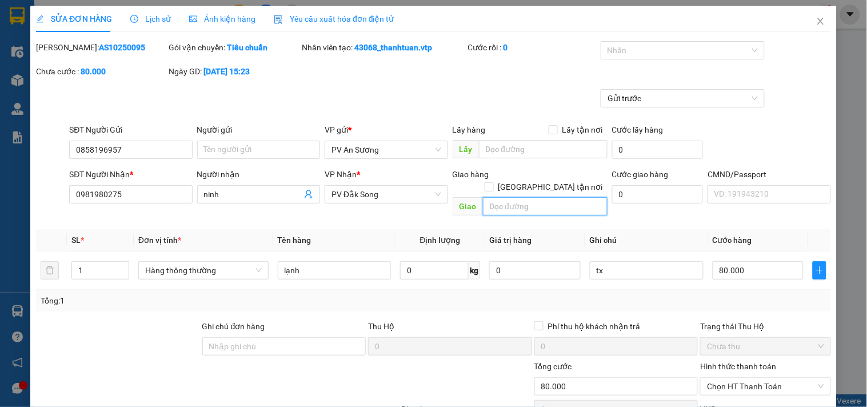
click at [515, 197] on input "text" at bounding box center [545, 206] width 125 height 18
type input "d"
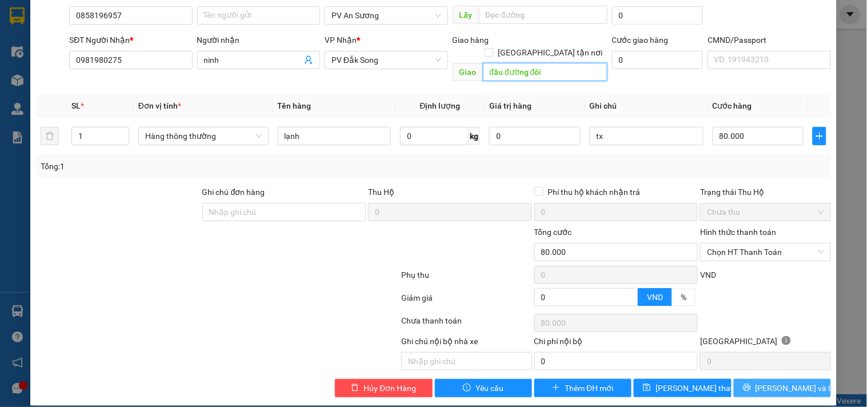
type input "đầu đường đôi"
click at [779, 382] on span "[PERSON_NAME] và In" at bounding box center [796, 388] width 80 height 13
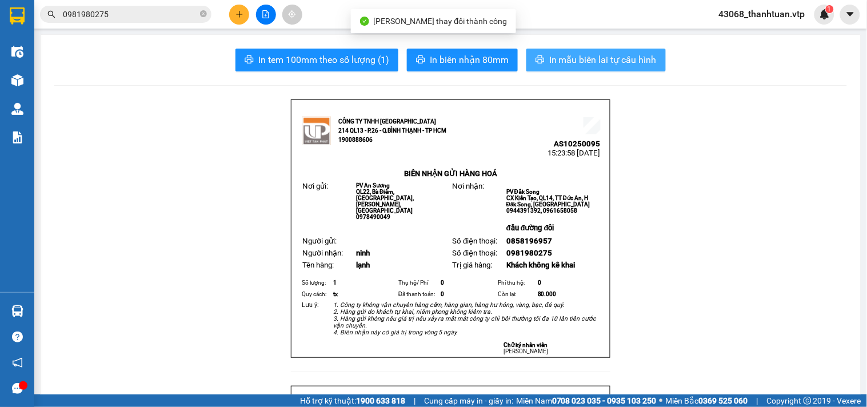
click at [610, 61] on span "In mẫu biên lai tự cấu hình" at bounding box center [602, 60] width 107 height 14
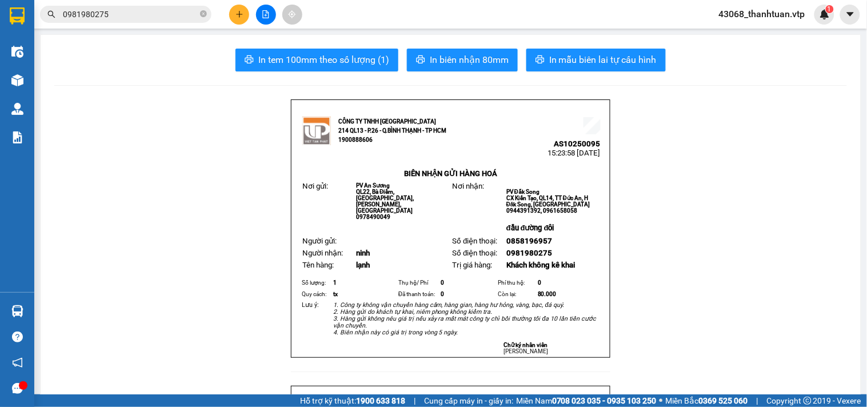
click at [235, 16] on button at bounding box center [239, 15] width 20 height 20
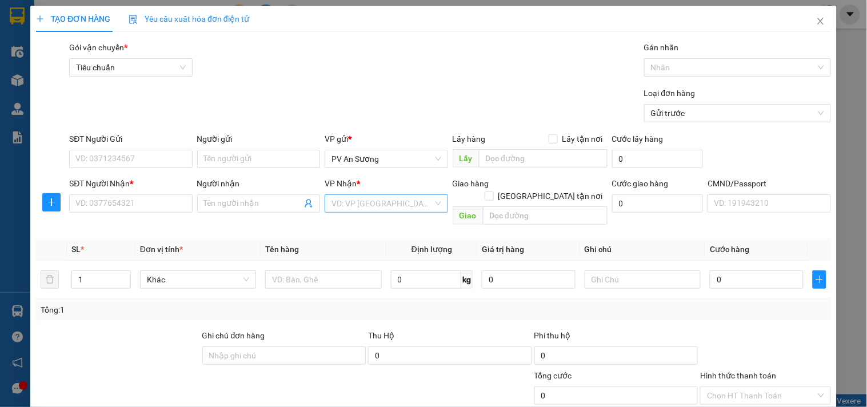
click at [350, 203] on input "search" at bounding box center [381, 203] width 101 height 17
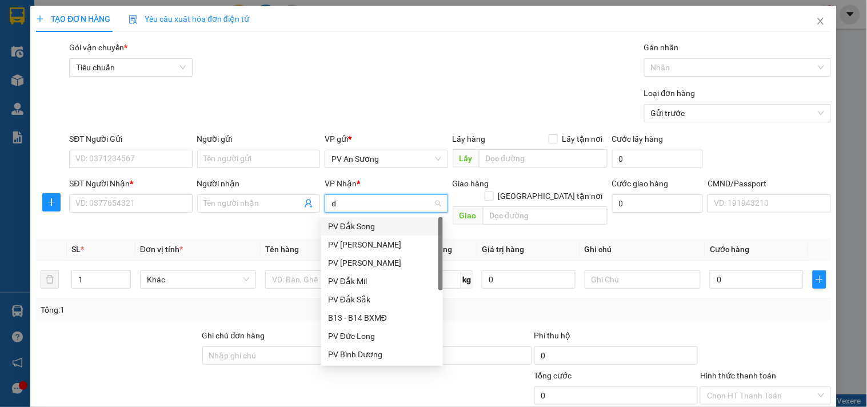
type input "dm"
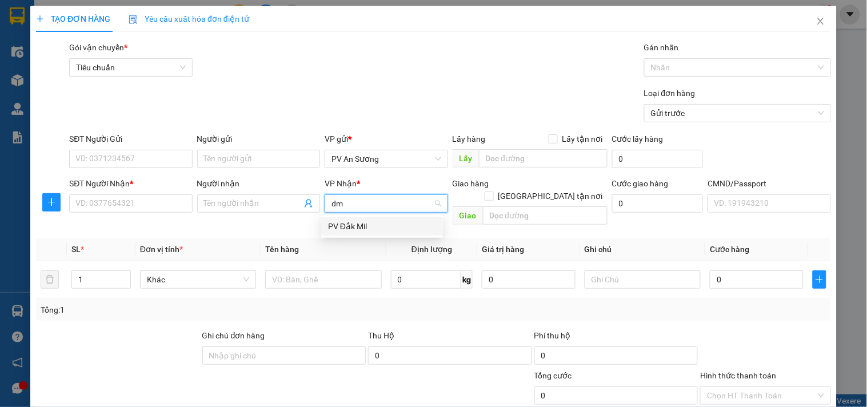
click at [345, 225] on div "PV Đắk Mil" at bounding box center [382, 226] width 108 height 13
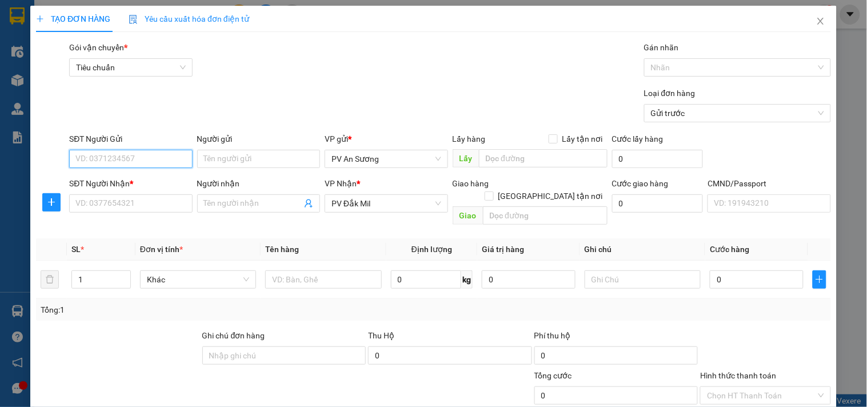
click at [174, 164] on input "SĐT Người Gửi" at bounding box center [130, 159] width 123 height 18
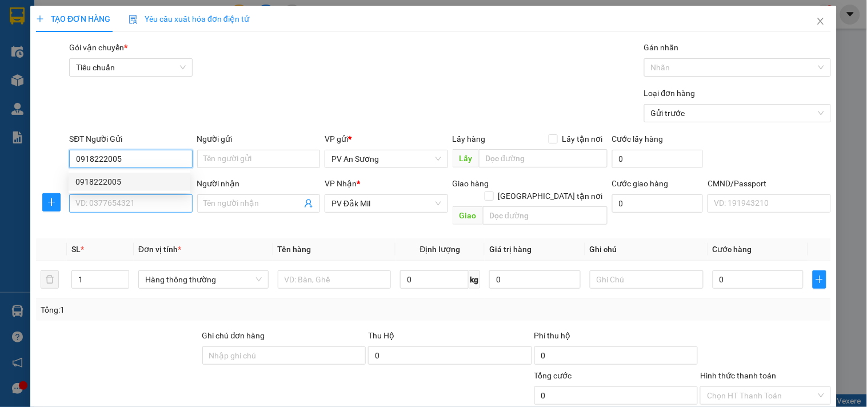
type input "0918222005"
click at [152, 203] on input "SĐT Người Nhận *" at bounding box center [130, 203] width 123 height 18
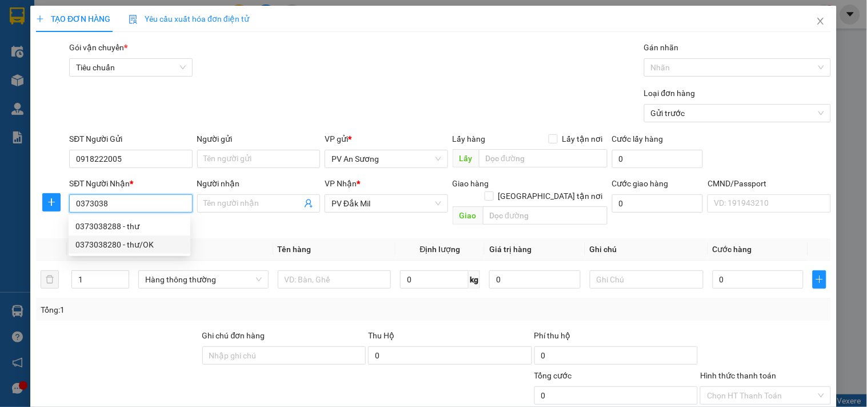
click at [135, 243] on div "0373038280 - thư/OK" at bounding box center [129, 244] width 108 height 13
type input "0373038280"
type input "thư/OK"
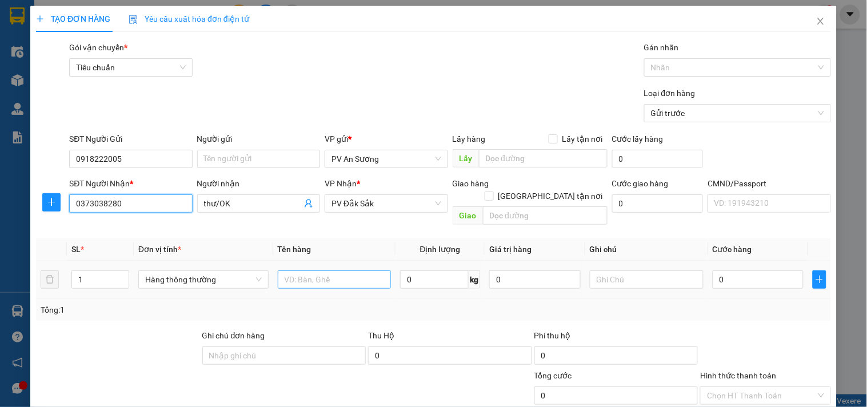
type input "0373038280"
click at [324, 270] on input "text" at bounding box center [335, 279] width 114 height 18
type input "vải"
type input "c"
type input "4"
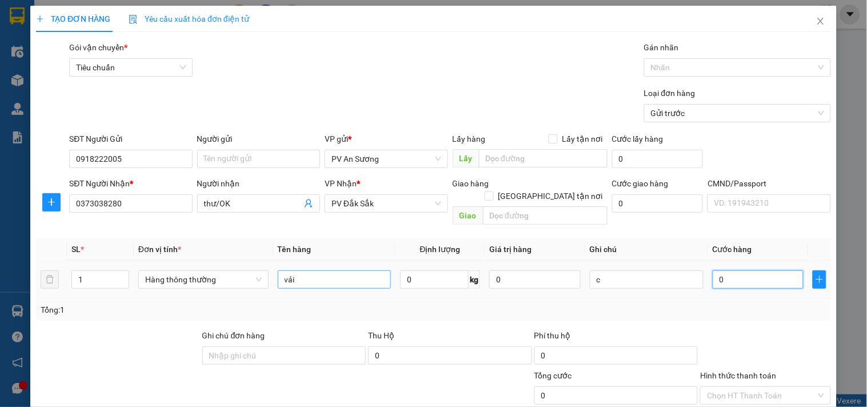
type input "4"
type input "40"
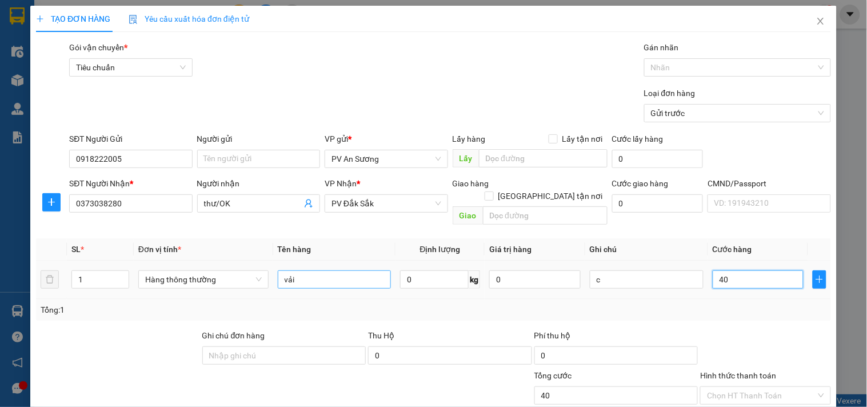
type input "400"
type input "4.000"
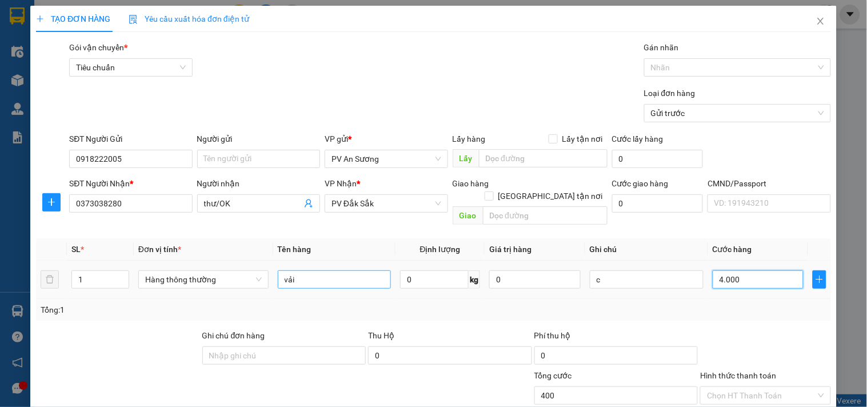
type input "4.000"
type input "40.000"
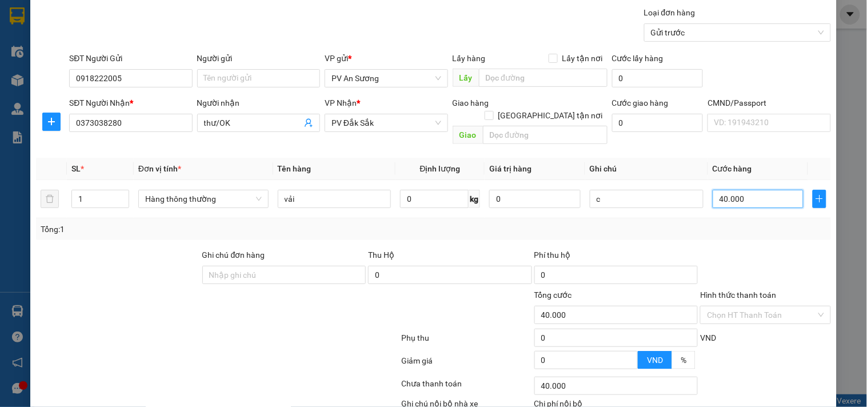
scroll to position [143, 0]
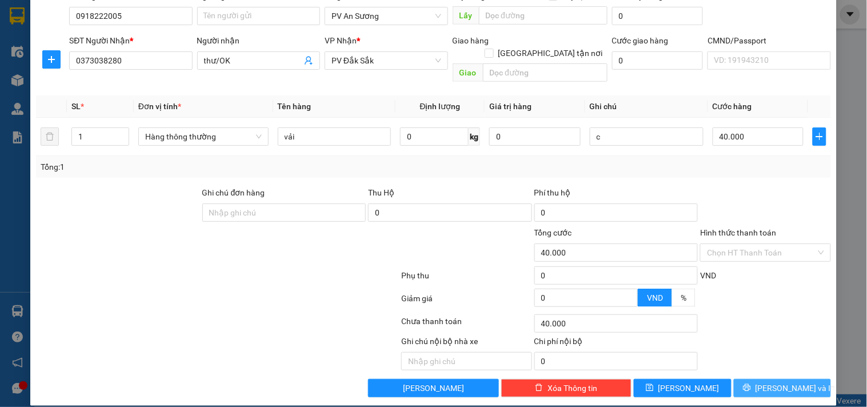
click at [774, 382] on span "[PERSON_NAME] và In" at bounding box center [796, 388] width 80 height 13
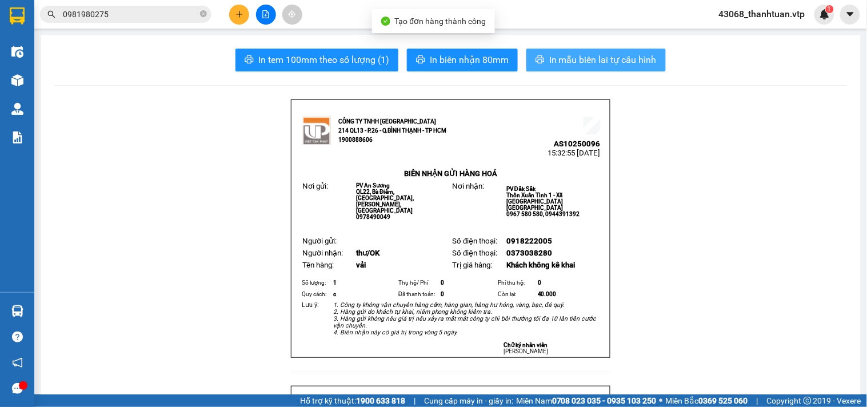
click at [596, 60] on span "In mẫu biên lai tự cấu hình" at bounding box center [602, 60] width 107 height 14
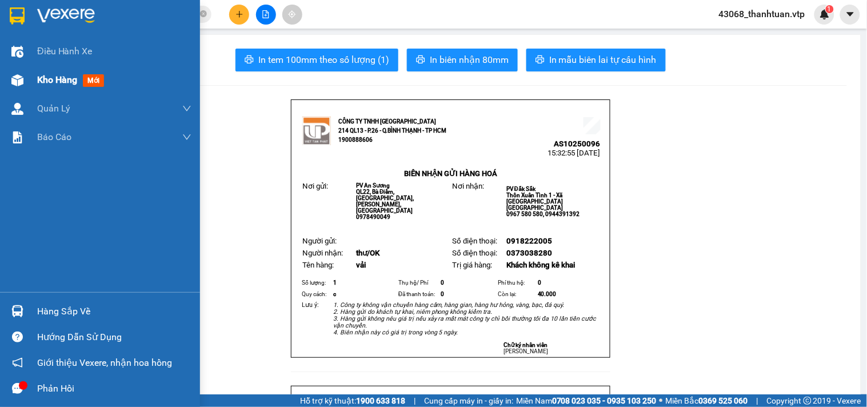
click at [57, 80] on span "Kho hàng" at bounding box center [57, 79] width 40 height 11
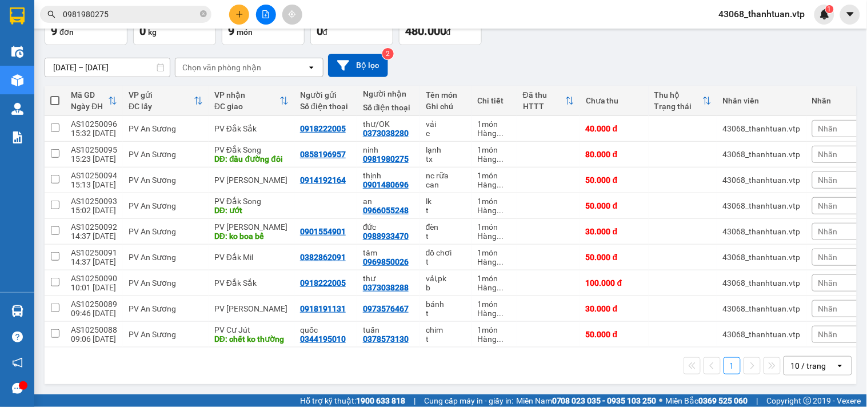
scroll to position [81, 0]
click at [53, 96] on span at bounding box center [54, 100] width 9 height 9
click at [55, 95] on input "checkbox" at bounding box center [55, 95] width 0 height 0
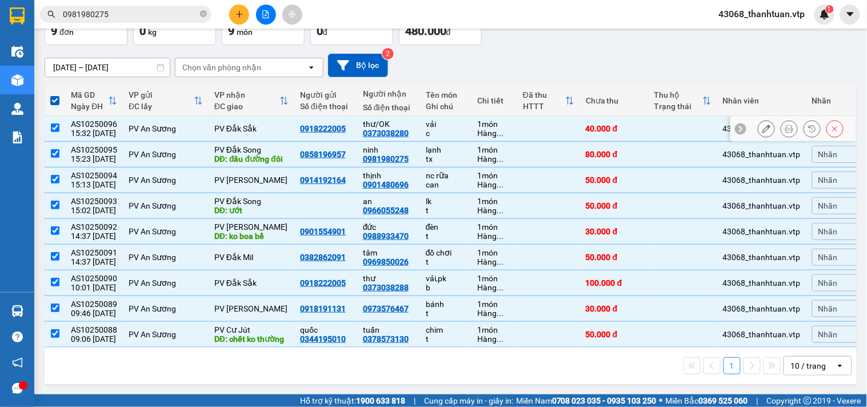
click at [55, 123] on input "checkbox" at bounding box center [55, 127] width 9 height 9
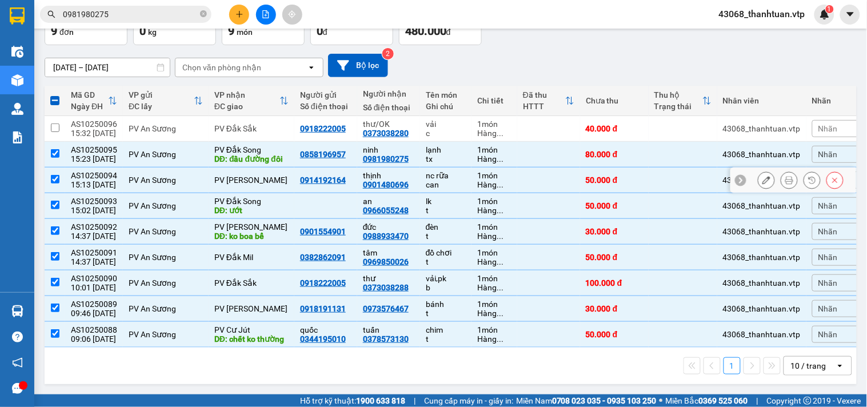
click at [53, 175] on input "checkbox" at bounding box center [55, 179] width 9 height 9
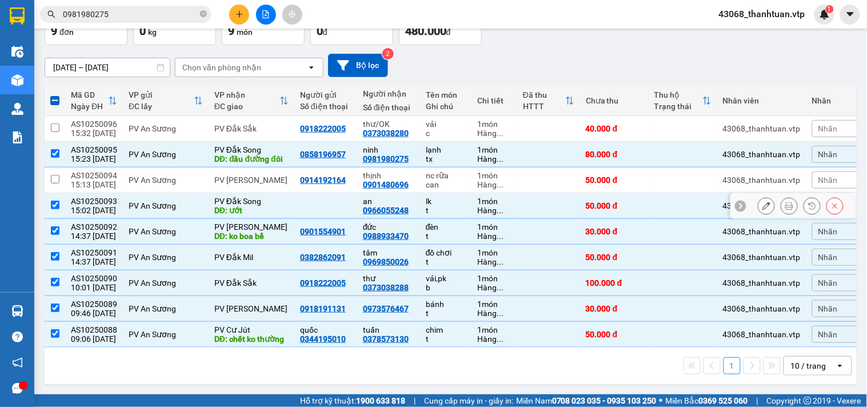
click at [54, 201] on input "checkbox" at bounding box center [55, 205] width 9 height 9
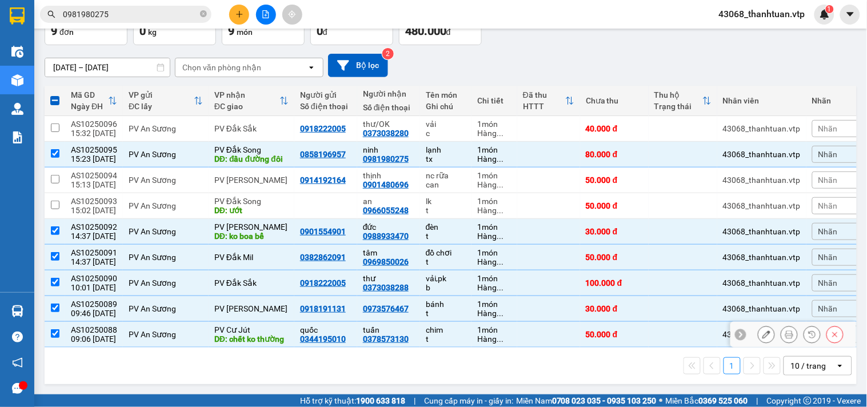
click at [51, 329] on input "checkbox" at bounding box center [55, 333] width 9 height 9
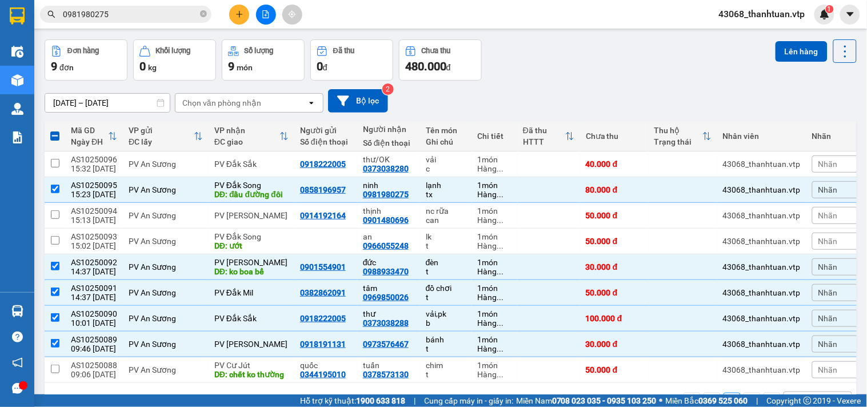
scroll to position [0, 0]
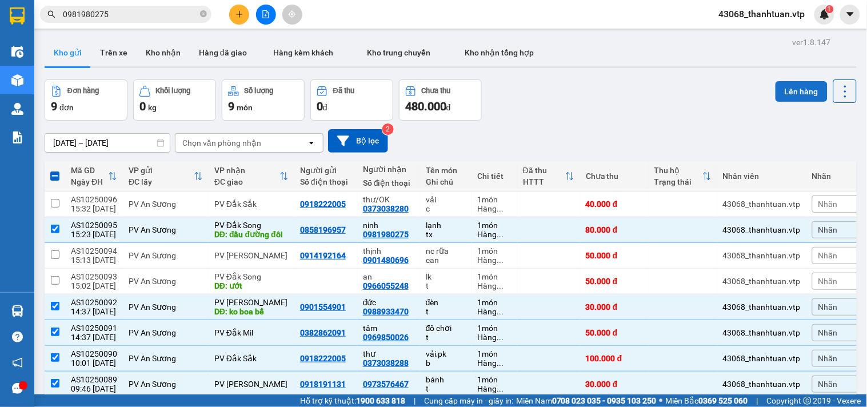
click at [795, 88] on button "Lên hàng" at bounding box center [802, 91] width 52 height 21
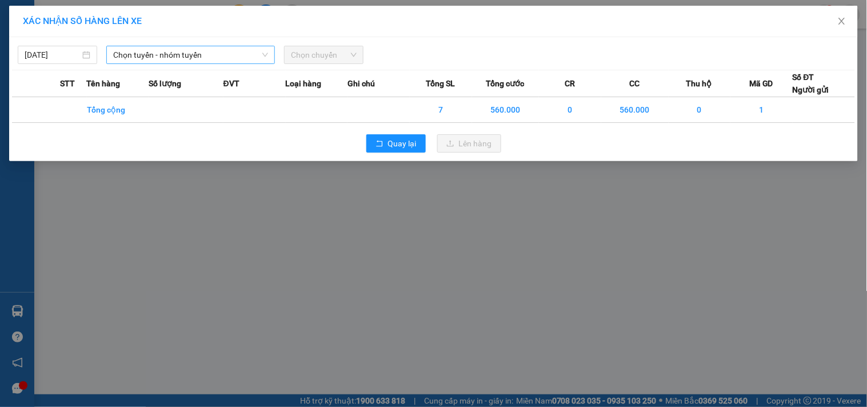
click at [183, 55] on span "Chọn tuyến - nhóm tuyến" at bounding box center [190, 54] width 155 height 17
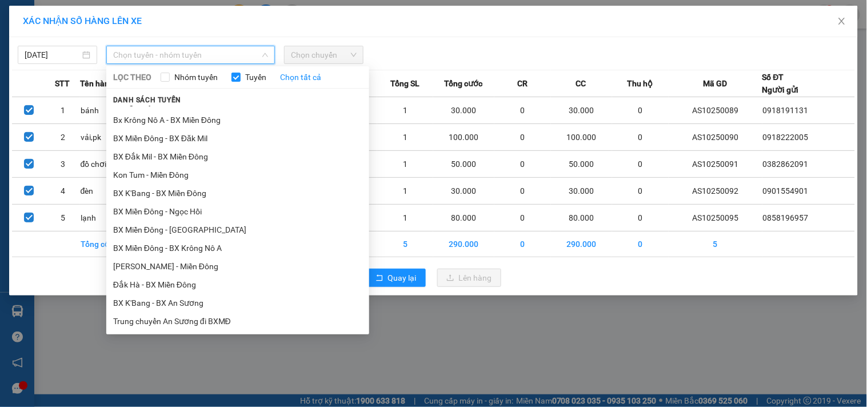
scroll to position [254, 0]
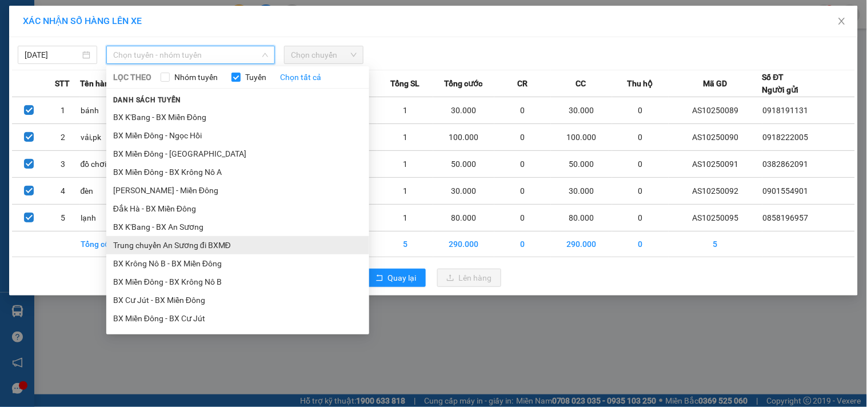
click at [194, 245] on li "Trung chuyển An Sương đi BXMĐ" at bounding box center [237, 245] width 263 height 18
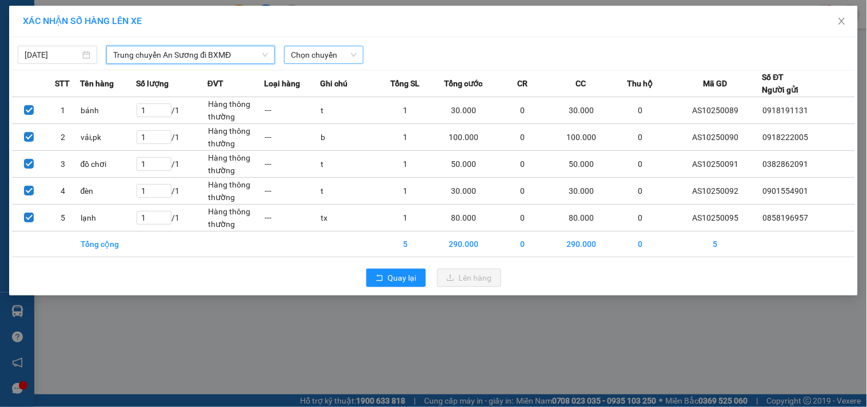
click at [312, 55] on span "Chọn chuyến" at bounding box center [324, 54] width 66 height 17
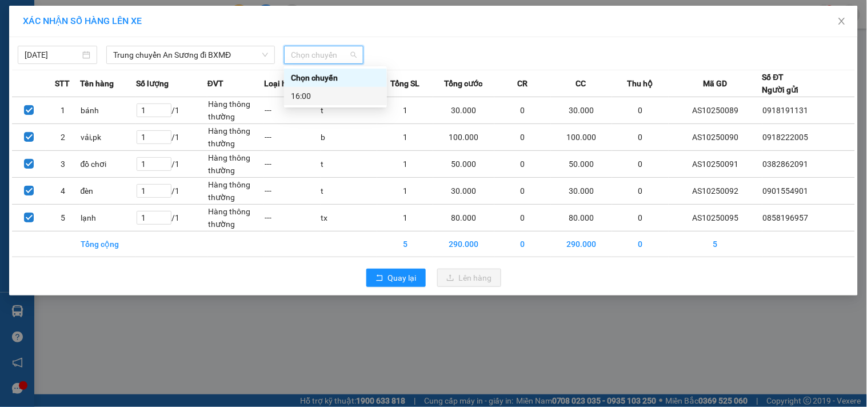
click at [317, 94] on div "16:00" at bounding box center [335, 96] width 89 height 13
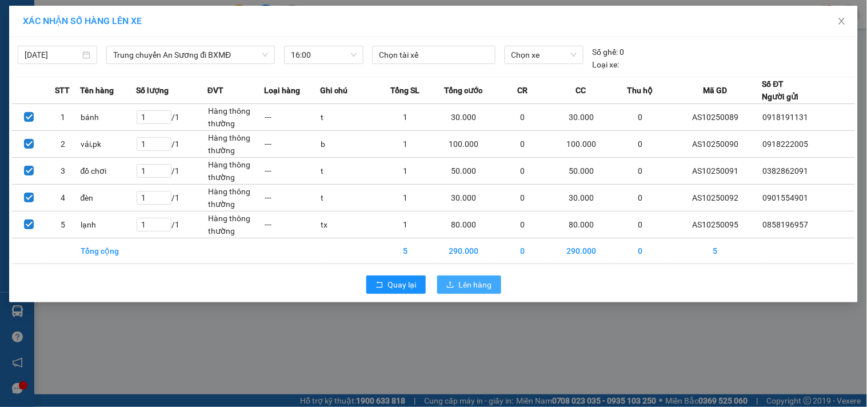
click at [478, 286] on span "Lên hàng" at bounding box center [475, 284] width 33 height 13
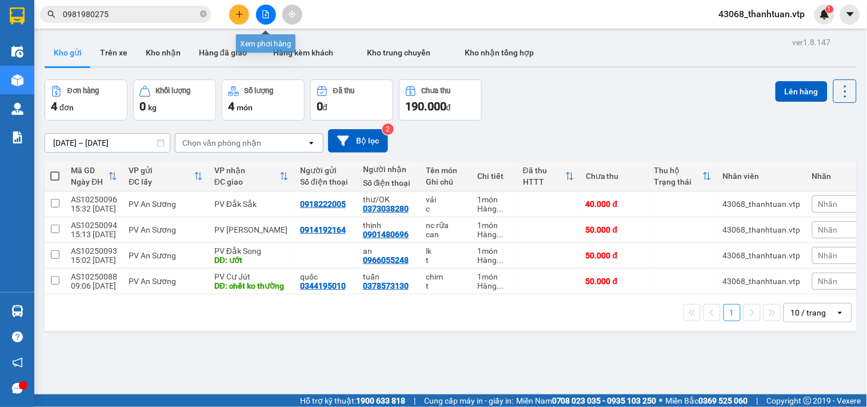
click at [273, 10] on button at bounding box center [266, 15] width 20 height 20
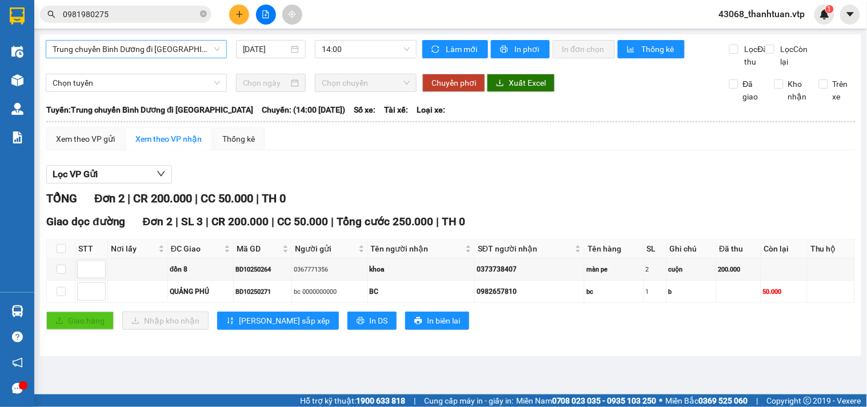
click at [181, 49] on span "Trung chuyển Bình Dương đi [GEOGRAPHIC_DATA]" at bounding box center [136, 49] width 167 height 17
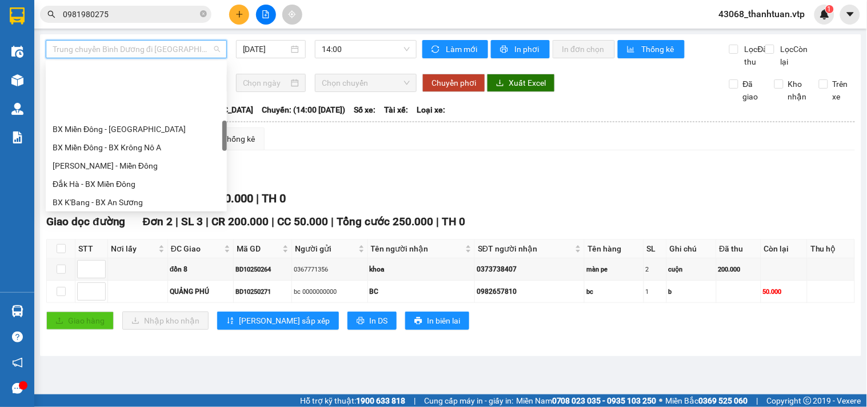
scroll to position [317, 0]
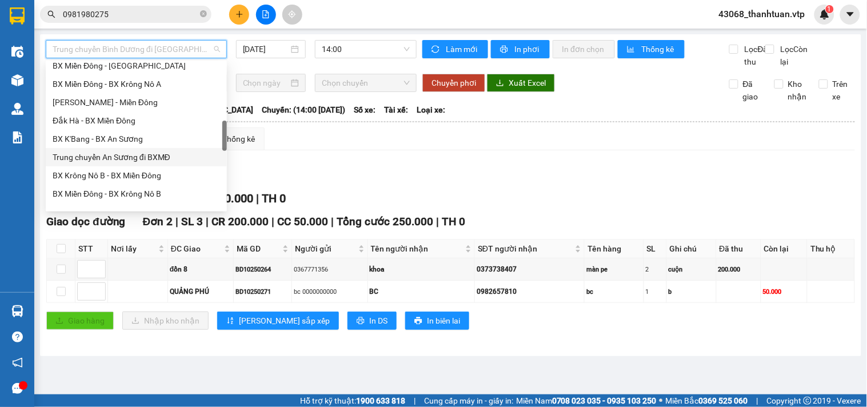
click at [139, 158] on div "Trung chuyển An Sương đi BXMĐ" at bounding box center [136, 157] width 167 height 13
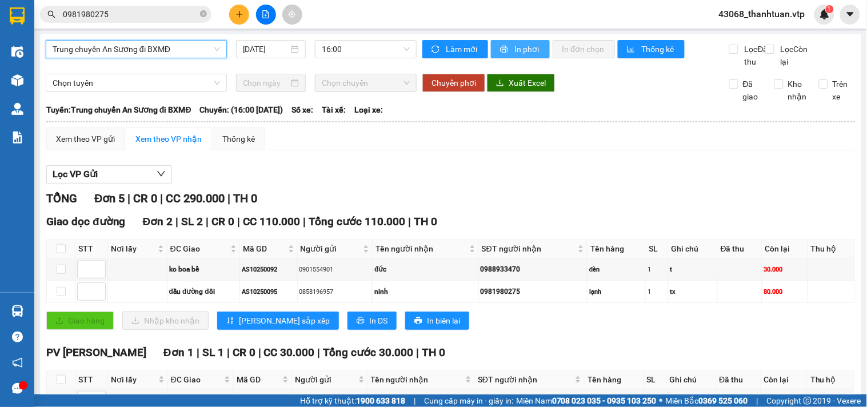
click at [514, 50] on span "In phơi" at bounding box center [527, 49] width 26 height 13
click at [656, 330] on div "Giao hàng Nhập kho nhận Lưu sắp xếp In DS In biên lai" at bounding box center [450, 320] width 809 height 18
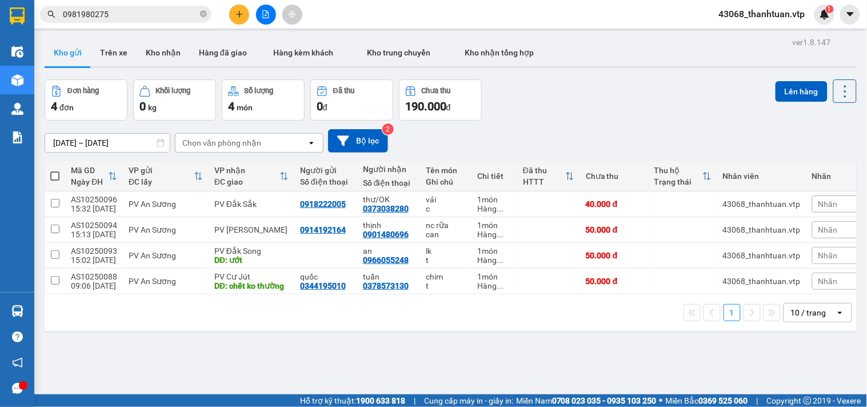
click at [46, 337] on div "ver 1.8.147 Kho gửi Trên xe Kho nhận Hàng đã giao Hàng kèm khách Kho trung chuy…" at bounding box center [450, 237] width 821 height 407
click at [56, 177] on span at bounding box center [54, 175] width 9 height 9
click at [55, 170] on input "checkbox" at bounding box center [55, 170] width 0 height 0
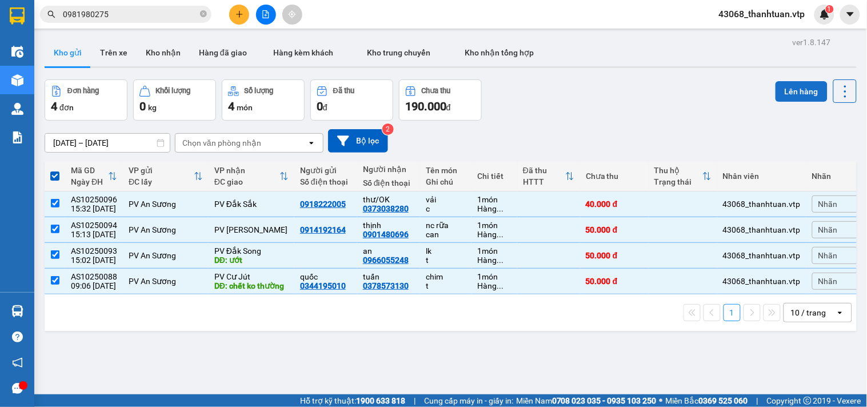
click at [789, 92] on button "Lên hàng" at bounding box center [802, 91] width 52 height 21
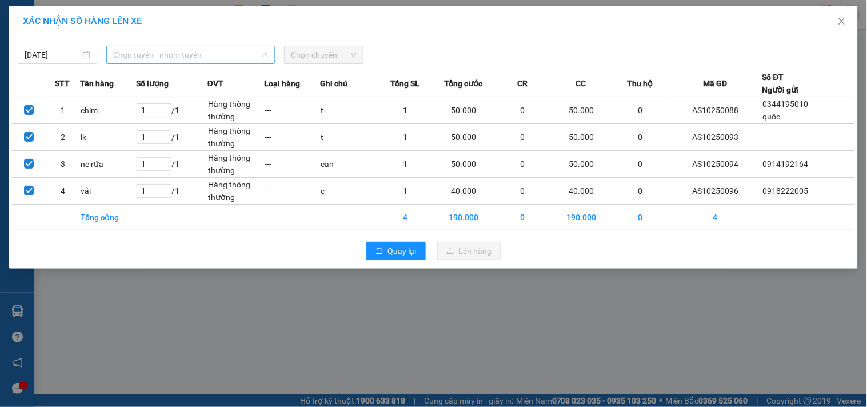
click at [253, 59] on span "Chọn tuyến - nhóm tuyến" at bounding box center [190, 54] width 155 height 17
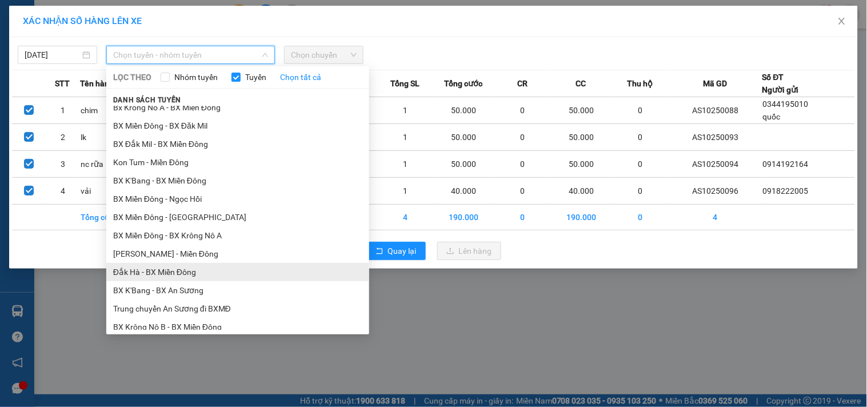
scroll to position [381, 0]
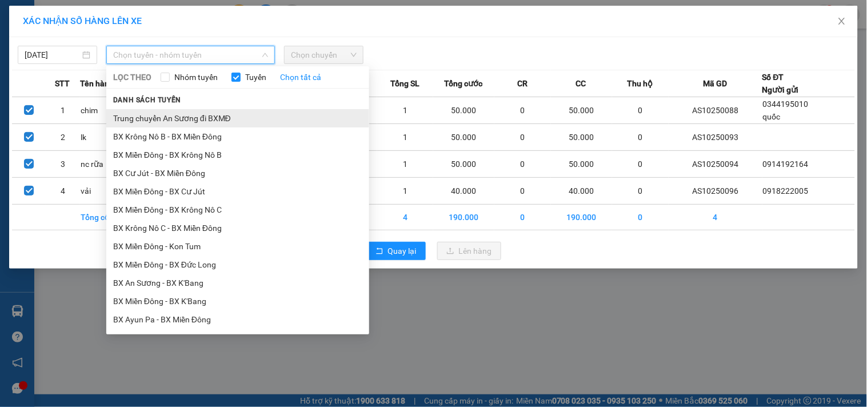
click at [207, 119] on li "Trung chuyển An Sương đi BXMĐ" at bounding box center [237, 118] width 263 height 18
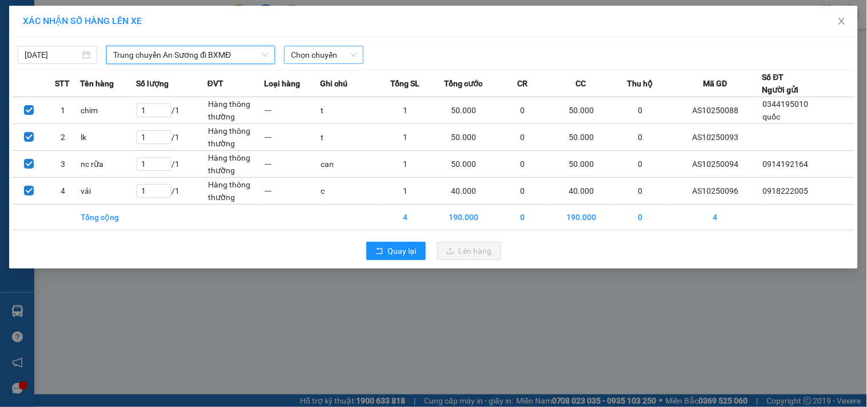
click at [311, 58] on span "Chọn chuyến" at bounding box center [324, 54] width 66 height 17
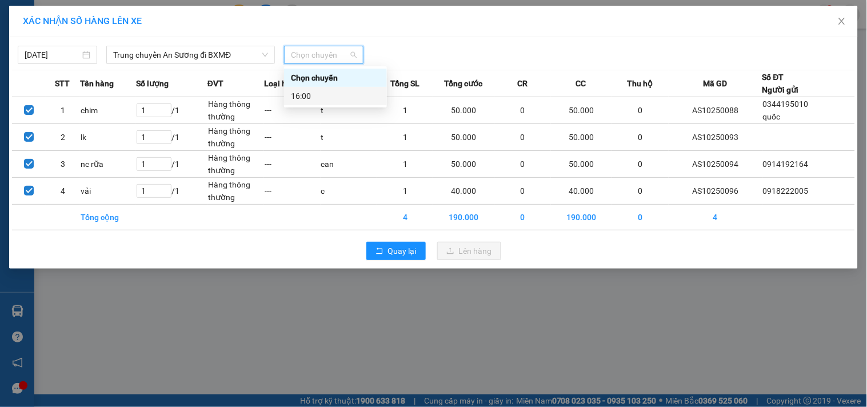
click at [330, 99] on div "16:00" at bounding box center [335, 96] width 89 height 13
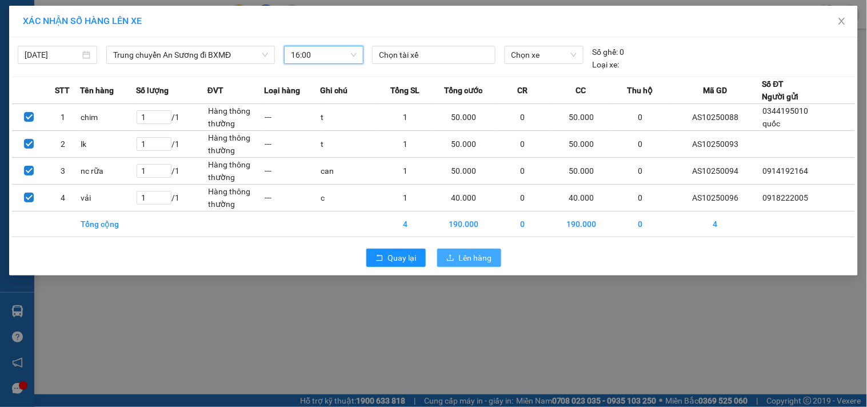
click at [464, 256] on span "Lên hàng" at bounding box center [475, 257] width 33 height 13
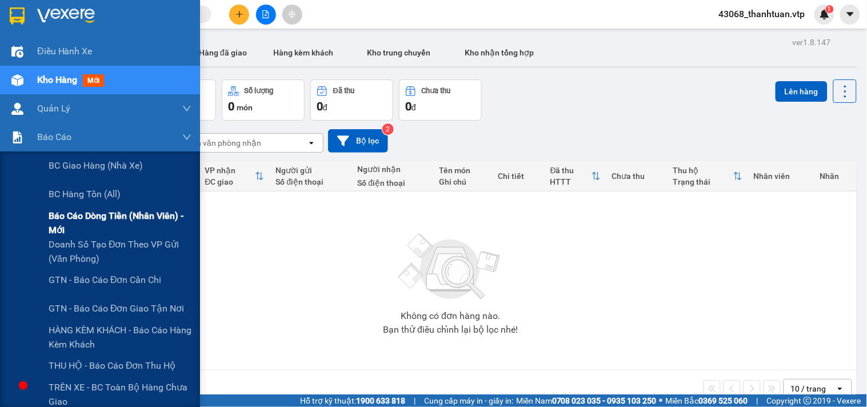
click at [67, 212] on span "Báo cáo dòng tiền (nhân viên) - mới" at bounding box center [120, 223] width 143 height 29
